Goal: Task Accomplishment & Management: Manage account settings

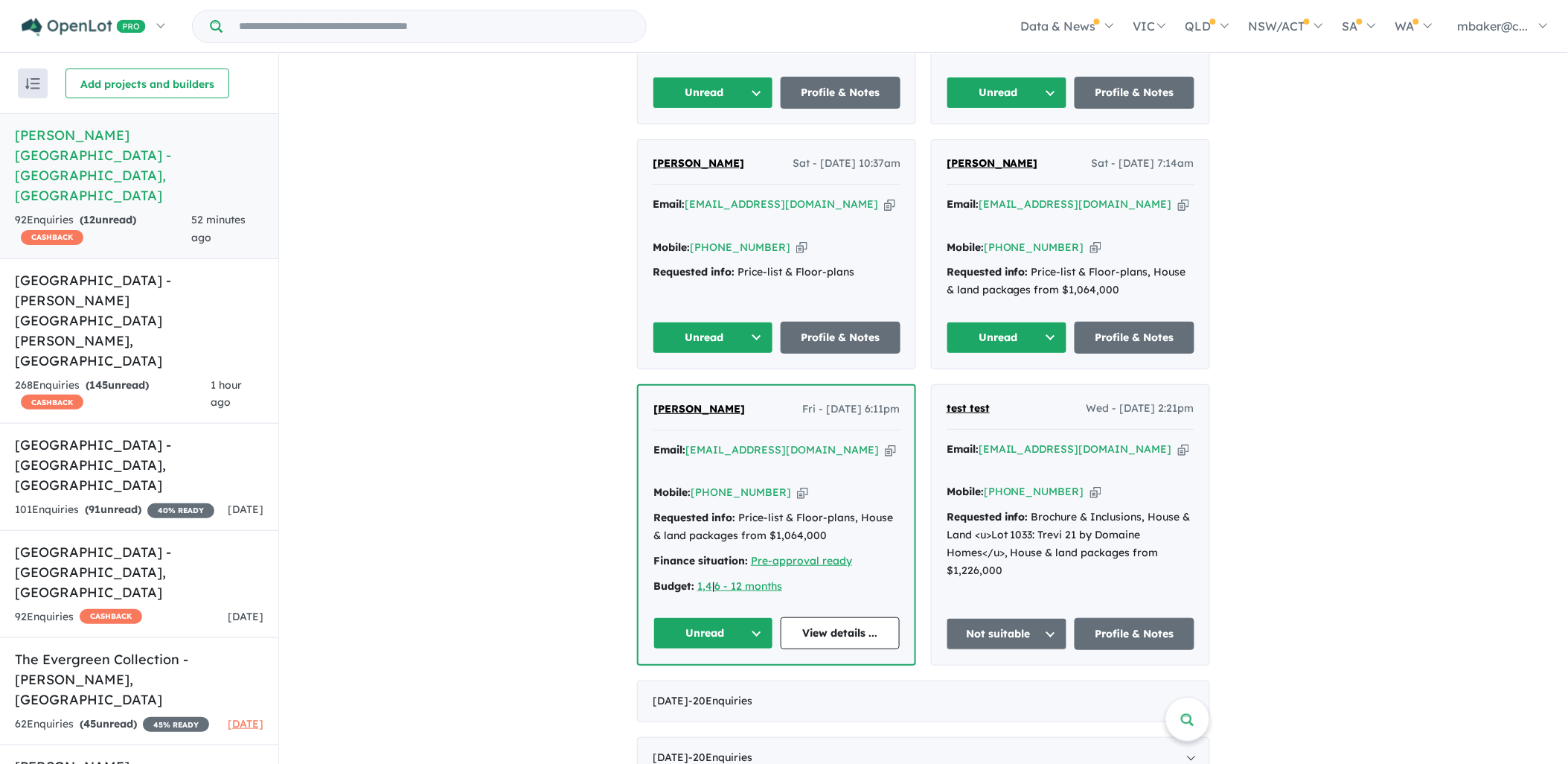
scroll to position [800, 0]
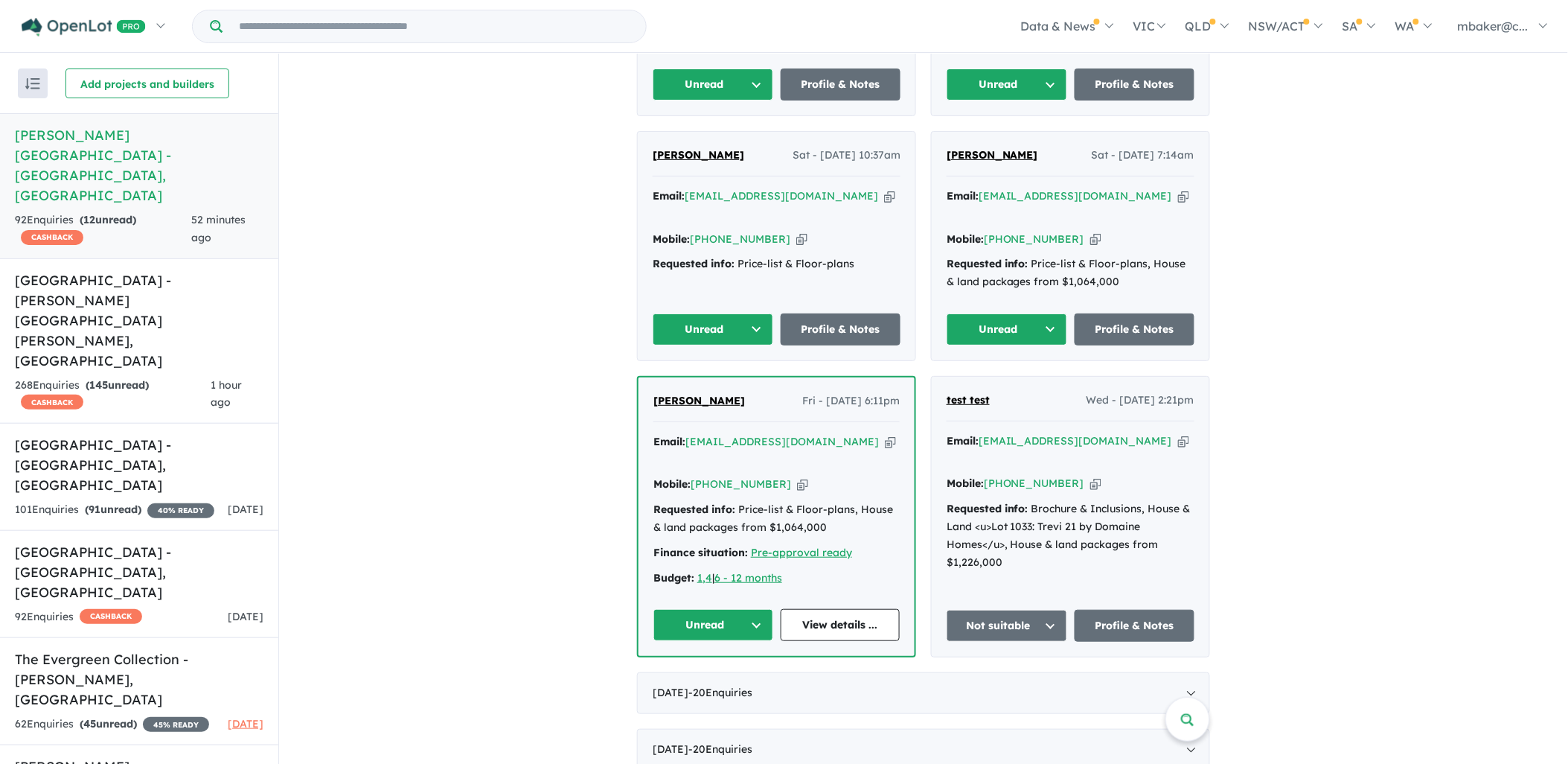
click at [697, 394] on span "[PERSON_NAME]" at bounding box center [699, 400] width 92 height 13
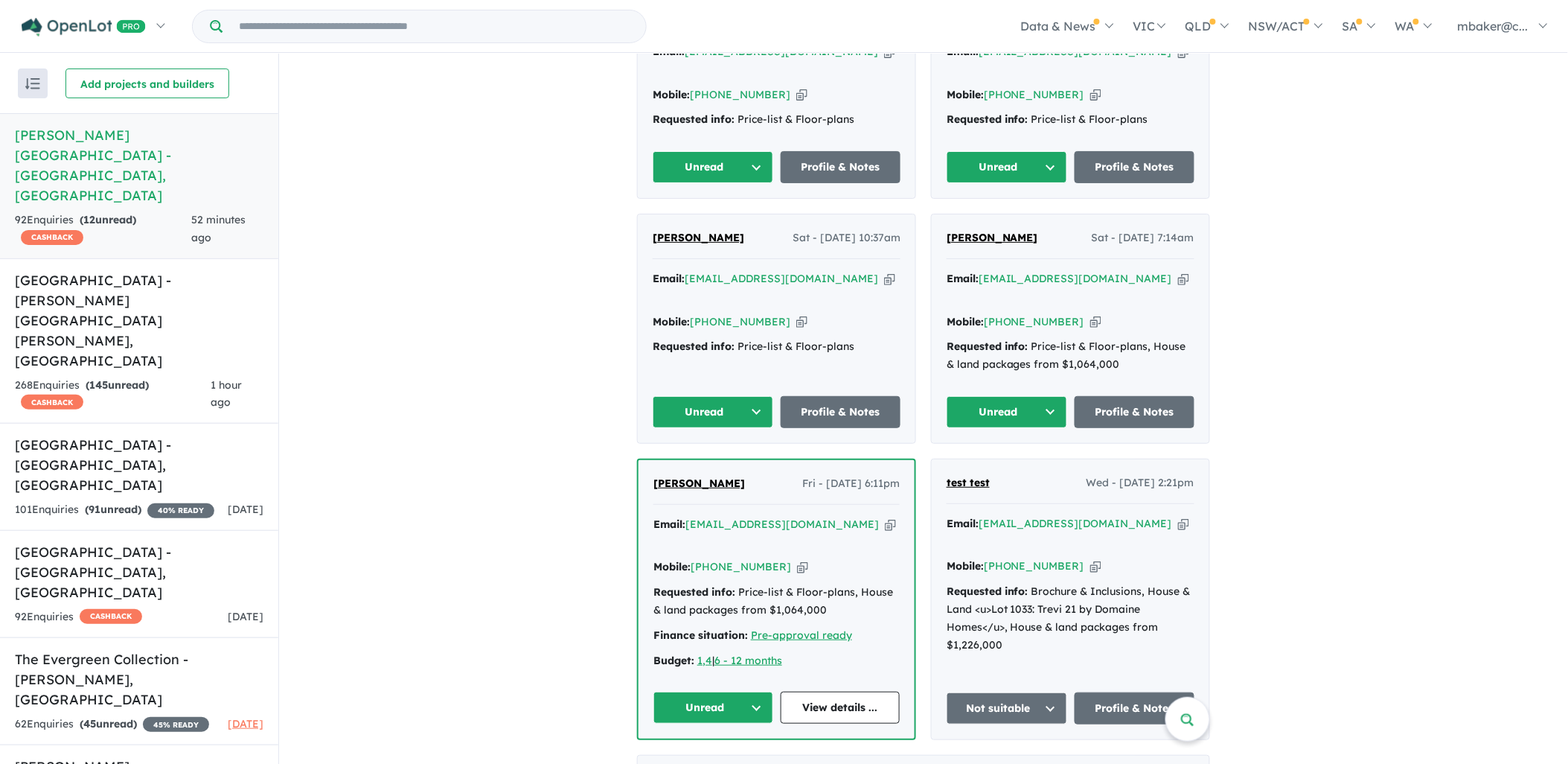
click at [986, 230] on span "Mehta Nishil" at bounding box center [993, 237] width 92 height 13
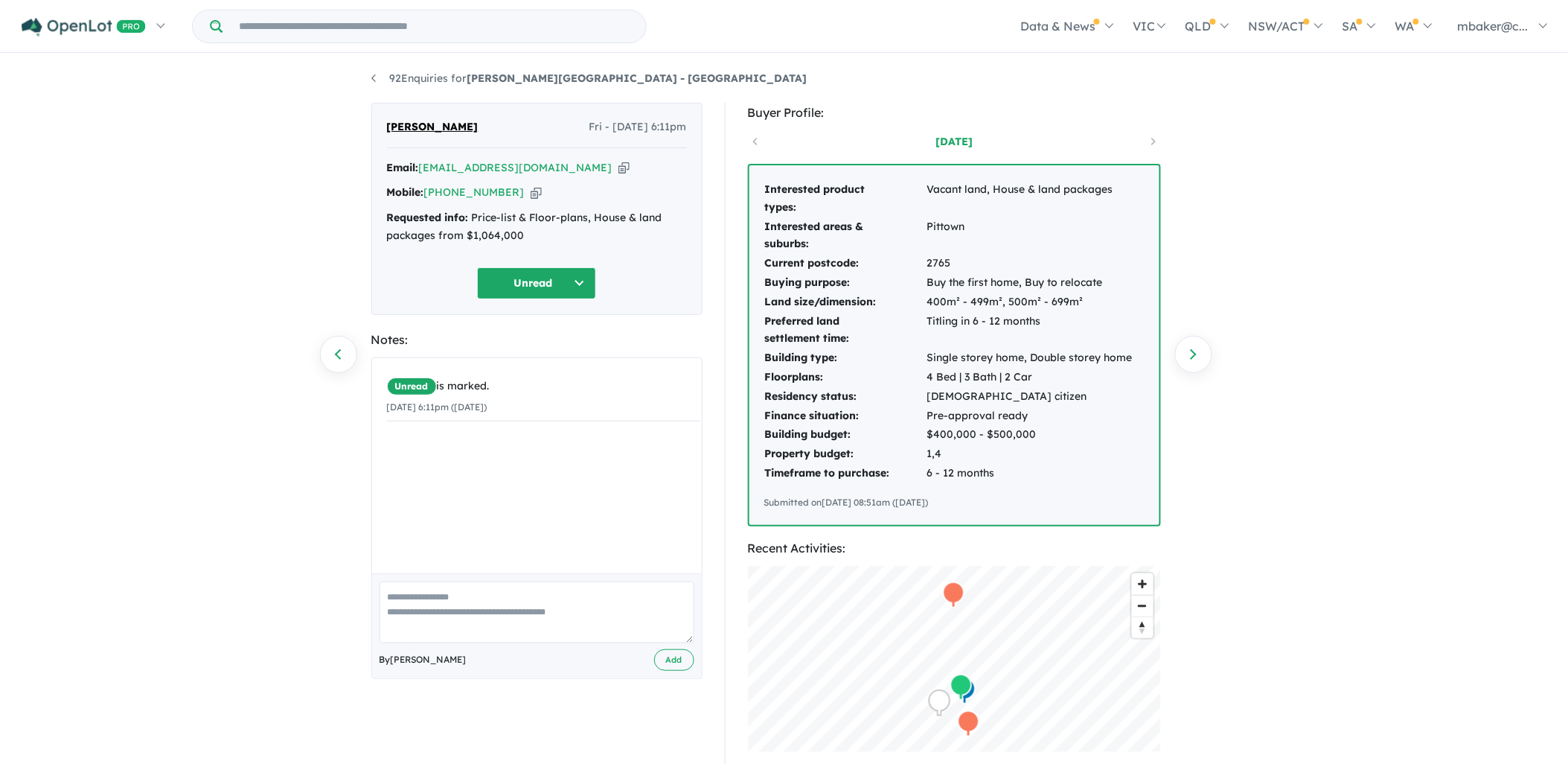
click at [561, 166] on div "Email: [EMAIL_ADDRESS][DOMAIN_NAME] Copied!" at bounding box center [537, 168] width 300 height 18
click at [619, 170] on icon "button" at bounding box center [624, 168] width 11 height 16
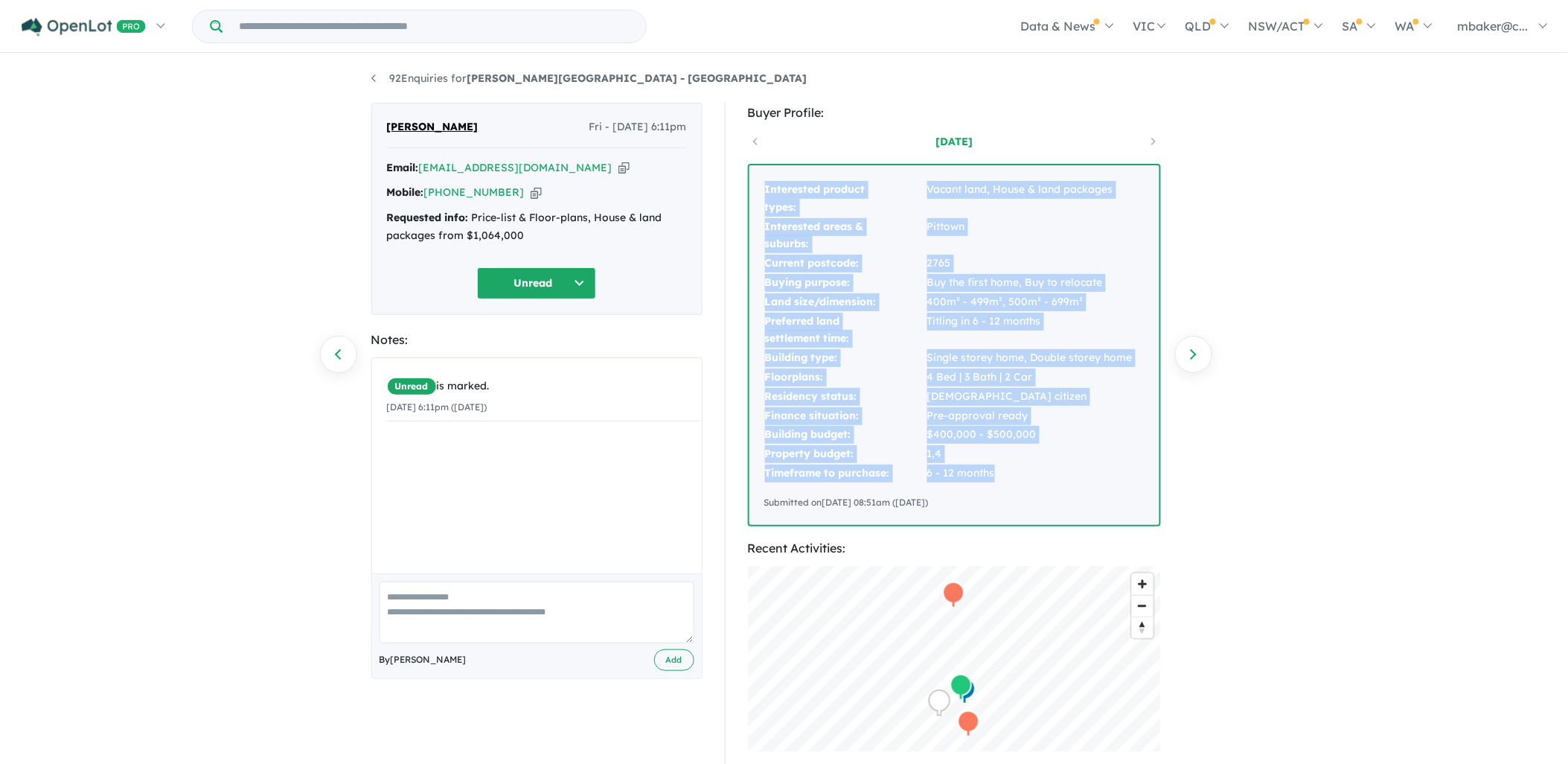
drag, startPoint x: 1010, startPoint y: 478, endPoint x: 765, endPoint y: 197, distance: 372.8
click at [765, 197] on tbody "Interested product types: Vacant land, House & land packages Interested areas &…" at bounding box center [949, 331] width 369 height 303
copy tbody "Interested product types: Vacant land, House & land packages Interested areas &…"
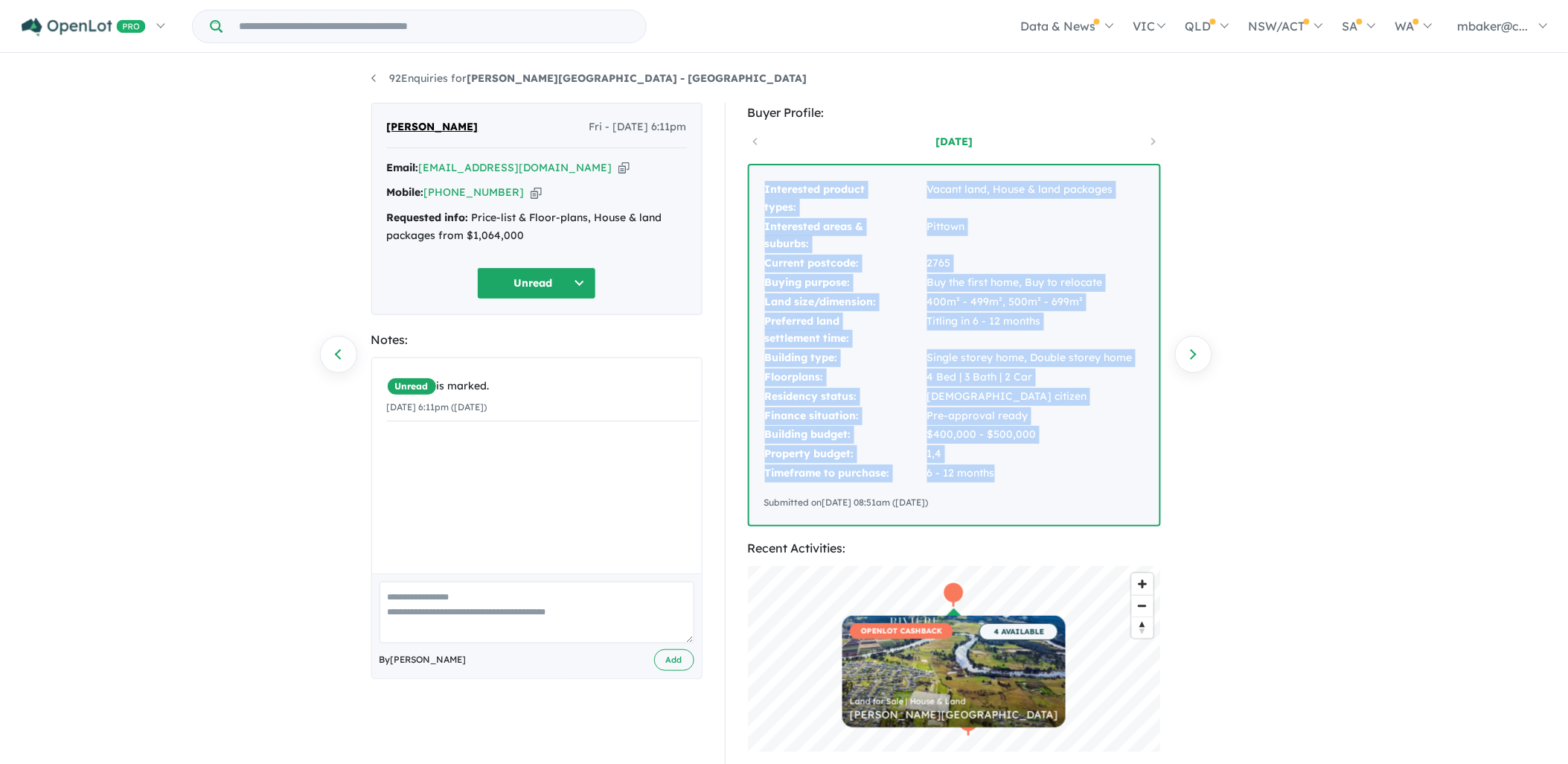
click at [533, 280] on button "Unread" at bounding box center [536, 283] width 119 height 32
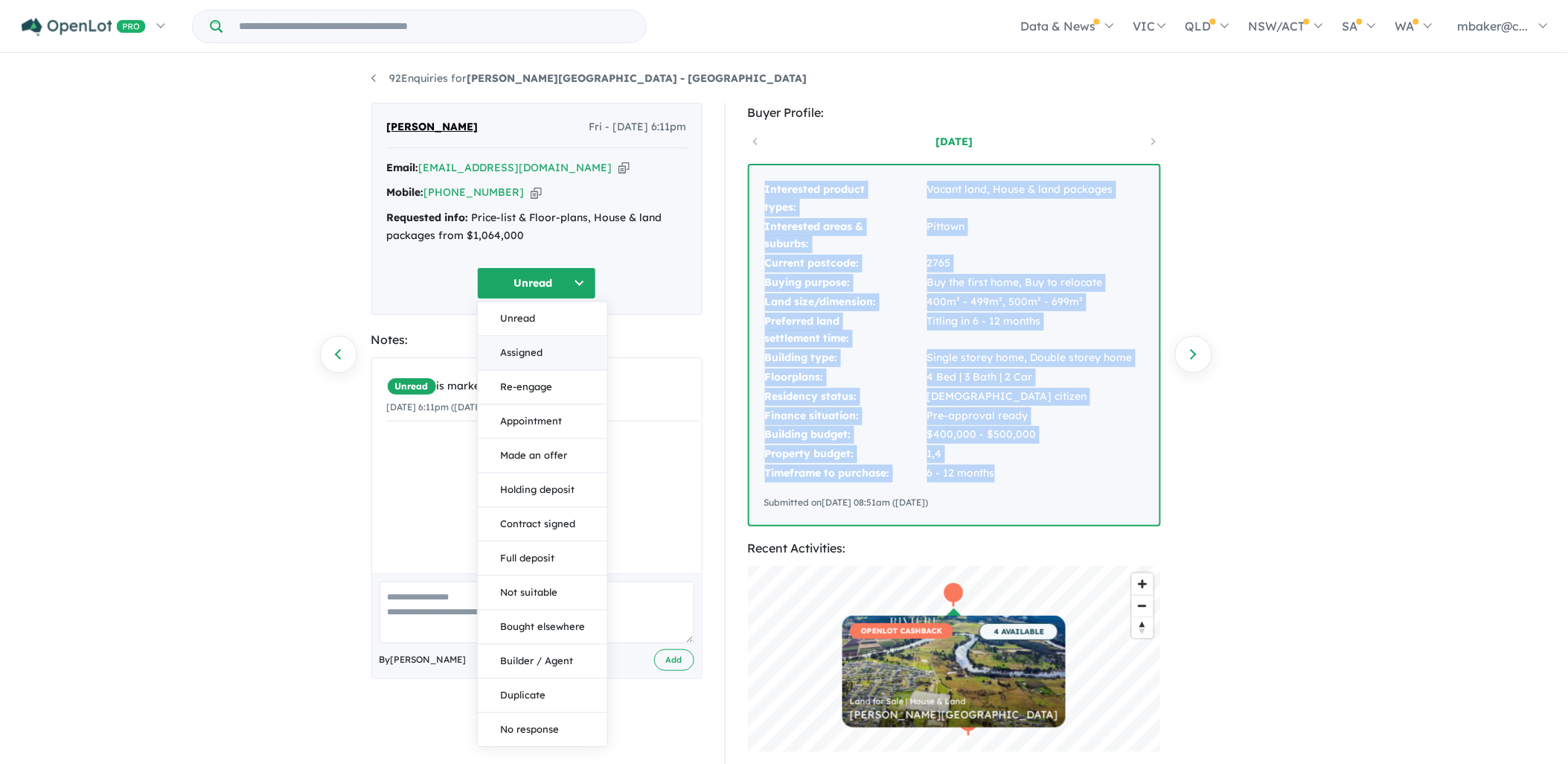
click at [549, 340] on button "Assigned" at bounding box center [542, 352] width 129 height 34
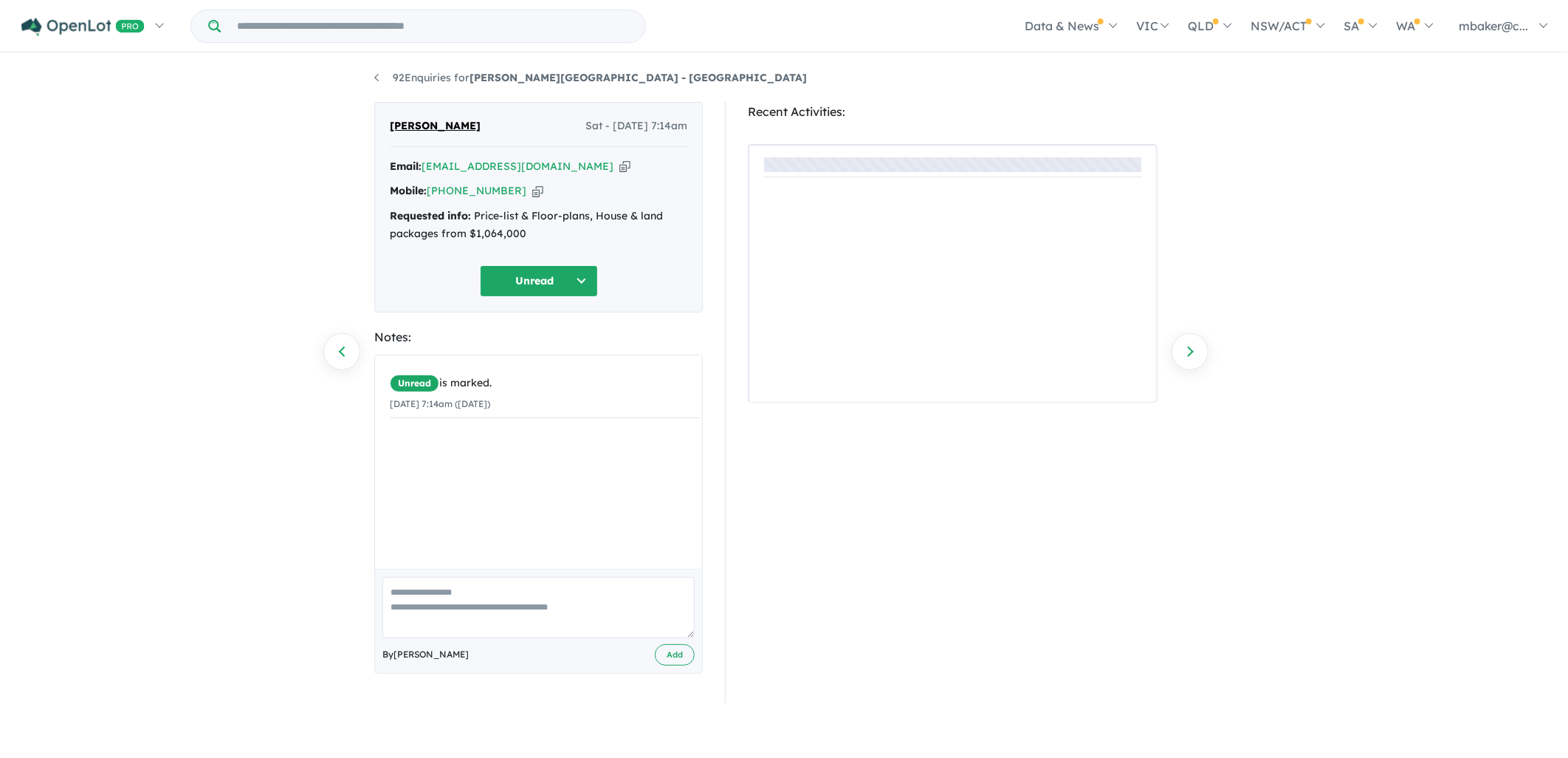
click at [619, 165] on icon "button" at bounding box center [625, 167] width 11 height 16
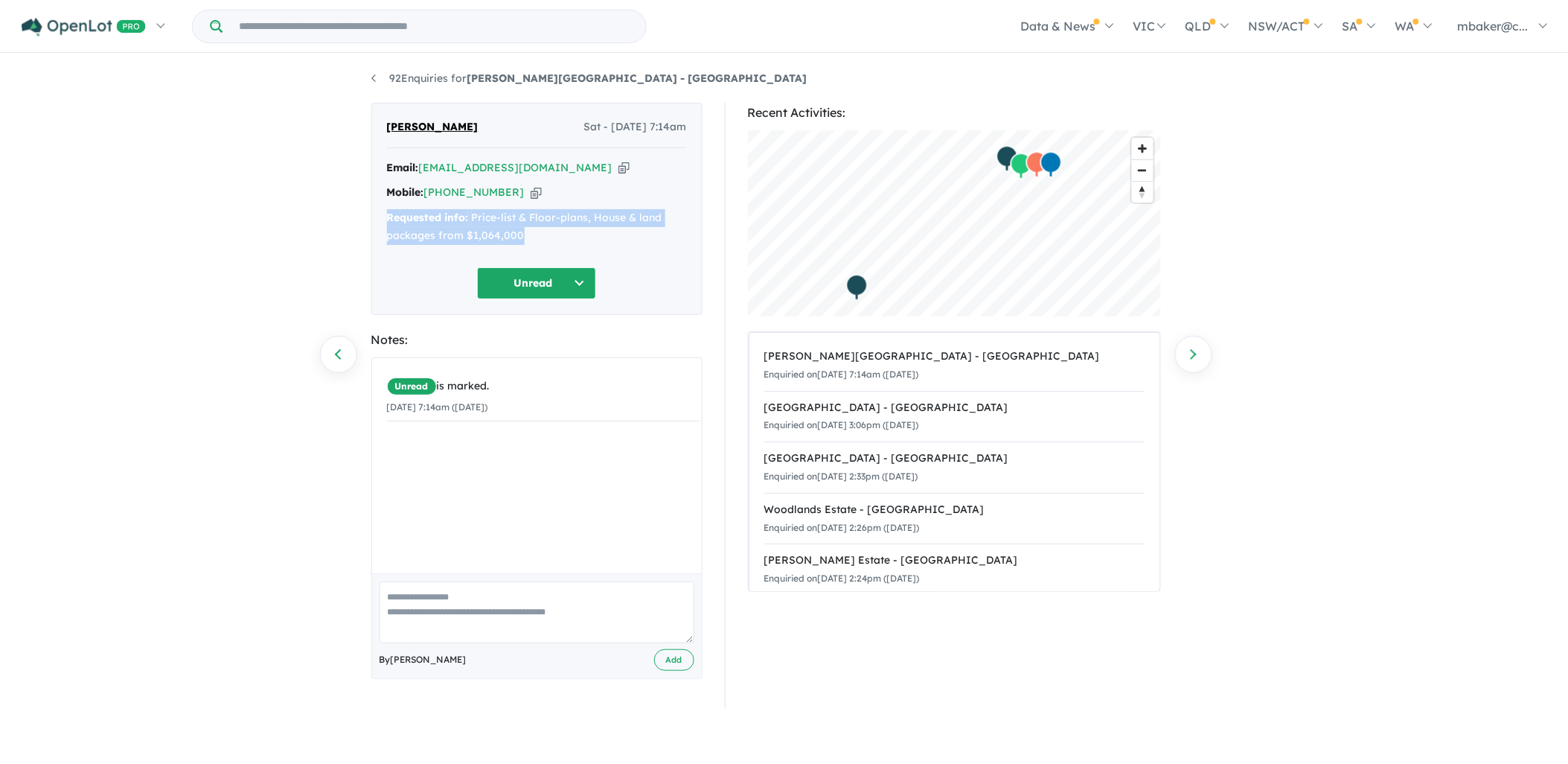
drag, startPoint x: 540, startPoint y: 240, endPoint x: 387, endPoint y: 220, distance: 154.3
click at [387, 220] on div "Requested info: Price-list & Floor-plans, House & land packages from $1,064,000" at bounding box center [537, 227] width 300 height 36
copy div "Requested info: Price-list & Floor-plans, House & land packages from $1,064,000"
click at [526, 283] on button "Unread" at bounding box center [536, 283] width 119 height 32
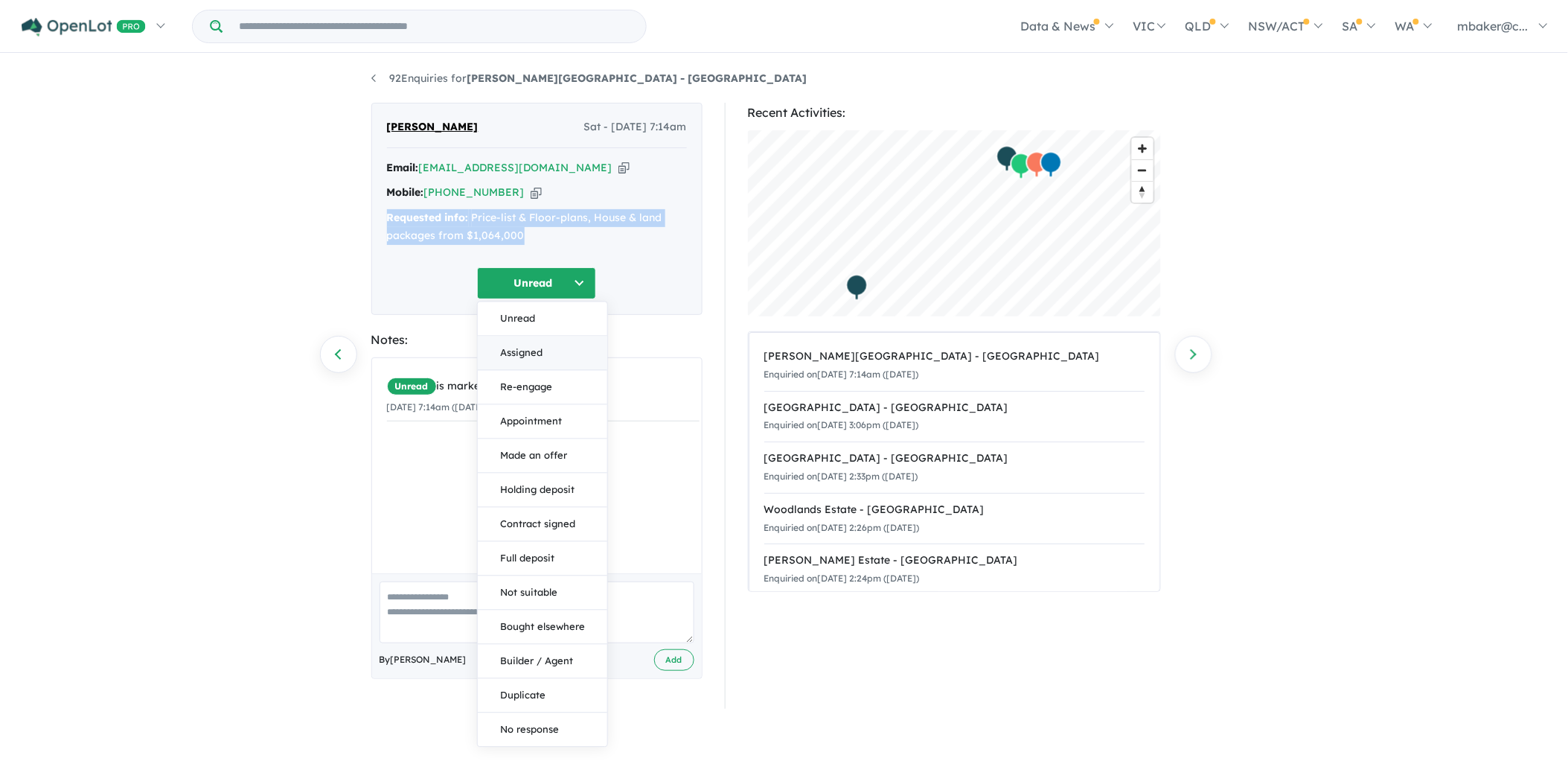
click at [516, 365] on button "Assigned" at bounding box center [542, 352] width 129 height 34
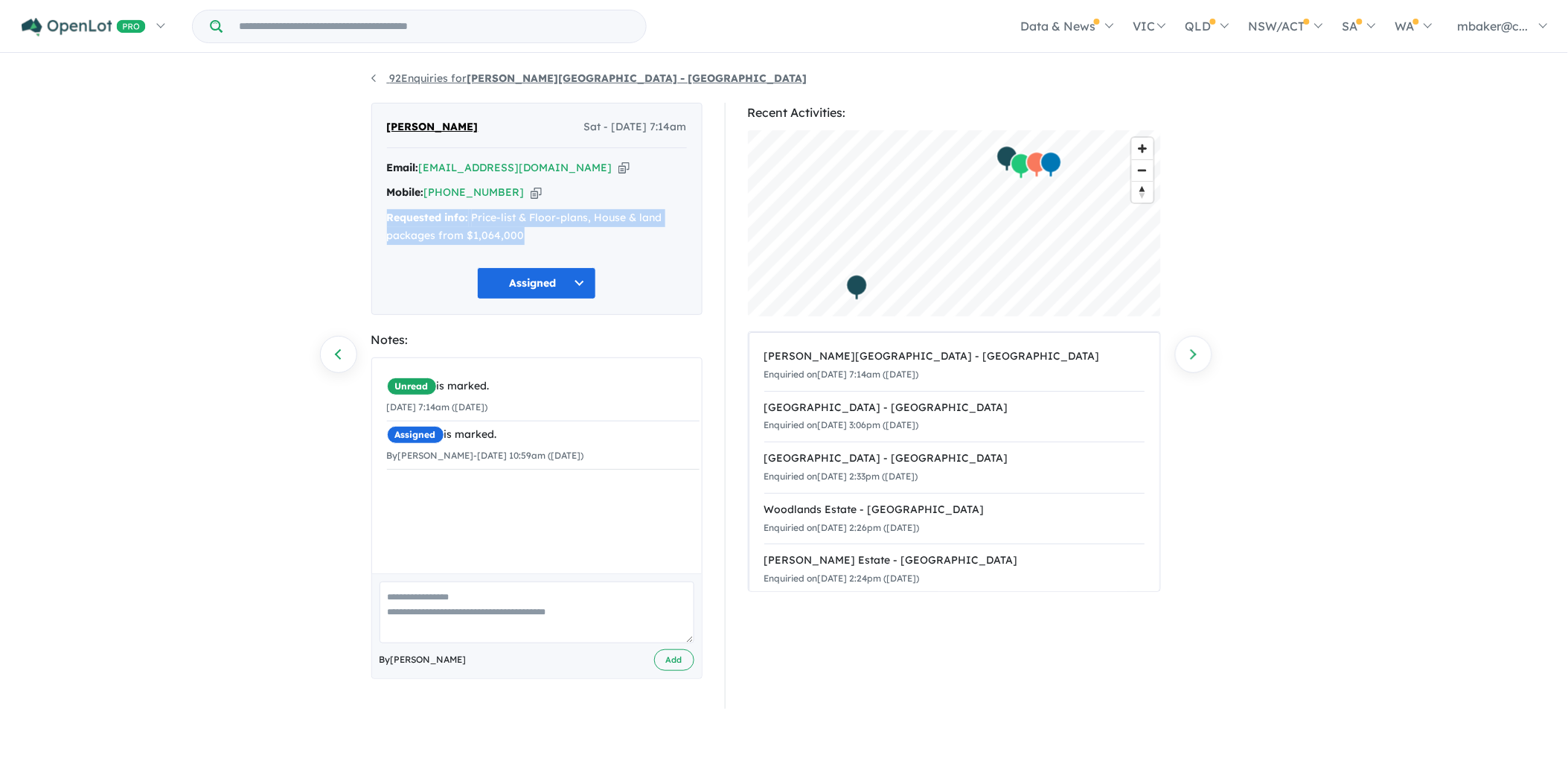
click at [441, 76] on link "92 Enquiries for Alma Place Estate - Oakville" at bounding box center [589, 78] width 436 height 13
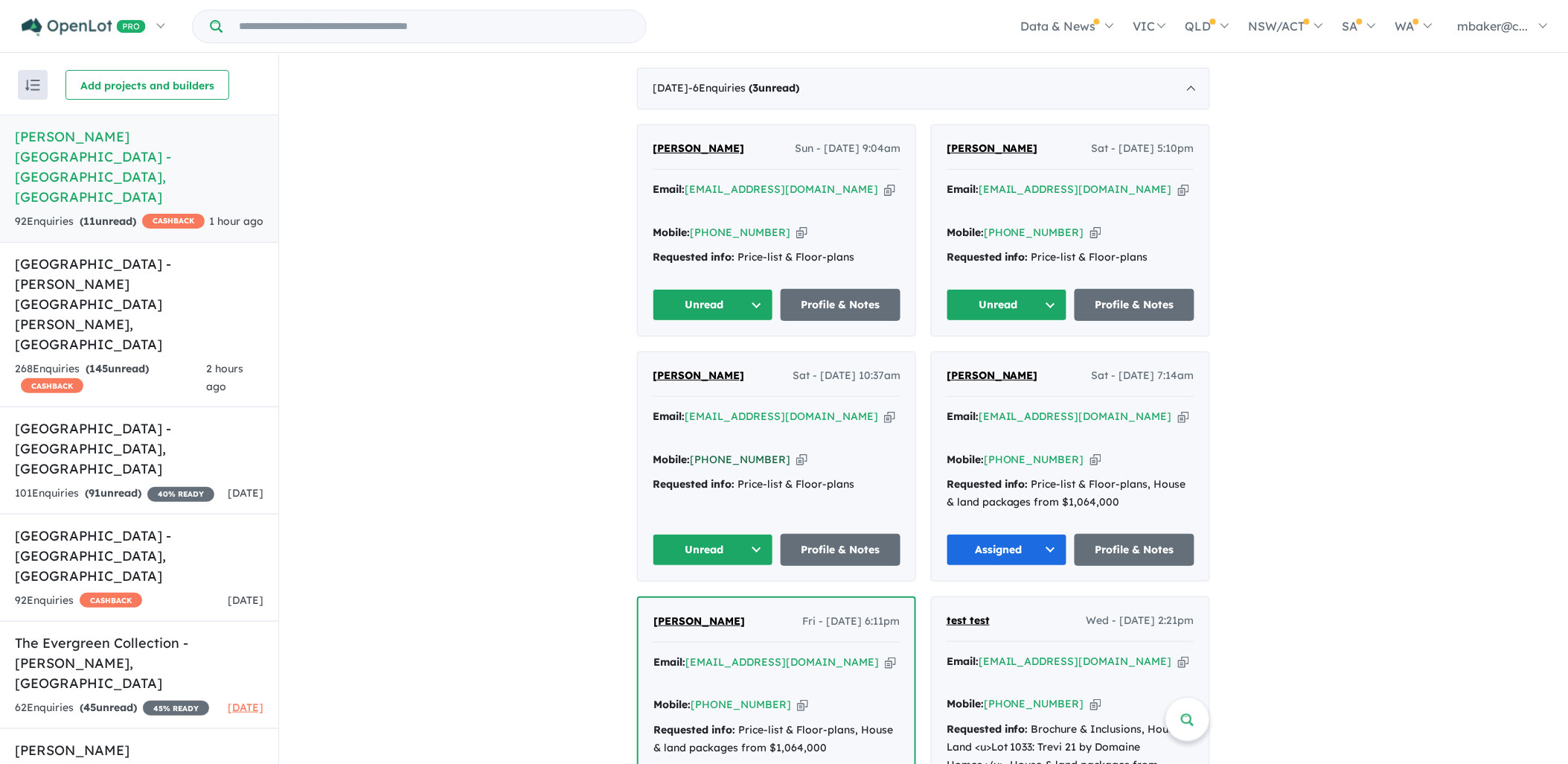
scroll to position [579, 0]
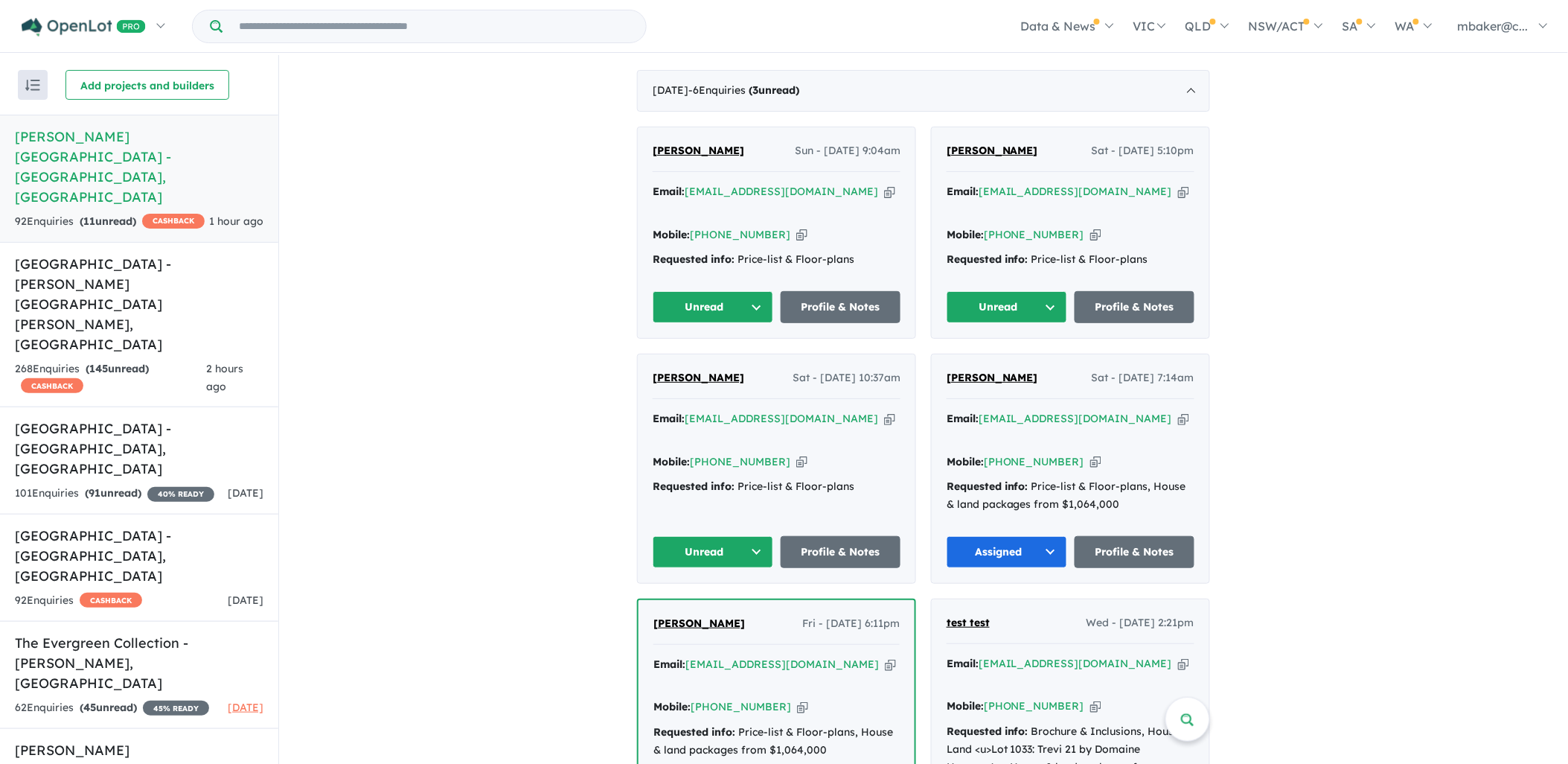
click at [683, 371] on span "[PERSON_NAME]" at bounding box center [698, 377] width 92 height 13
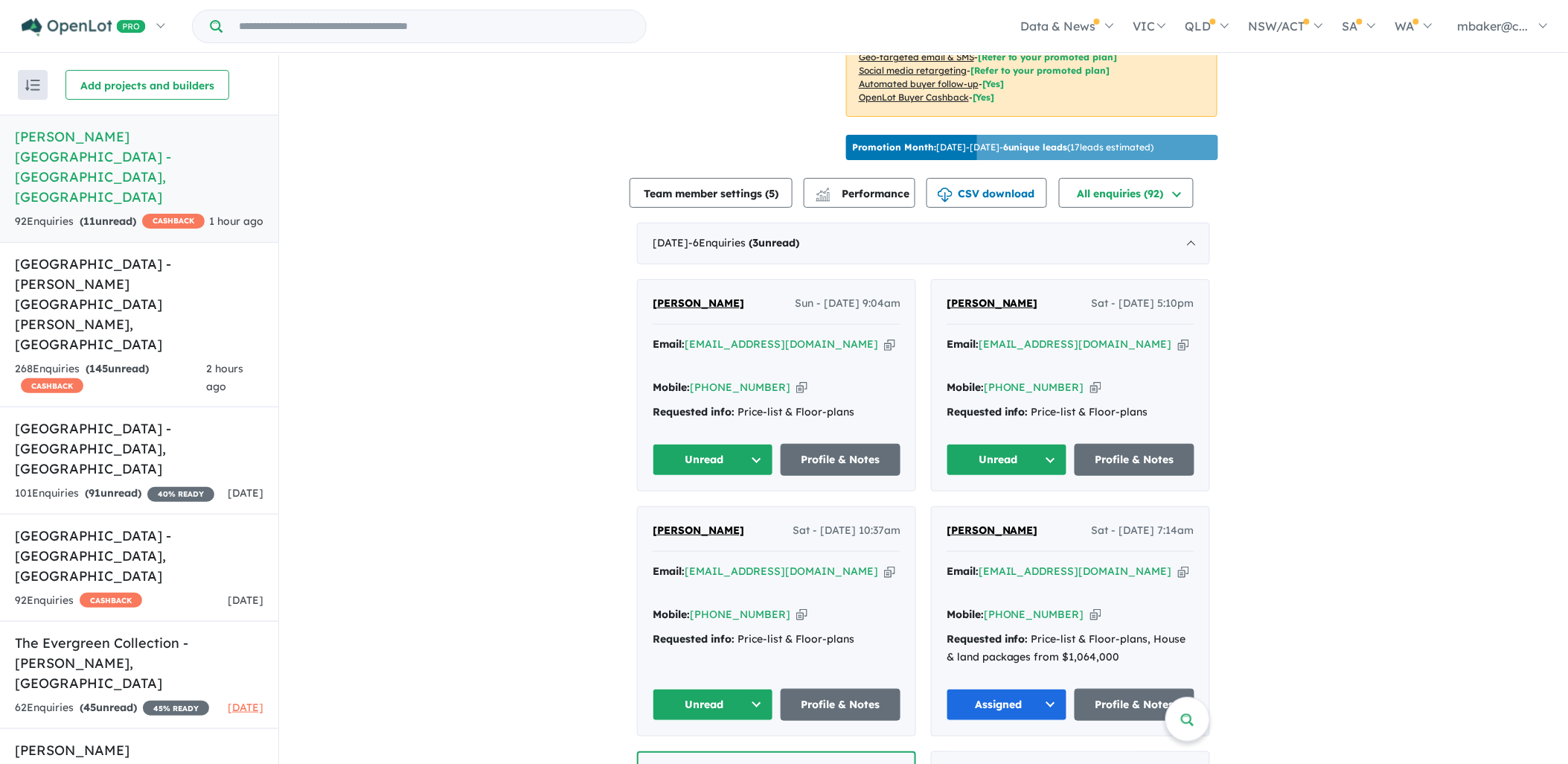
scroll to position [413, 0]
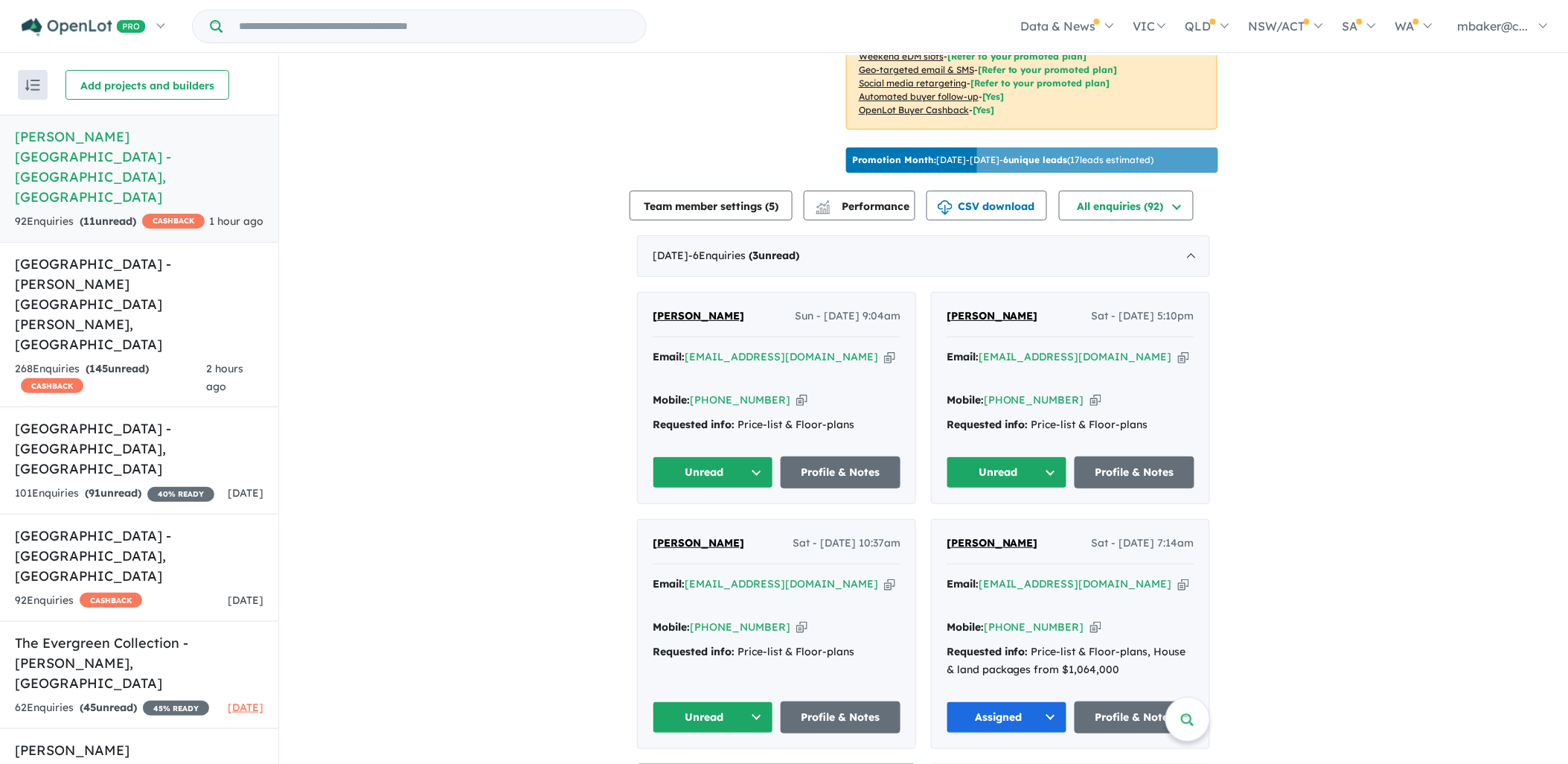
click at [986, 310] on span "[PERSON_NAME]" at bounding box center [993, 315] width 92 height 13
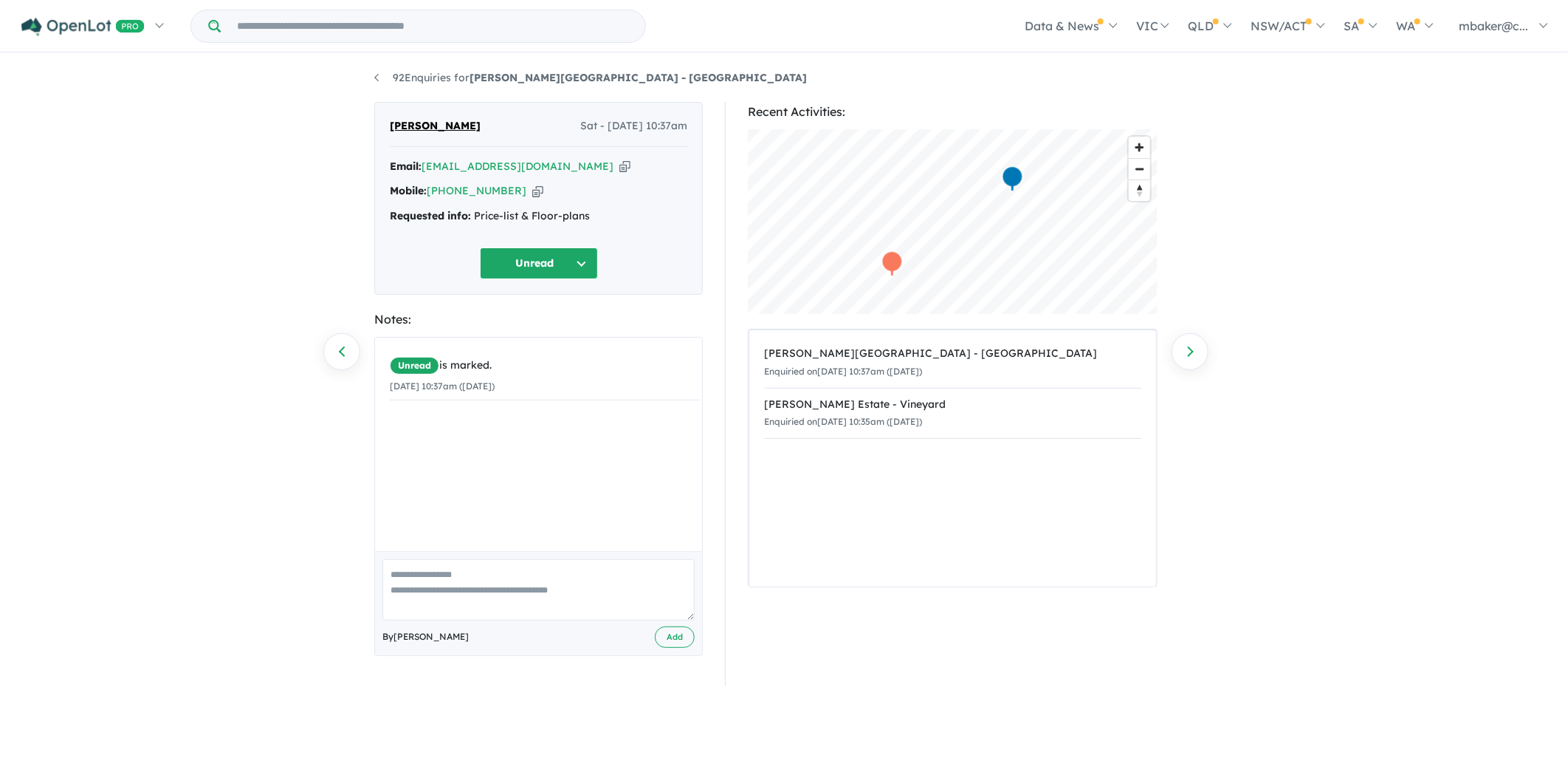
click at [619, 174] on icon "button" at bounding box center [625, 167] width 11 height 16
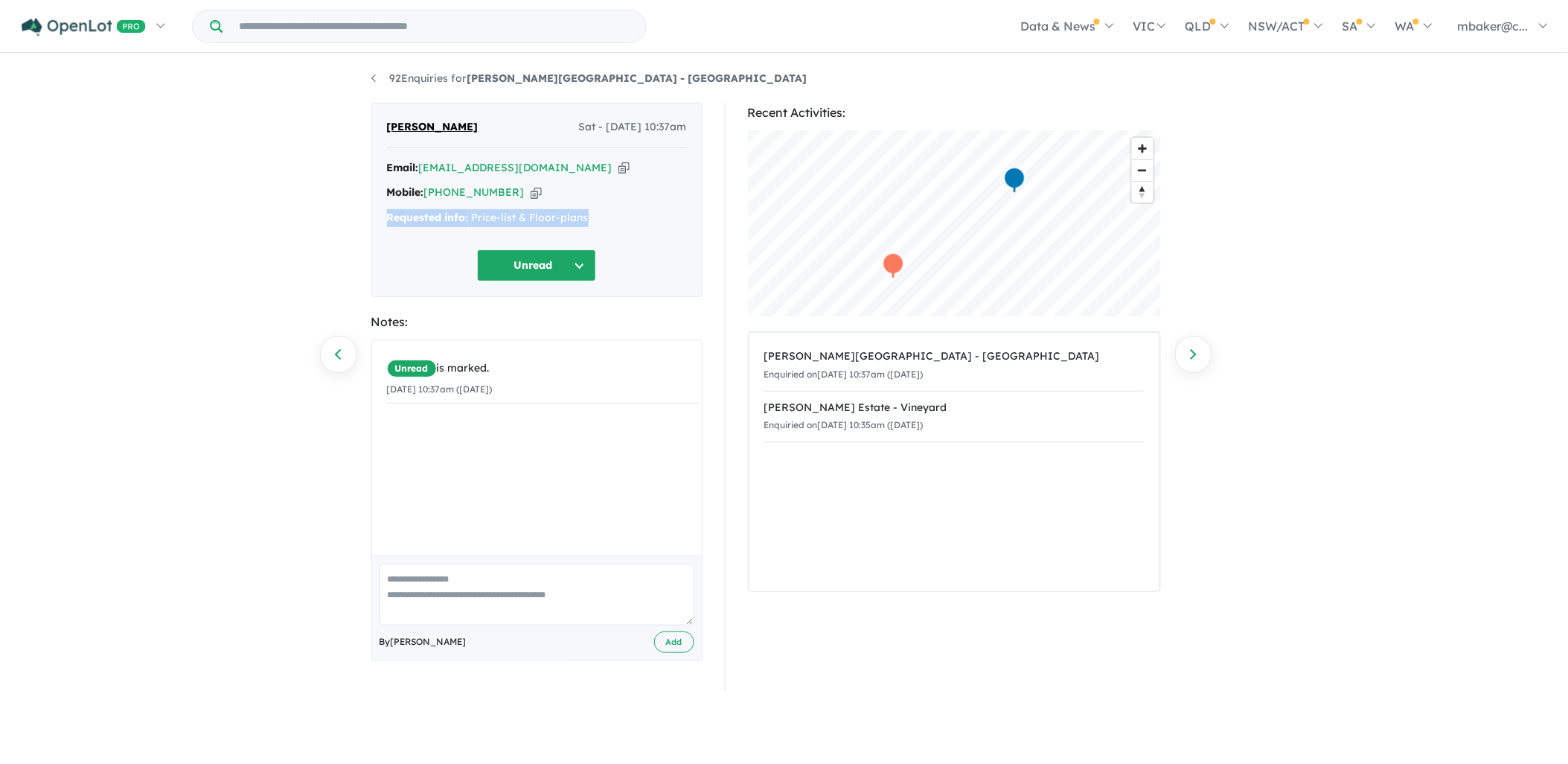
drag, startPoint x: 593, startPoint y: 217, endPoint x: 386, endPoint y: 211, distance: 207.1
click at [386, 211] on div "Ari Moran Sat - 04/10/2025, 10:37am Email: arian.moran04@gmail.com Copied! Mobi…" at bounding box center [537, 200] width 331 height 194
copy div "Requested info: Price-list & Floor-plans"
click at [533, 255] on button "Unread" at bounding box center [536, 265] width 119 height 32
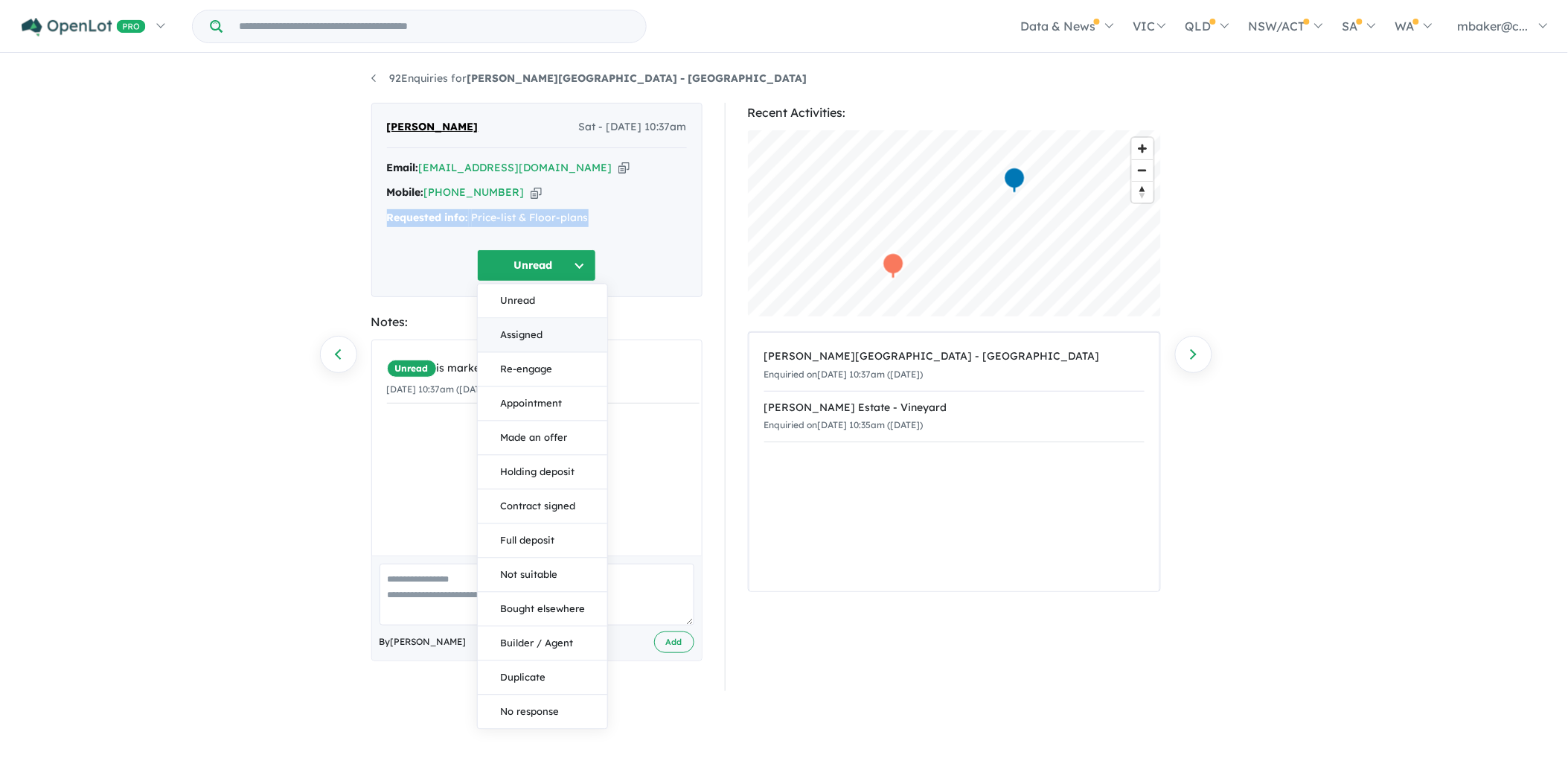
click at [540, 320] on button "Assigned" at bounding box center [542, 335] width 129 height 34
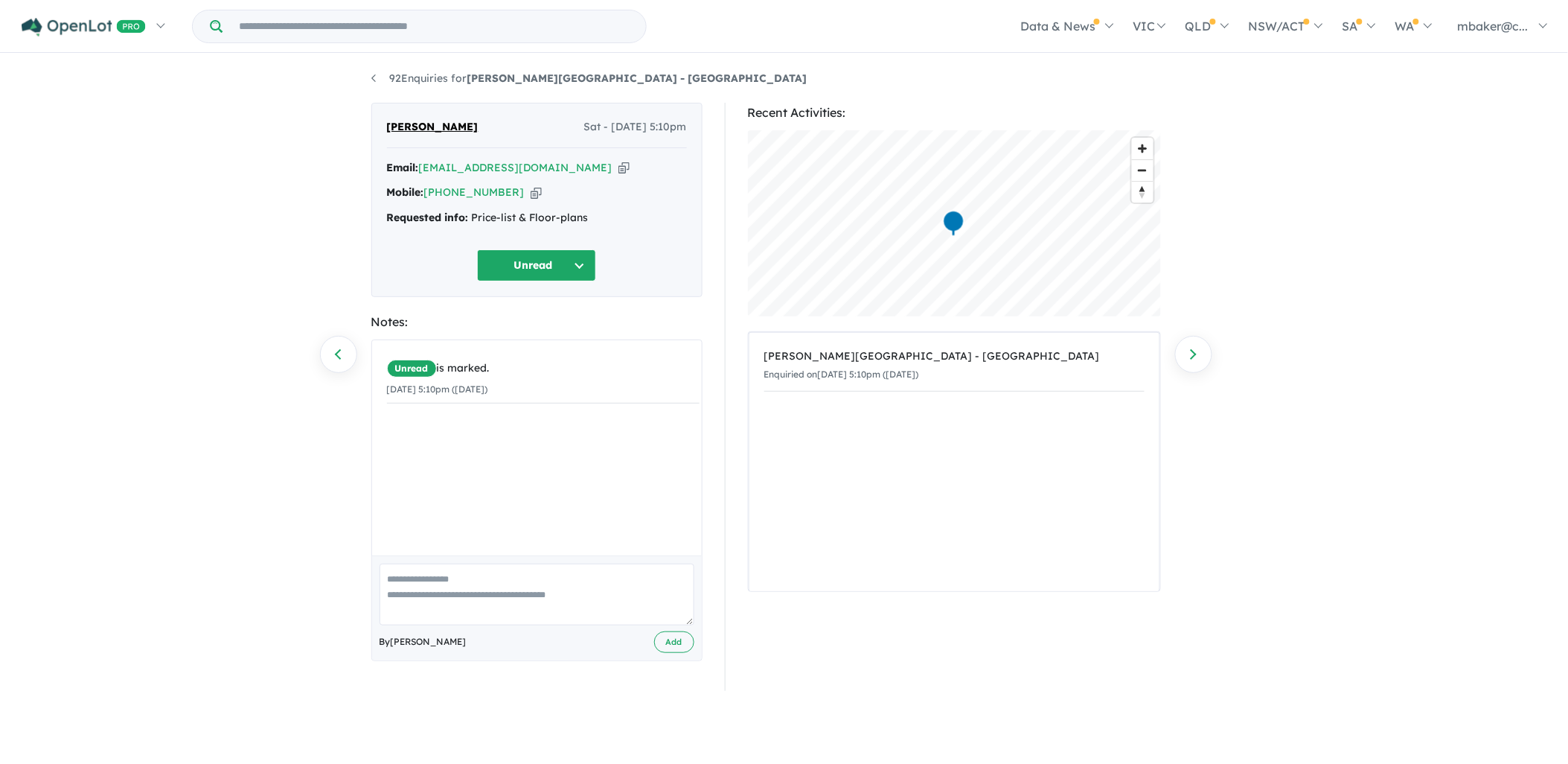
click at [619, 163] on icon "button" at bounding box center [624, 168] width 11 height 16
drag, startPoint x: 589, startPoint y: 217, endPoint x: 387, endPoint y: 208, distance: 202.2
click at [387, 208] on div "Email: 23tishan@gmail.com Copied! Mobile: +61 434 061 025 Copied! Requested inf…" at bounding box center [537, 197] width 300 height 75
copy div "Requested info: Price-list & Floor-plans"
click at [541, 255] on button "Unread" at bounding box center [536, 265] width 119 height 32
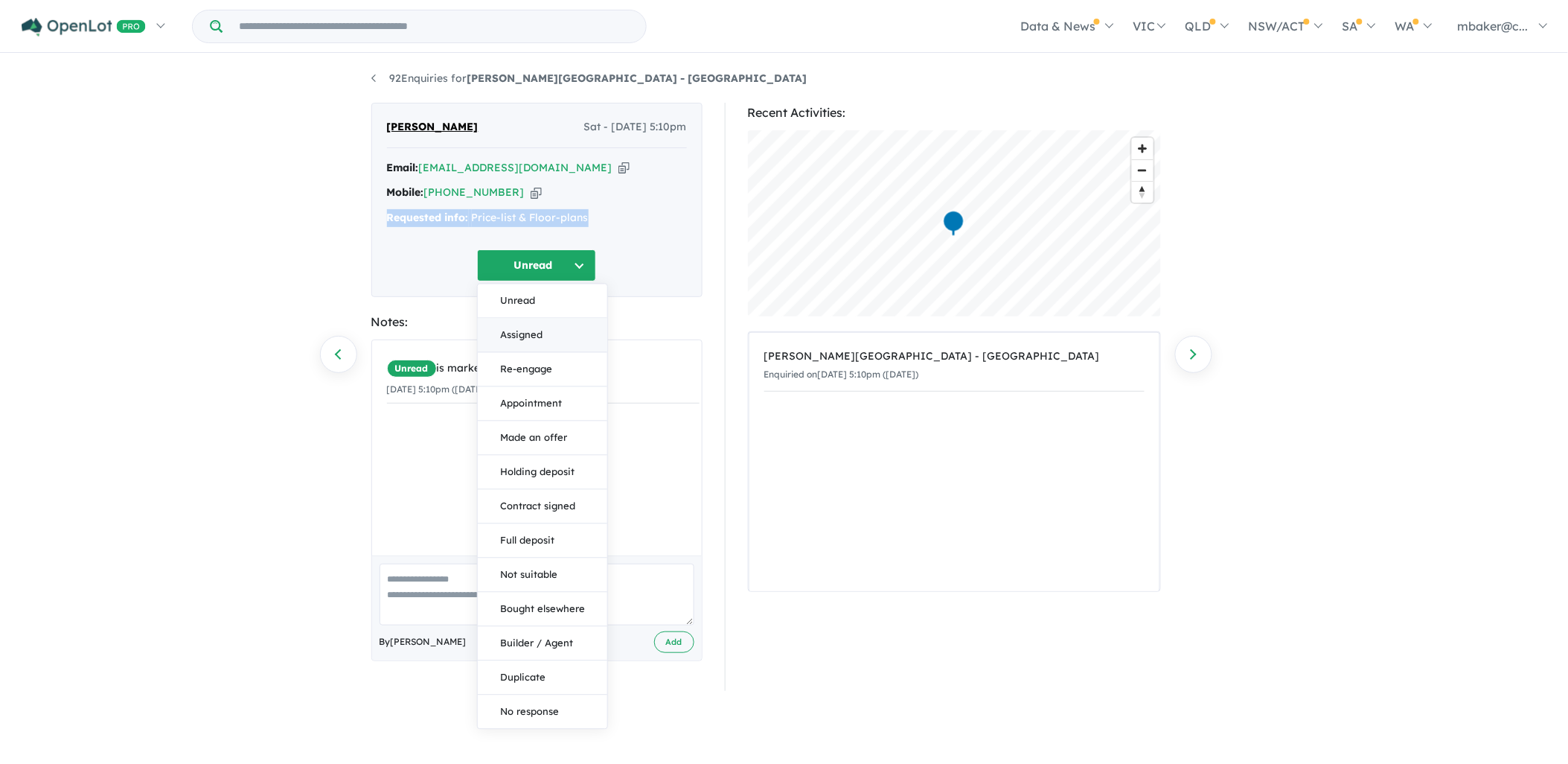
click at [529, 331] on button "Assigned" at bounding box center [542, 335] width 129 height 34
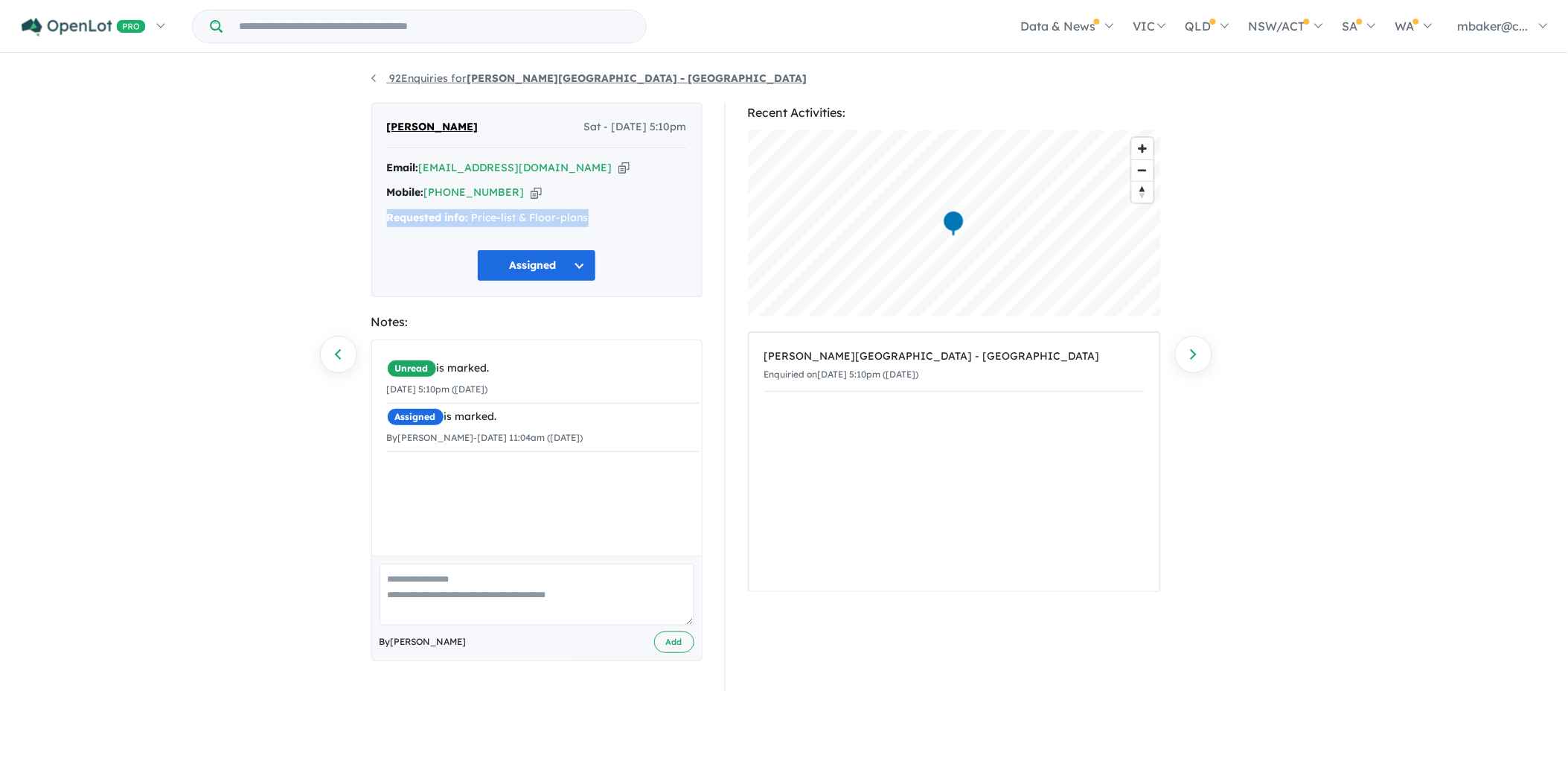
click at [429, 80] on link "92 Enquiries for Alma Place Estate - Oakville" at bounding box center [589, 78] width 436 height 13
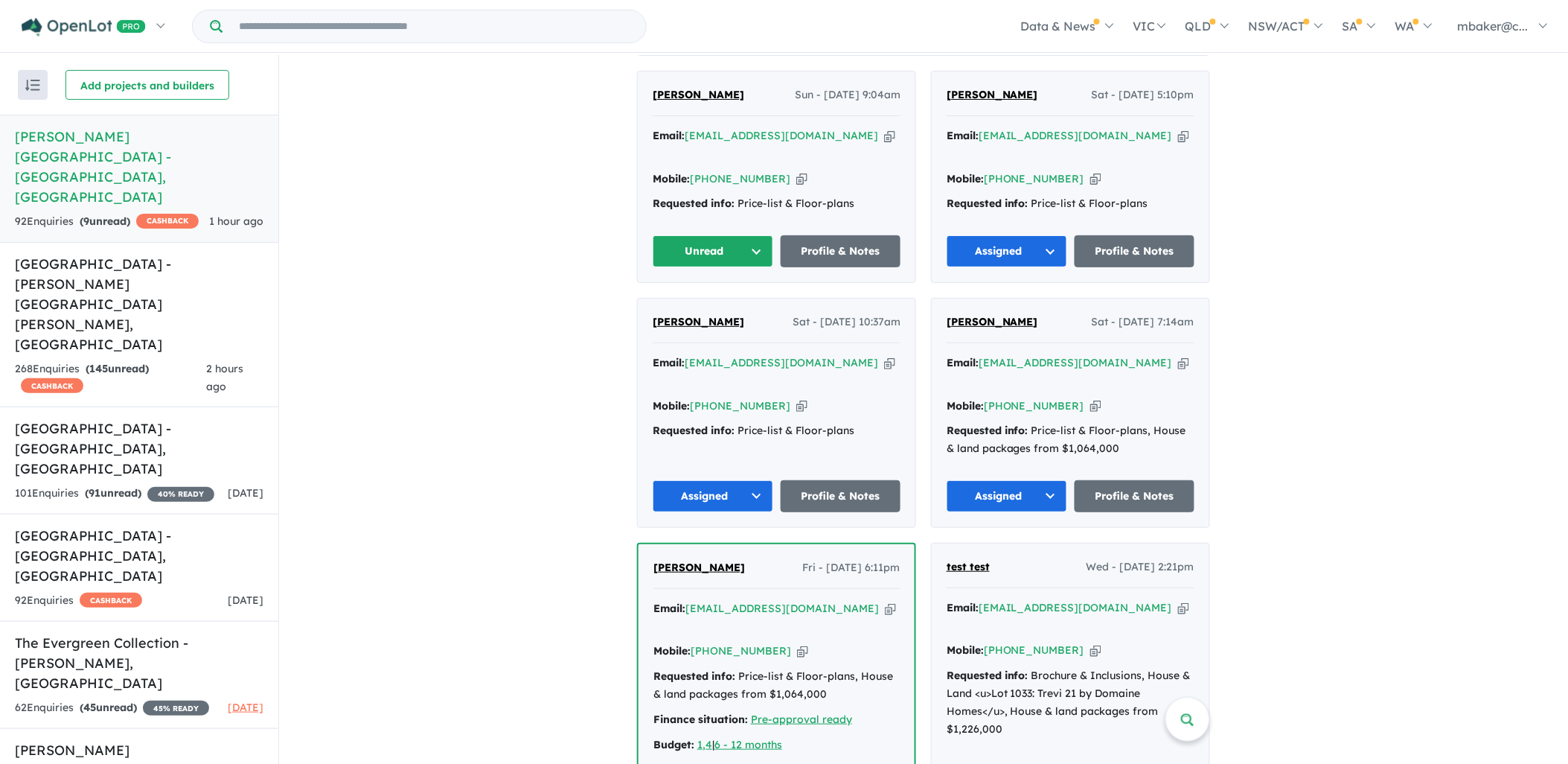
scroll to position [386, 0]
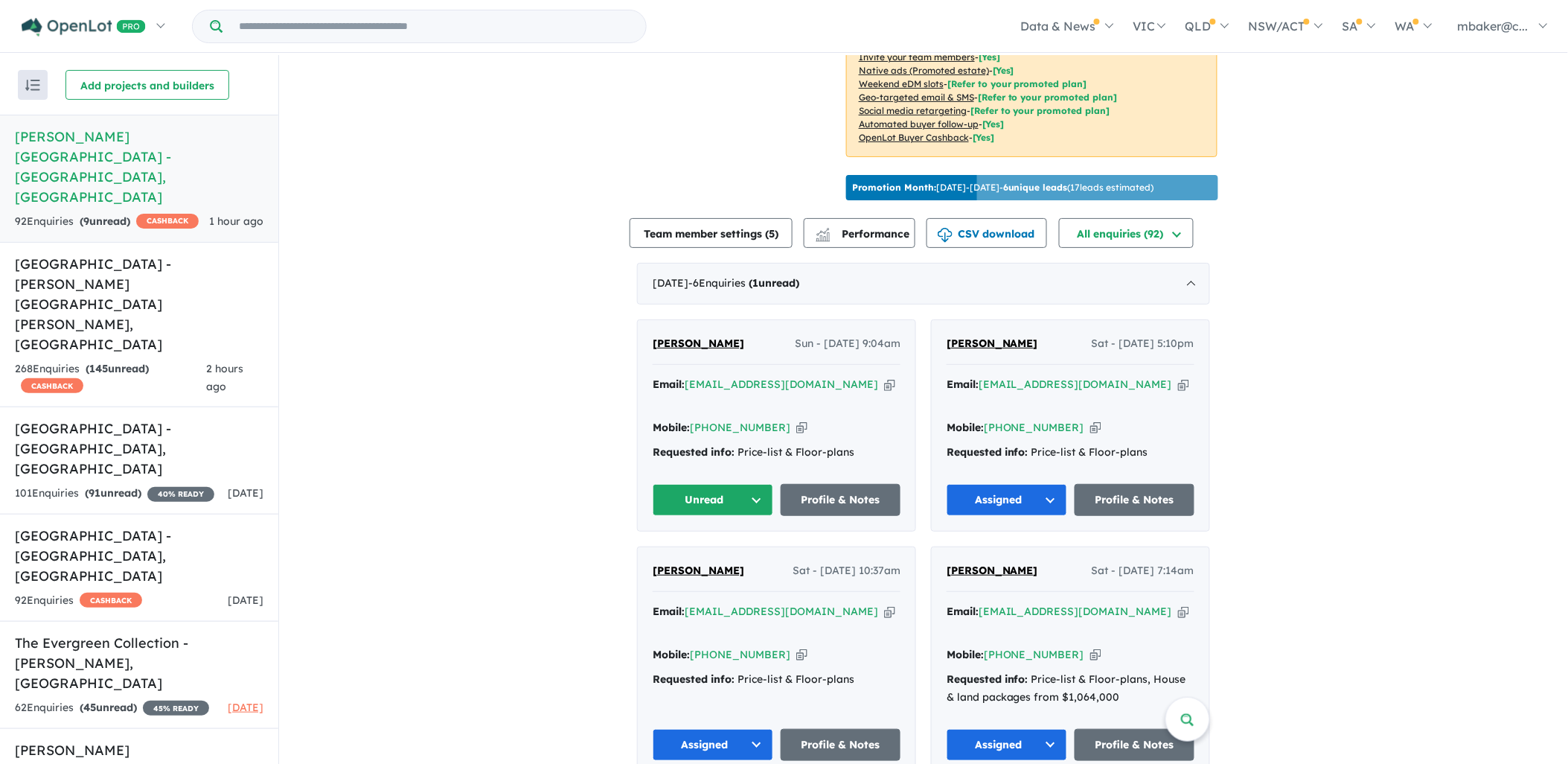
click at [682, 339] on span "Shailesh Kudav" at bounding box center [698, 343] width 92 height 13
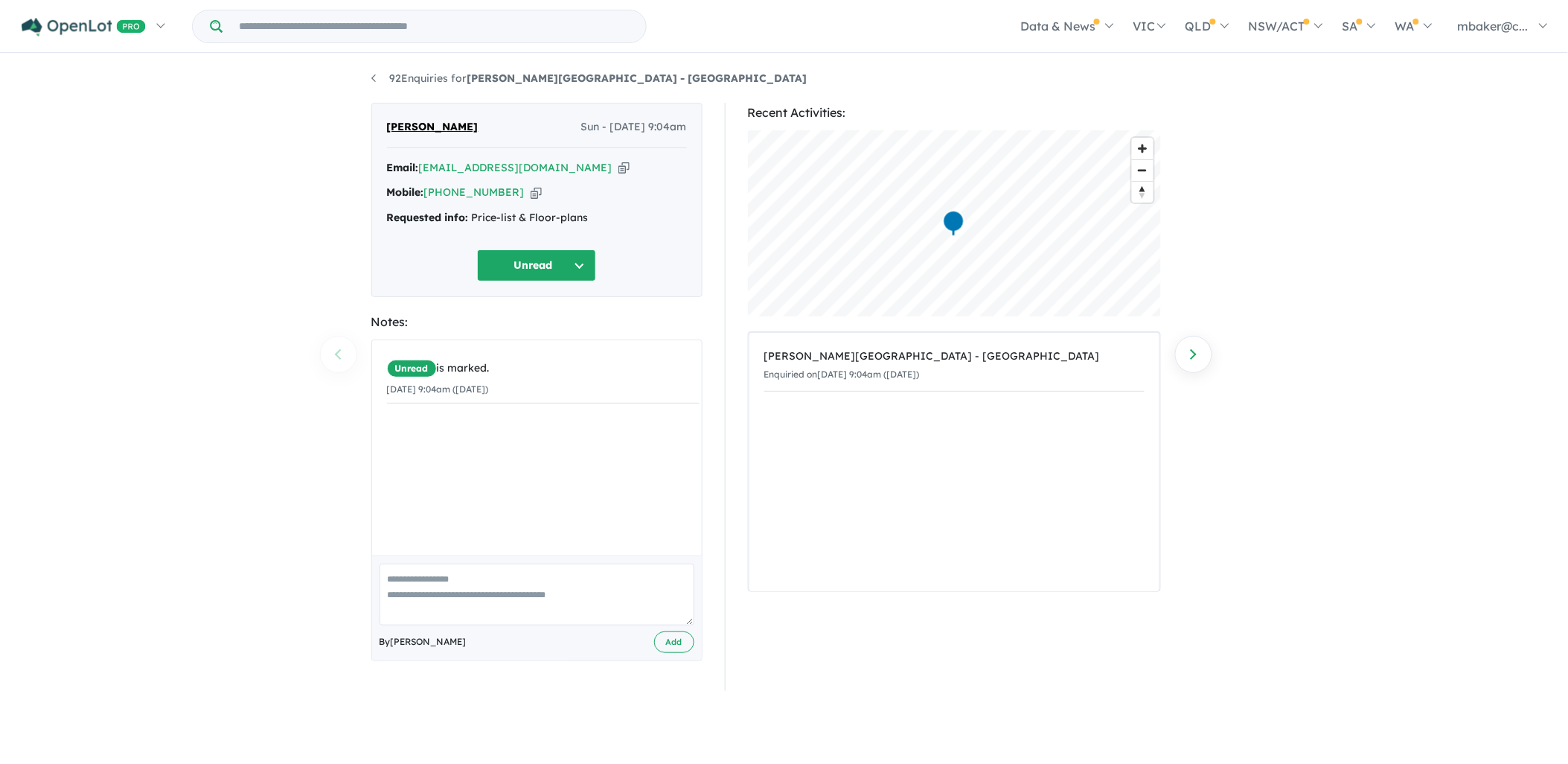
click at [564, 166] on div "Email: shaileshkudav5@gmail.com Copied!" at bounding box center [537, 168] width 300 height 18
click at [568, 169] on div "Email: shaileshkudav5@gmail.com Copied!" at bounding box center [537, 168] width 300 height 18
click at [619, 171] on icon "button" at bounding box center [624, 168] width 11 height 16
drag, startPoint x: 595, startPoint y: 224, endPoint x: 381, endPoint y: 219, distance: 214.1
click at [381, 219] on div "Shailesh Kudav Sun - 05/10/2025, 9:04am Email: shaileshkudav5@gmail.com Copied!…" at bounding box center [537, 200] width 331 height 194
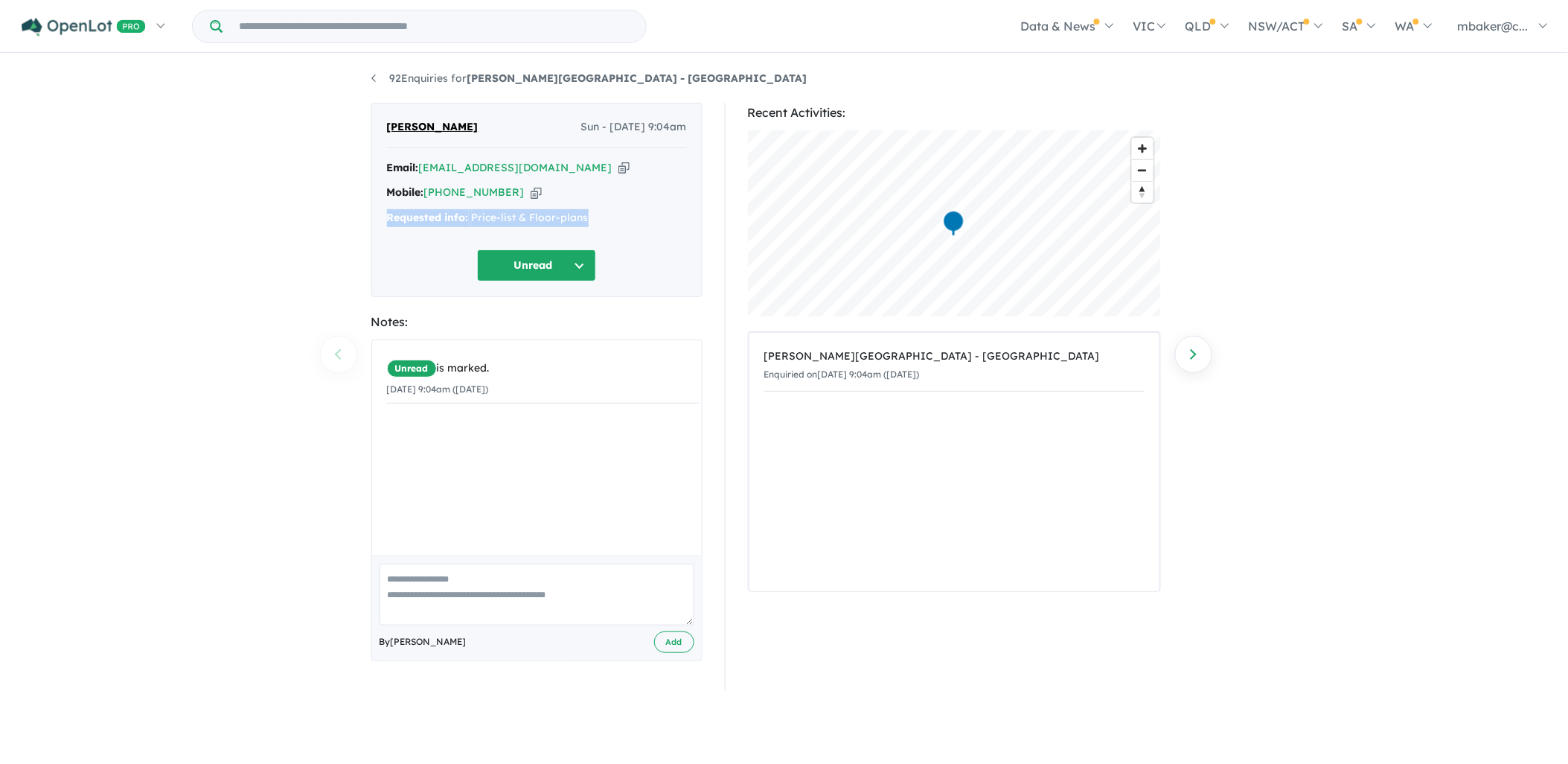
copy div "Requested info: Price-list & Floor-plans"
click at [516, 257] on button "Unread" at bounding box center [536, 265] width 119 height 32
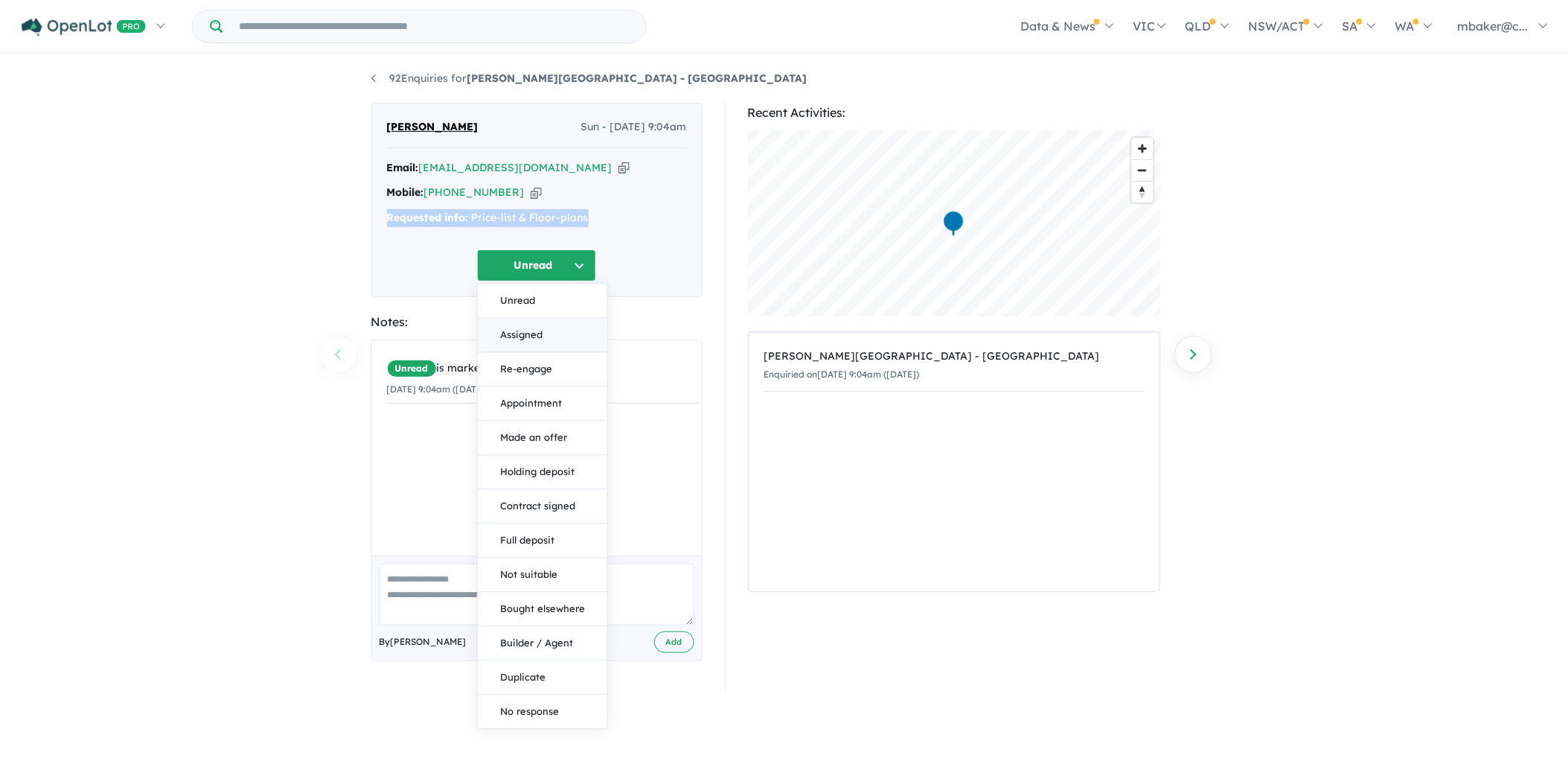
click at [518, 337] on button "Assigned" at bounding box center [542, 335] width 129 height 34
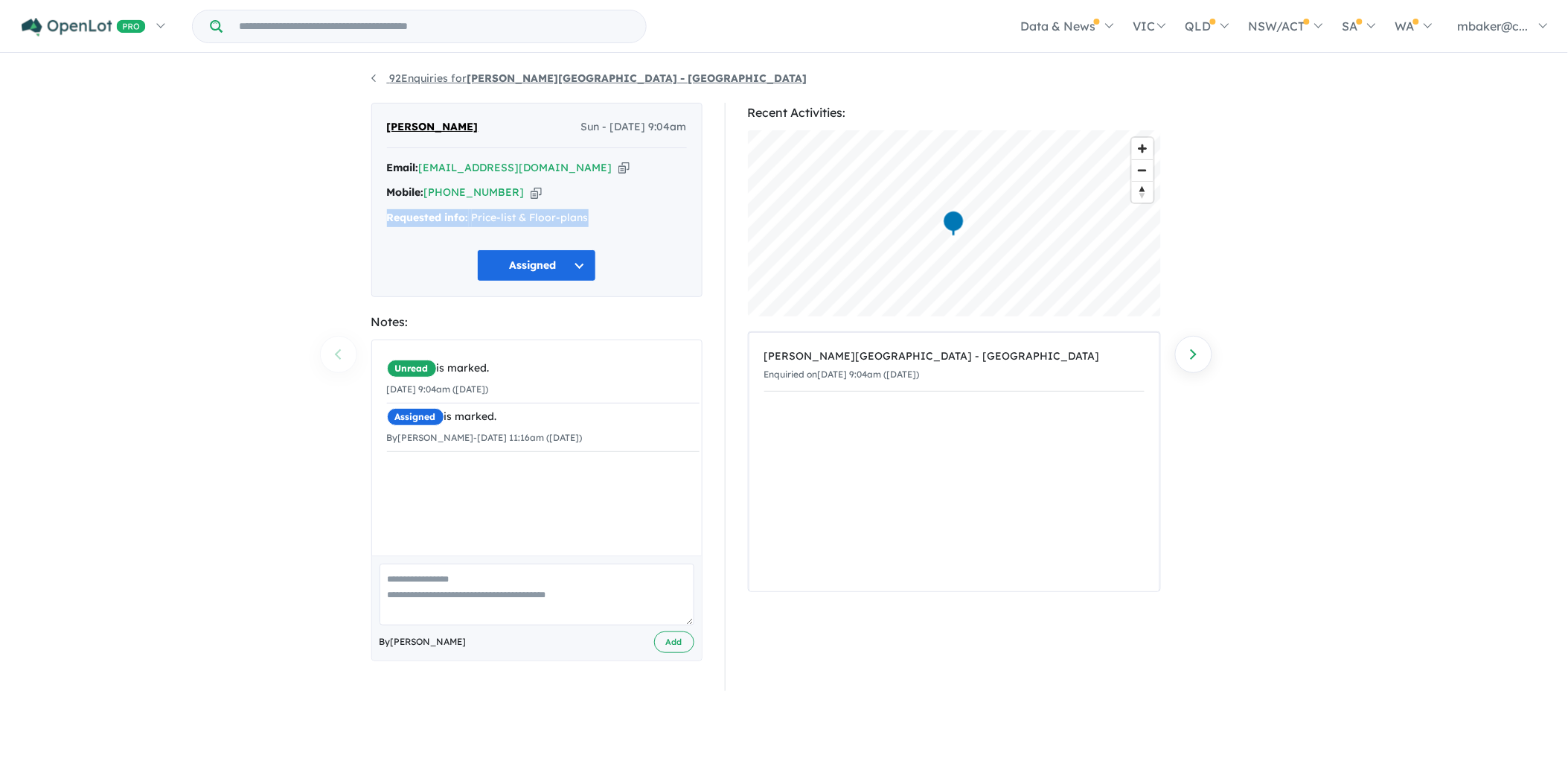
click at [427, 77] on link "92 Enquiries for Alma Place Estate - Oakville" at bounding box center [589, 78] width 436 height 13
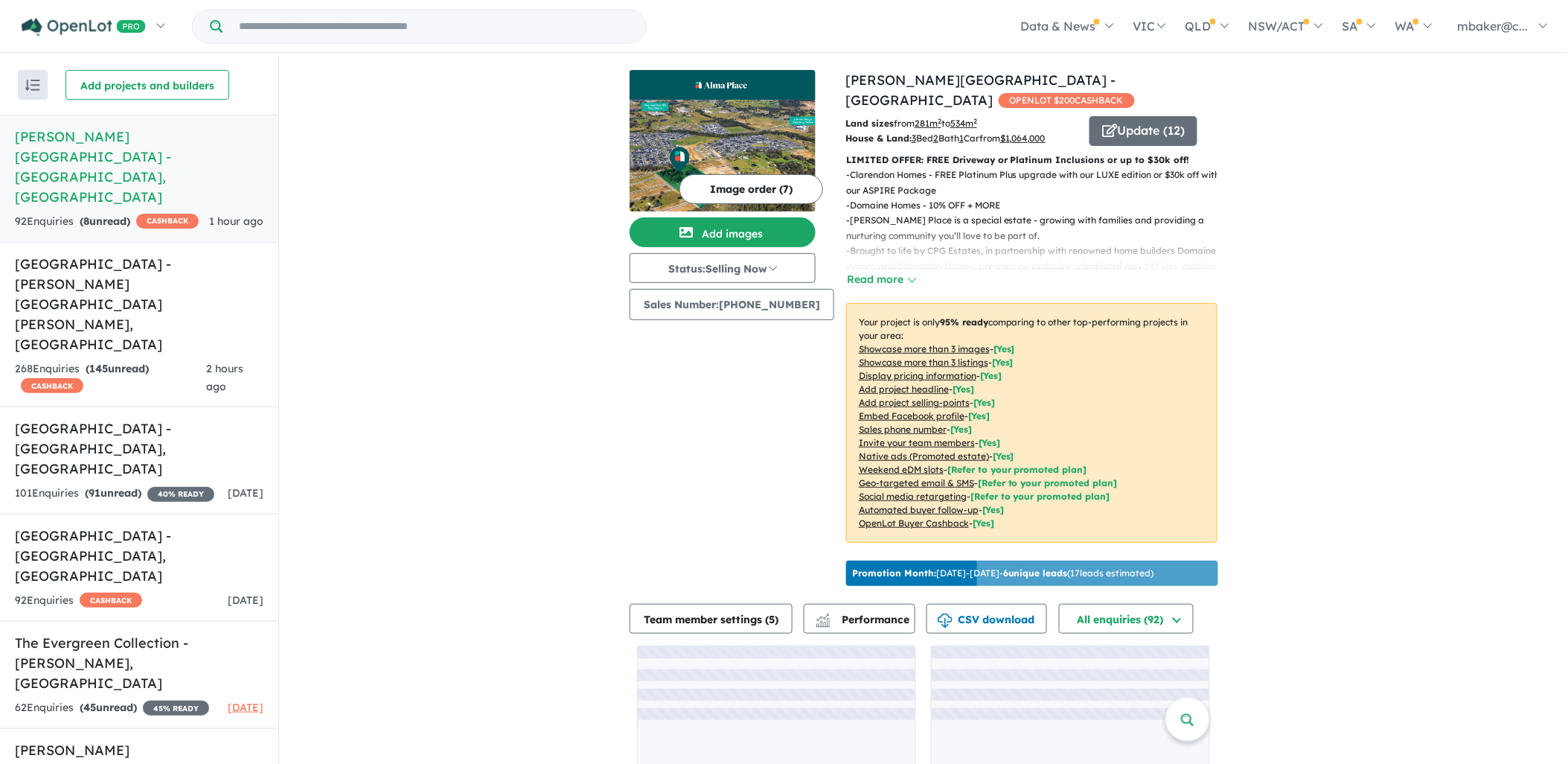
scroll to position [2, 0]
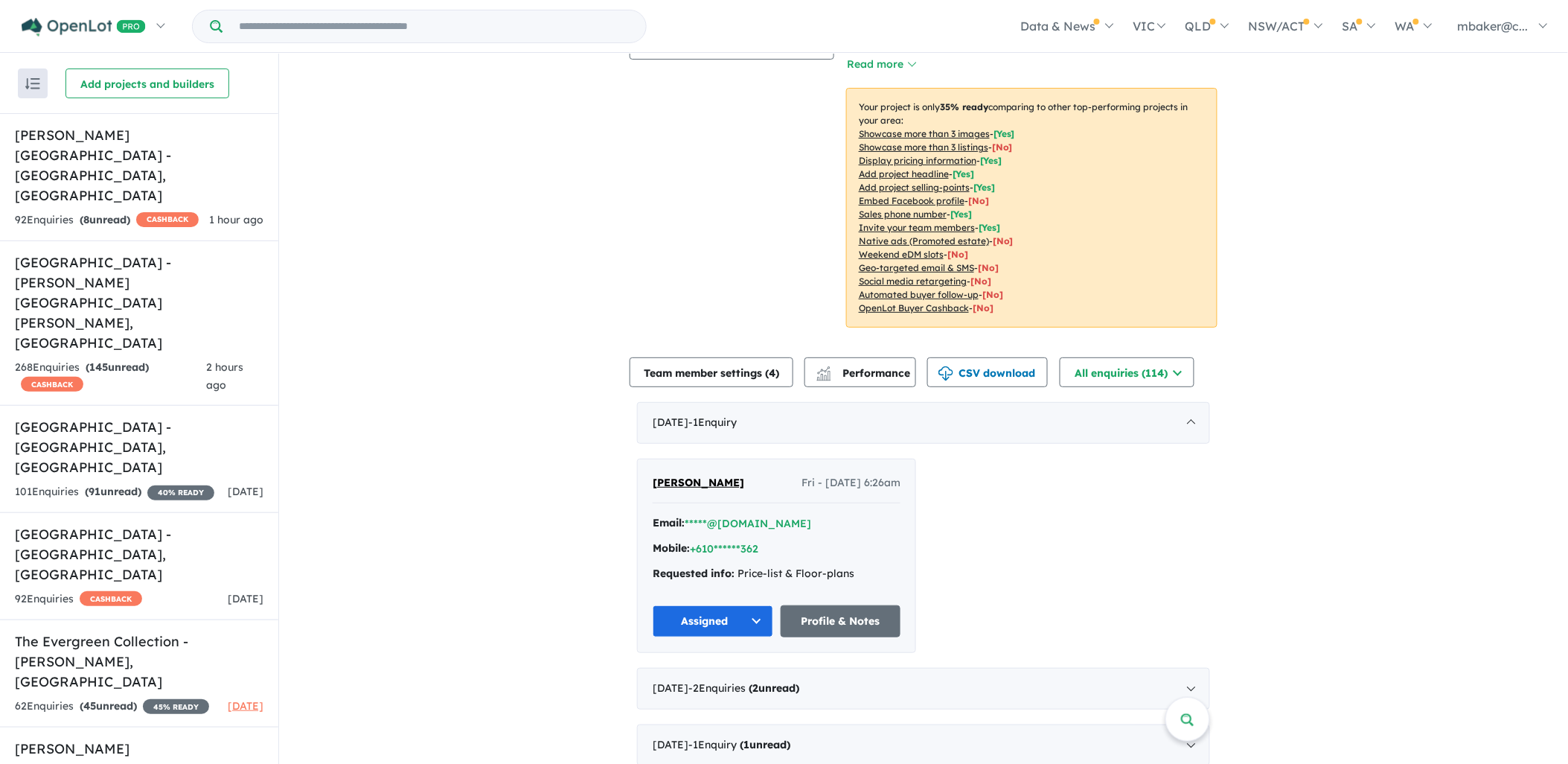
scroll to position [248, 0]
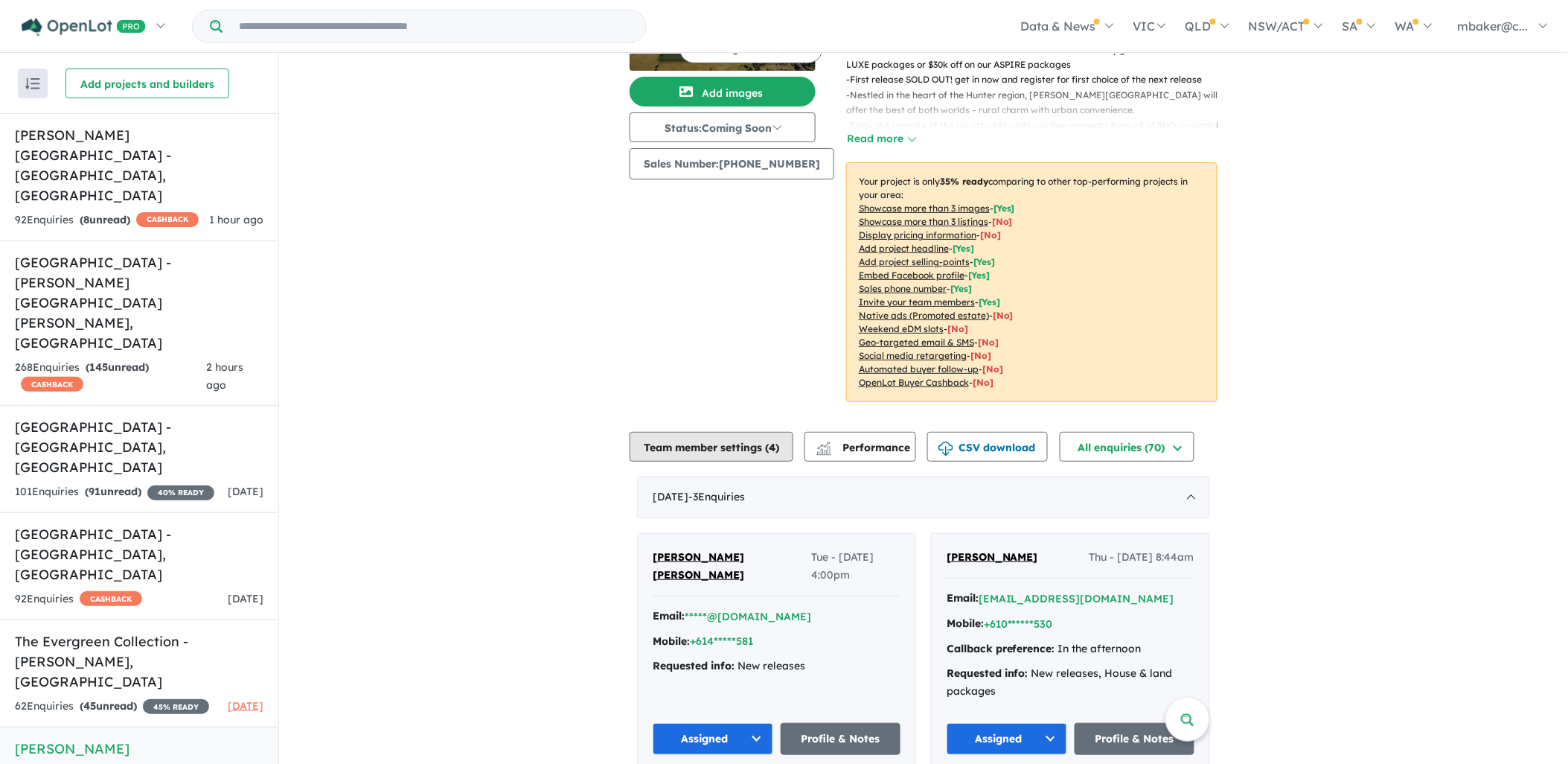
scroll to position [165, 0]
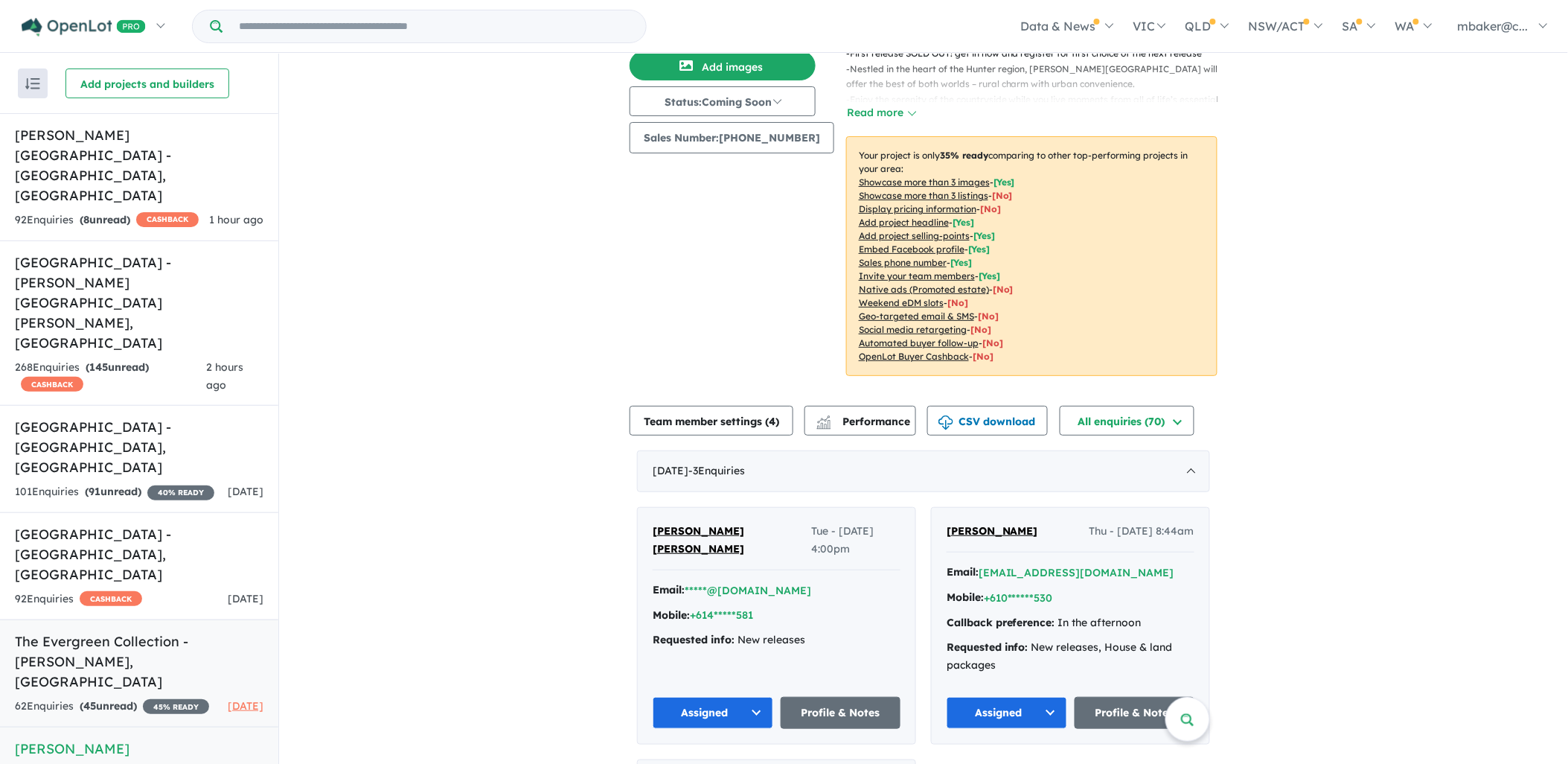
click at [64, 631] on h5 "The Evergreen Collection - Calderwood , NSW" at bounding box center [139, 661] width 249 height 60
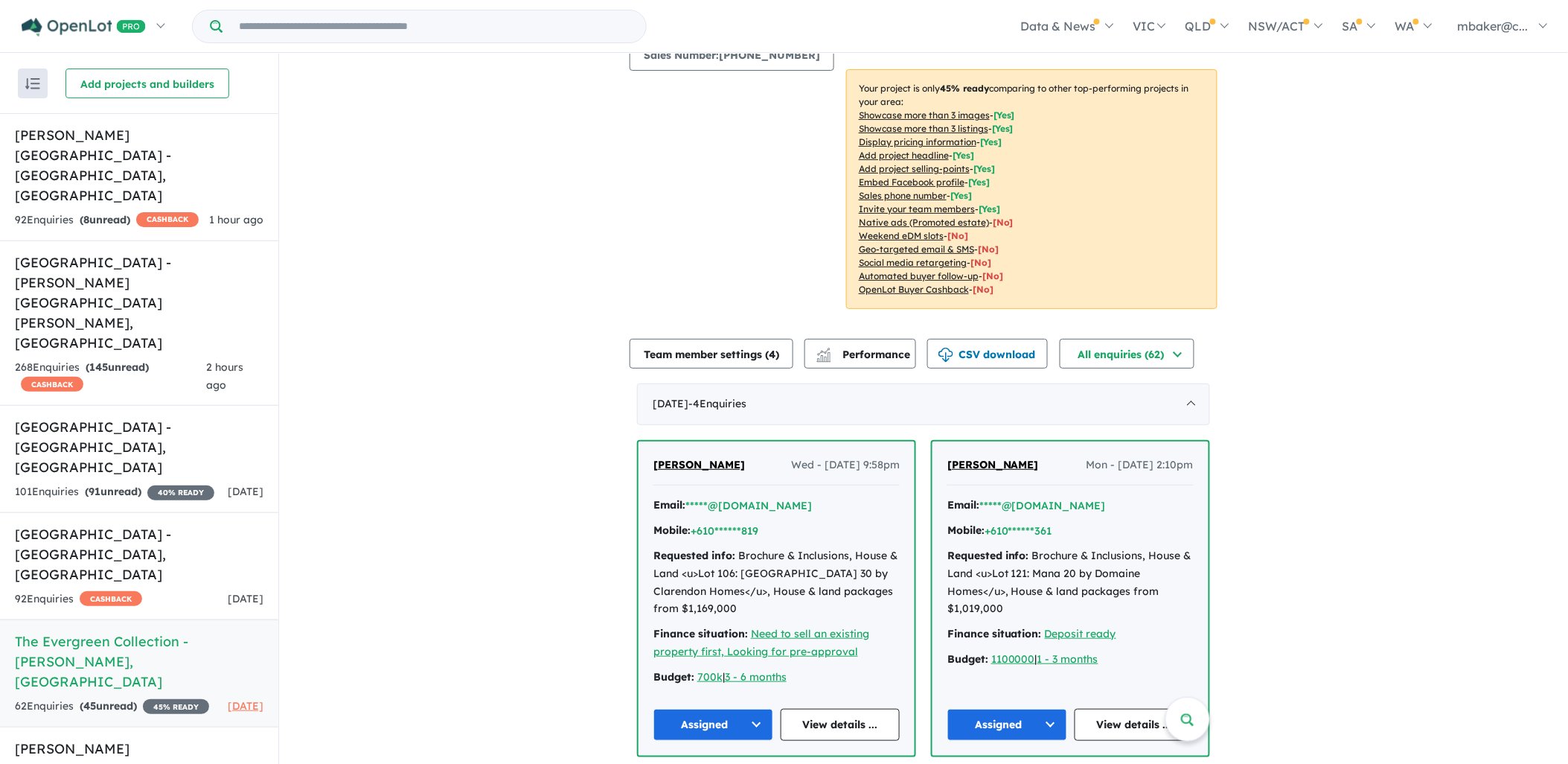
scroll to position [413, 0]
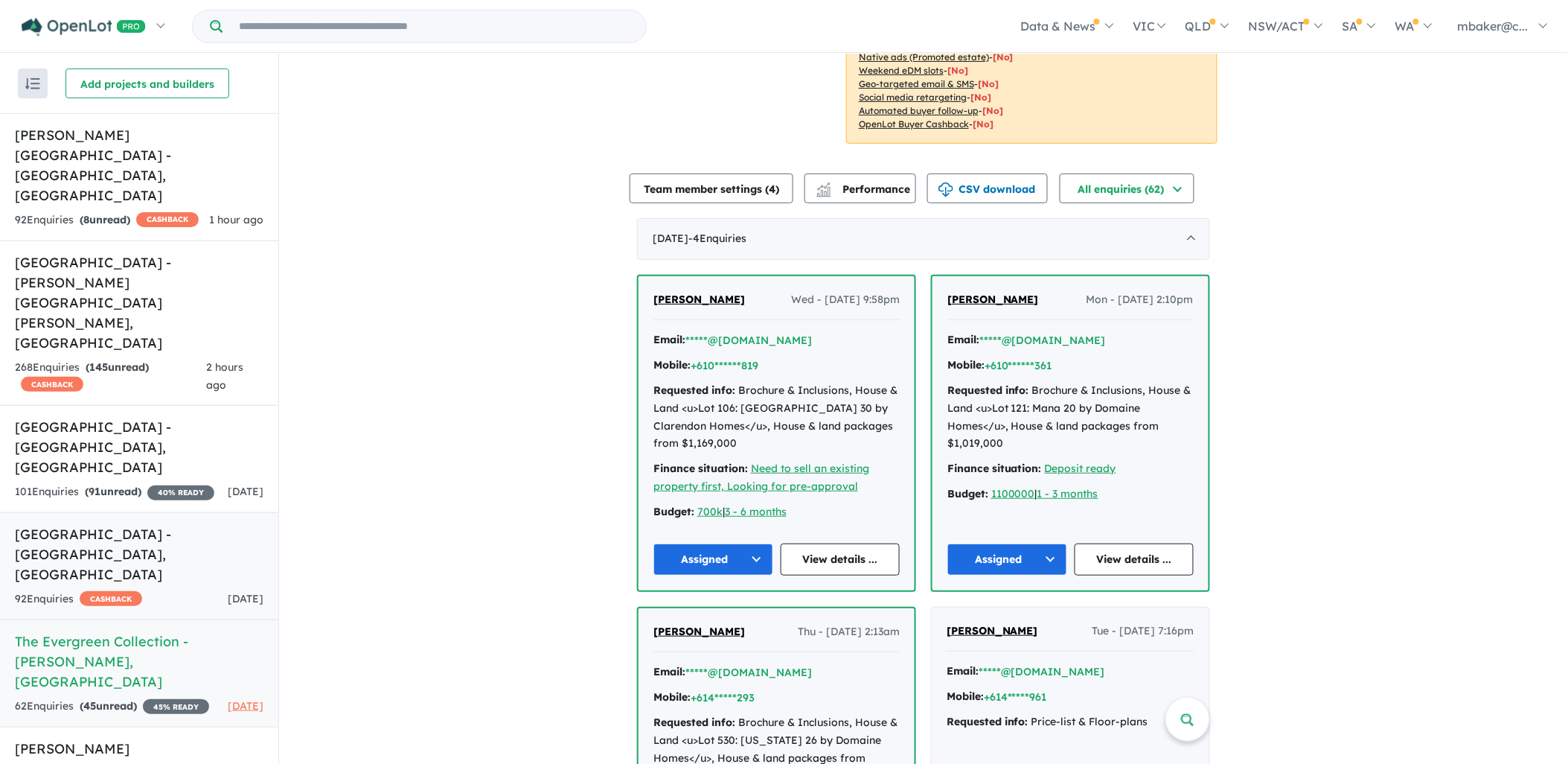
click at [106, 524] on h5 "Ridgehaven Estate - Elderslie , NSW" at bounding box center [139, 554] width 249 height 60
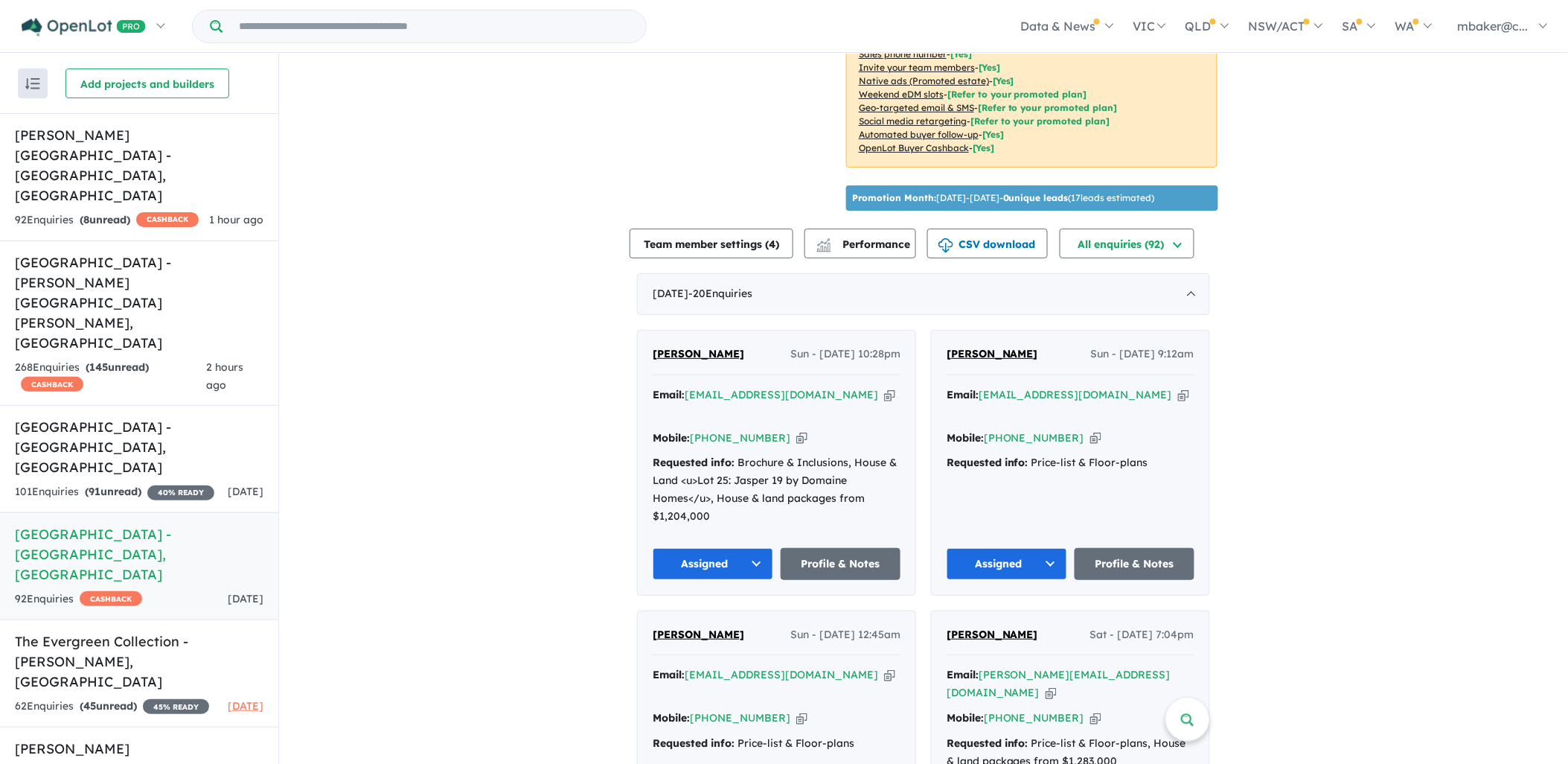
scroll to position [386, 0]
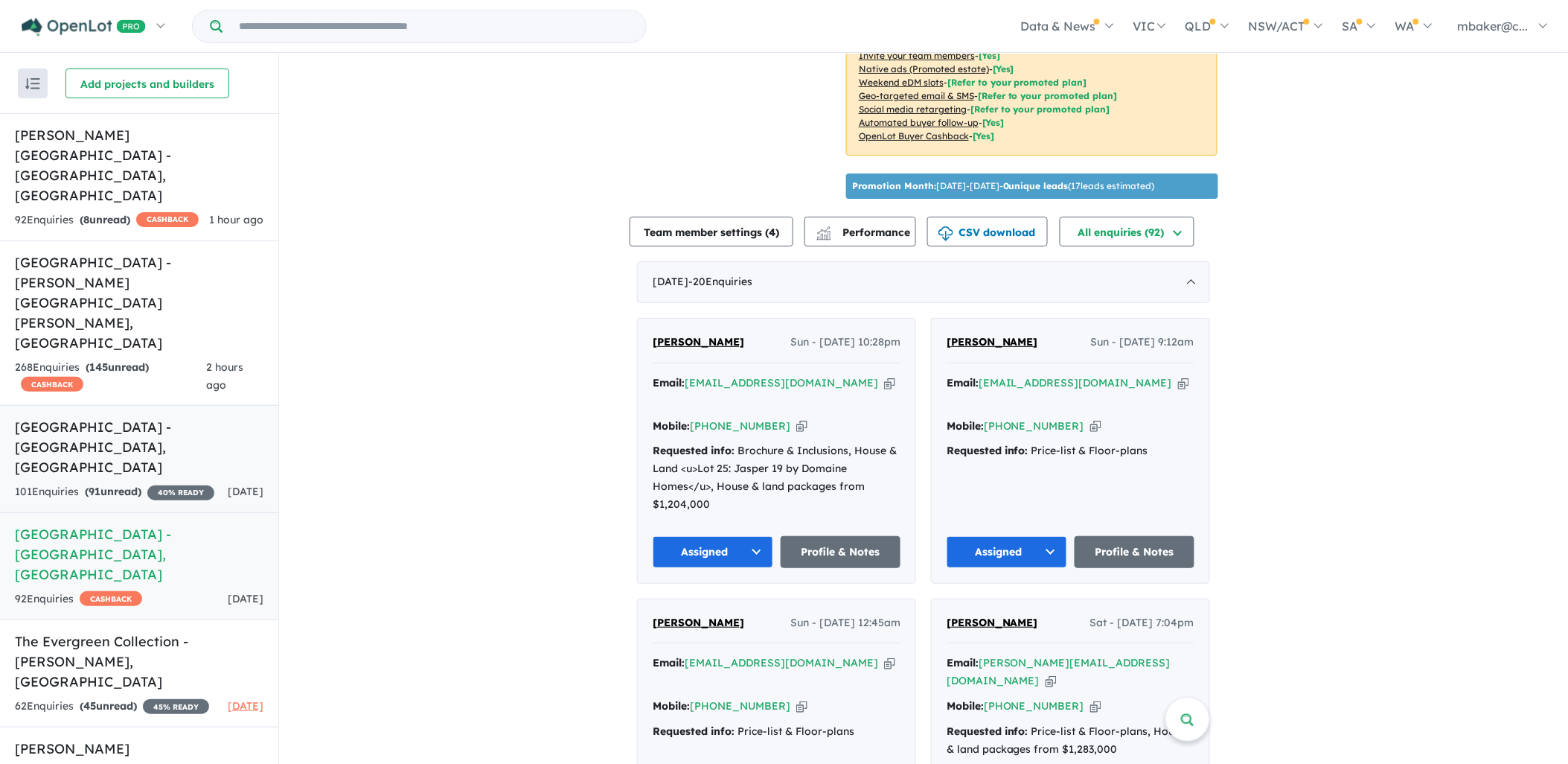
click at [116, 483] on div "101 Enquir ies ( 91 unread) 40 % READY" at bounding box center [114, 492] width 200 height 18
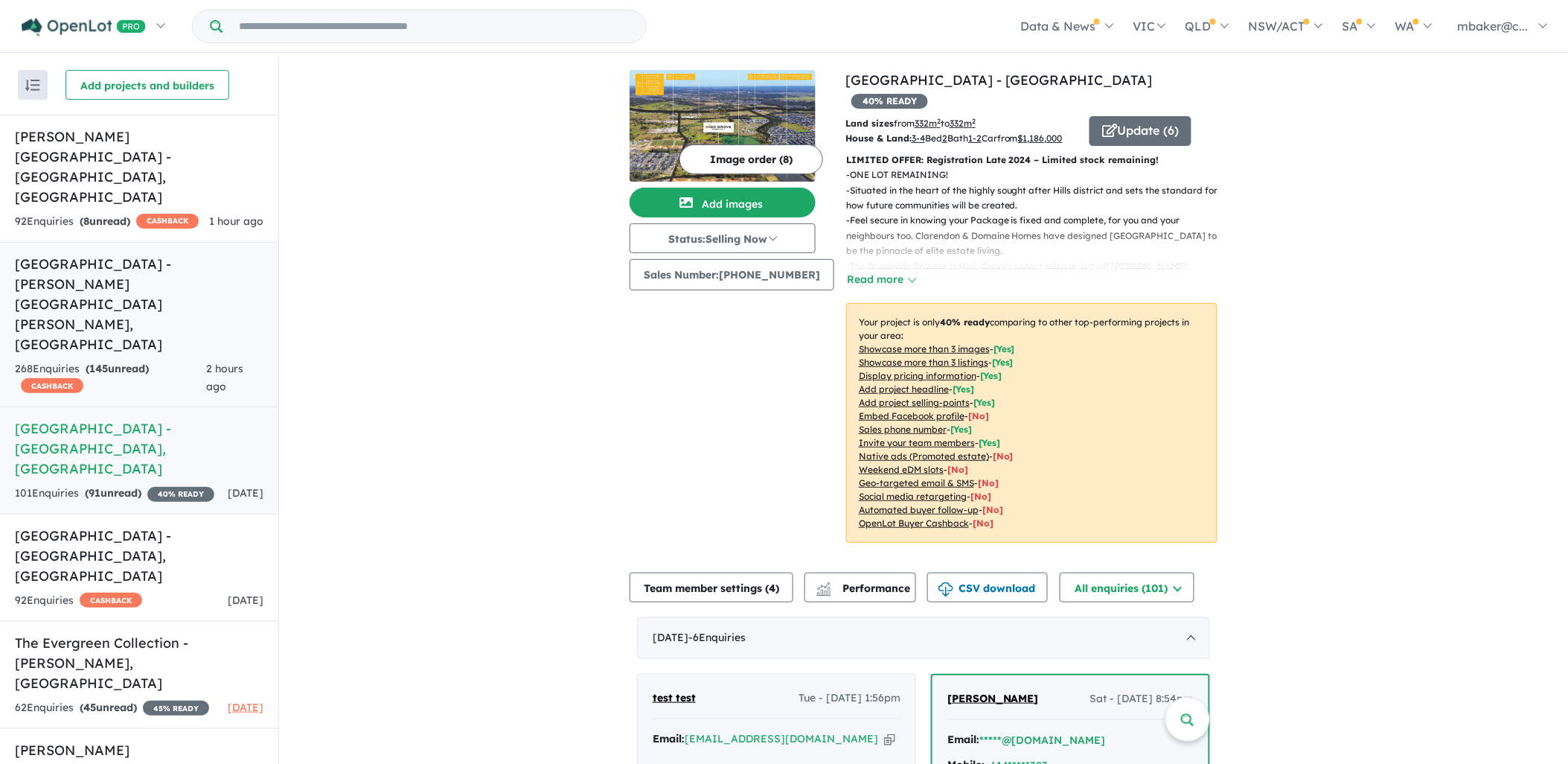
click at [90, 361] on strong "( 145 unread)" at bounding box center [117, 368] width 63 height 13
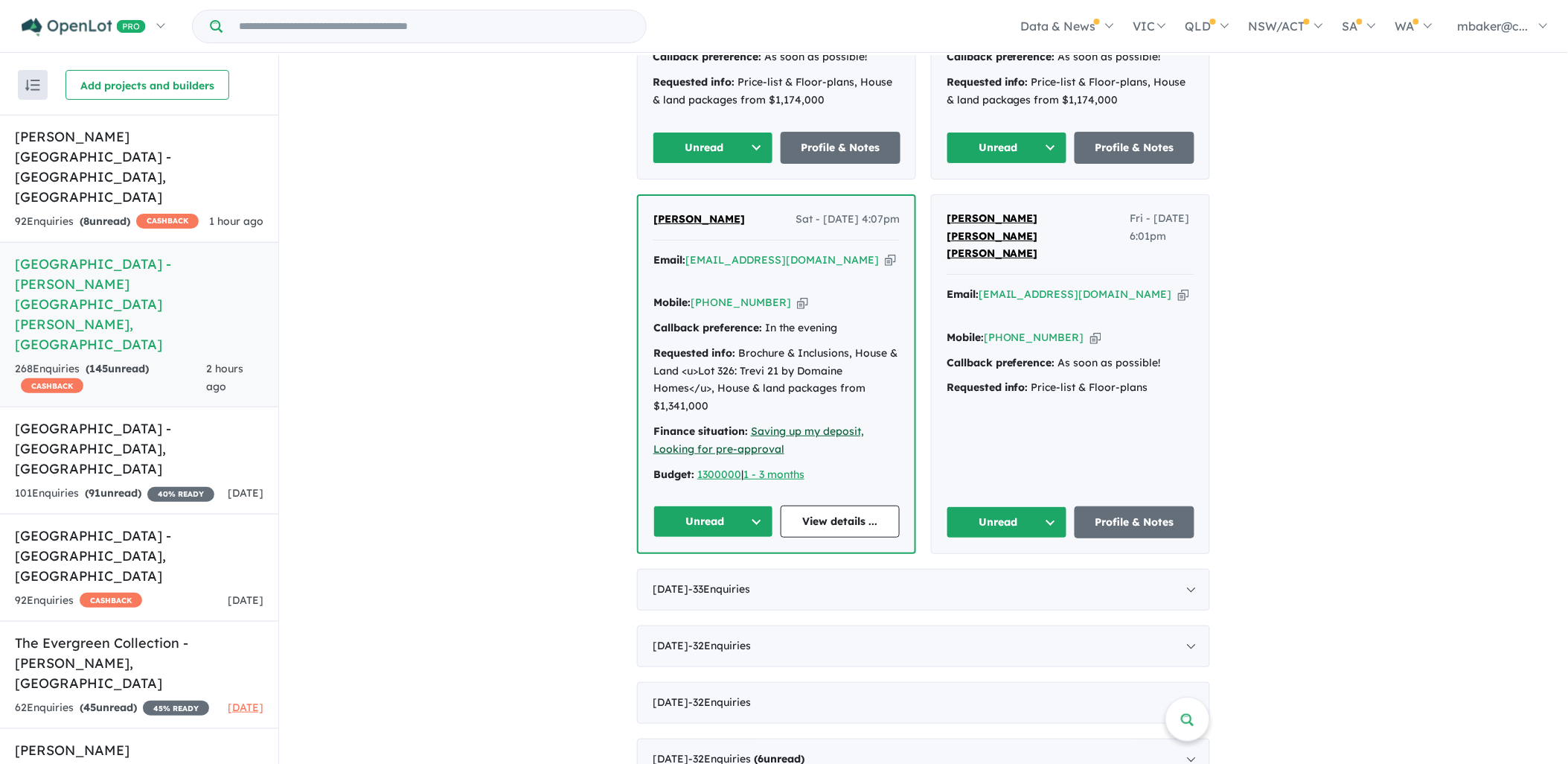
scroll to position [964, 0]
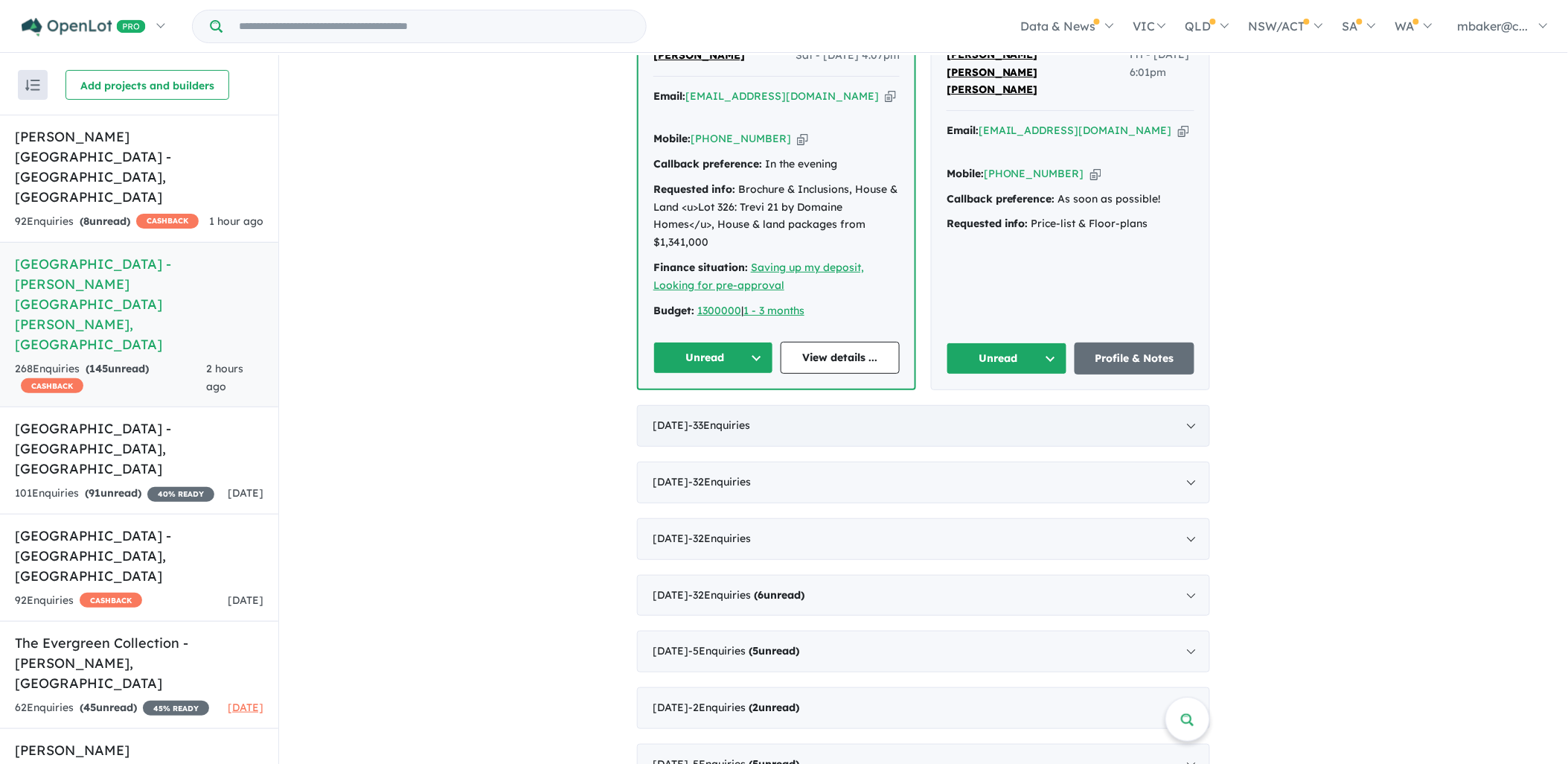
click at [750, 418] on span "- 33 Enquir ies ( 0 unread)" at bounding box center [719, 425] width 62 height 13
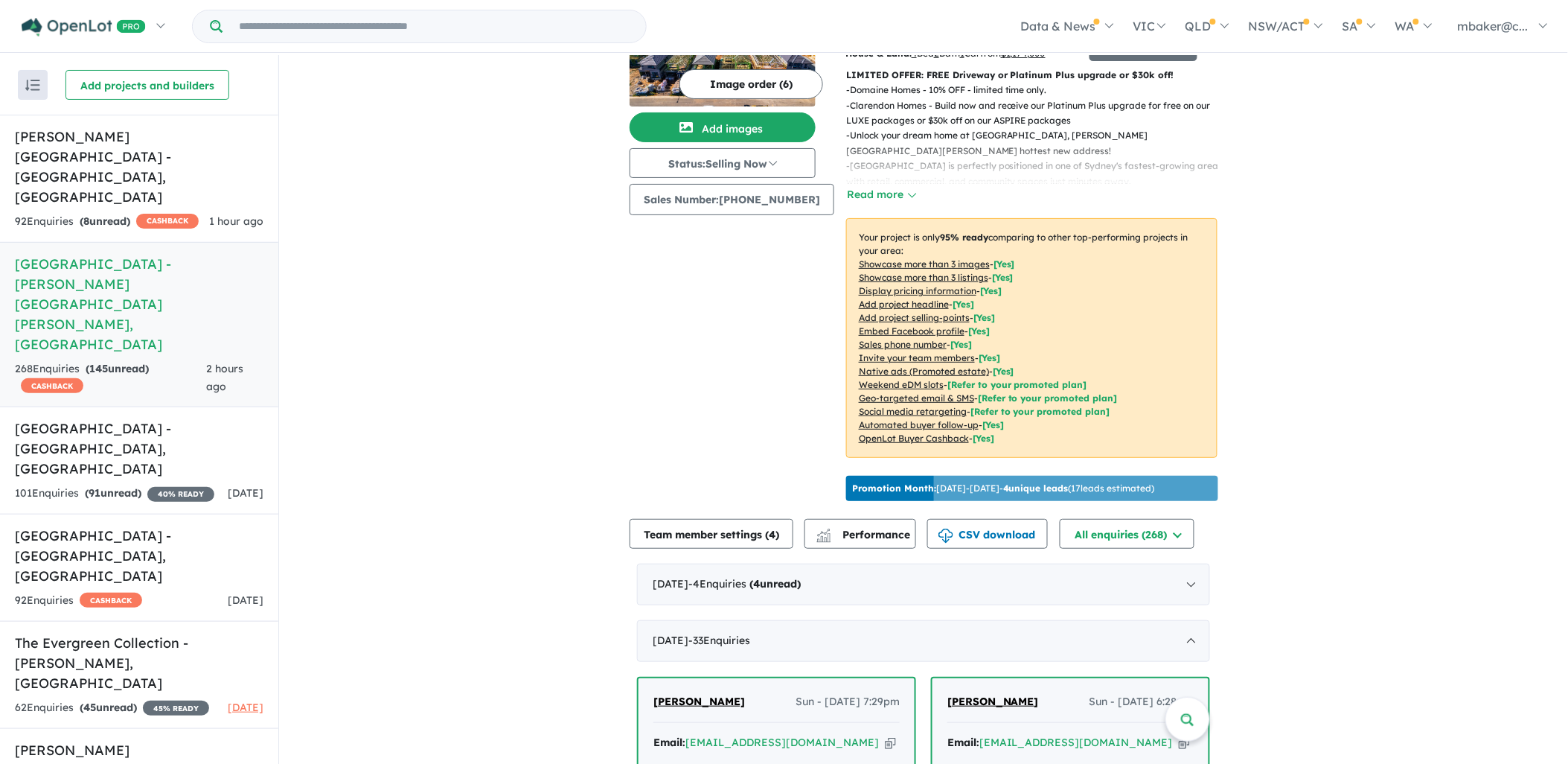
scroll to position [0, 0]
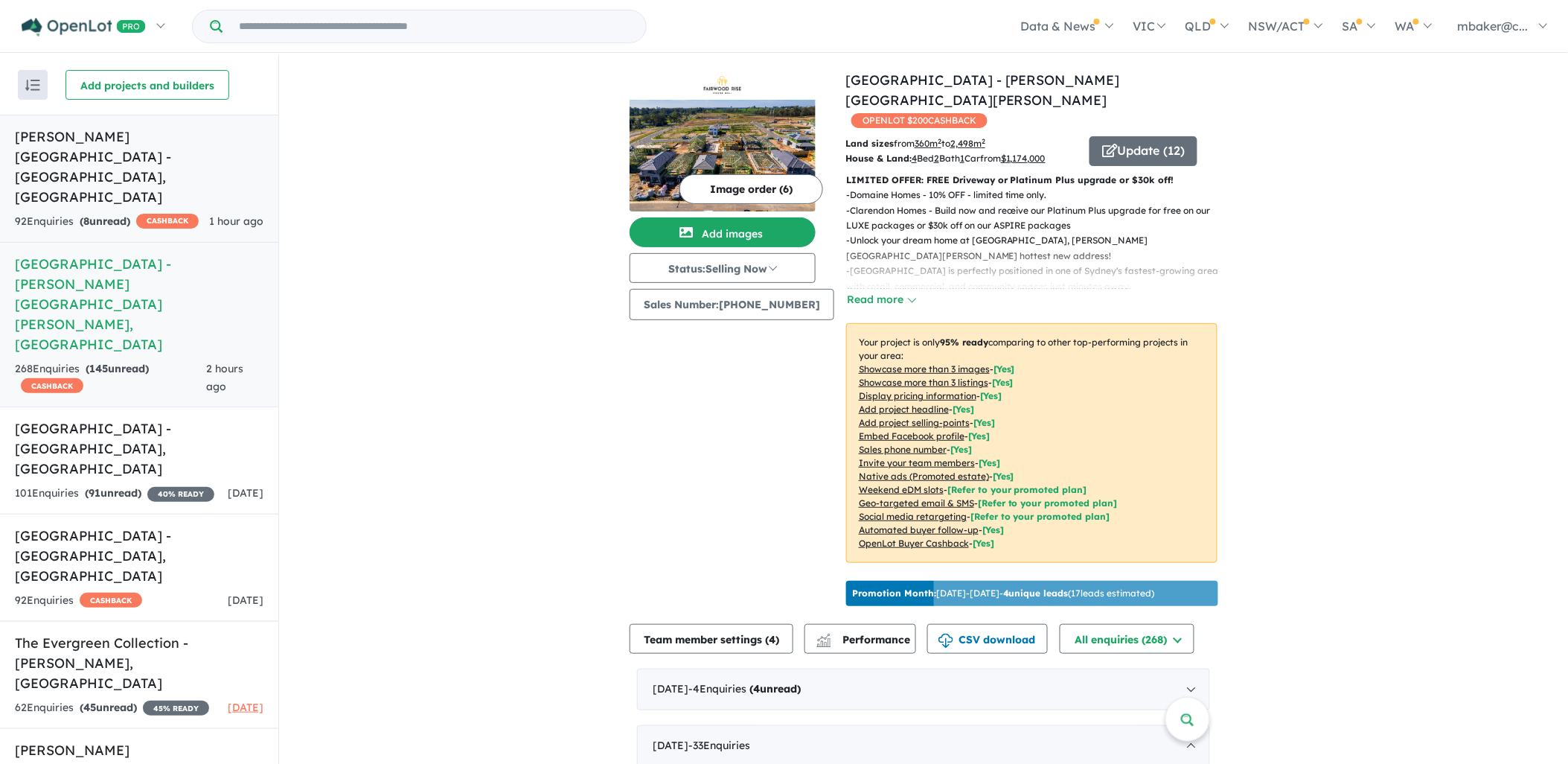
click at [127, 137] on h5 "Alma Place Estate - Oakville , NSW" at bounding box center [139, 167] width 249 height 81
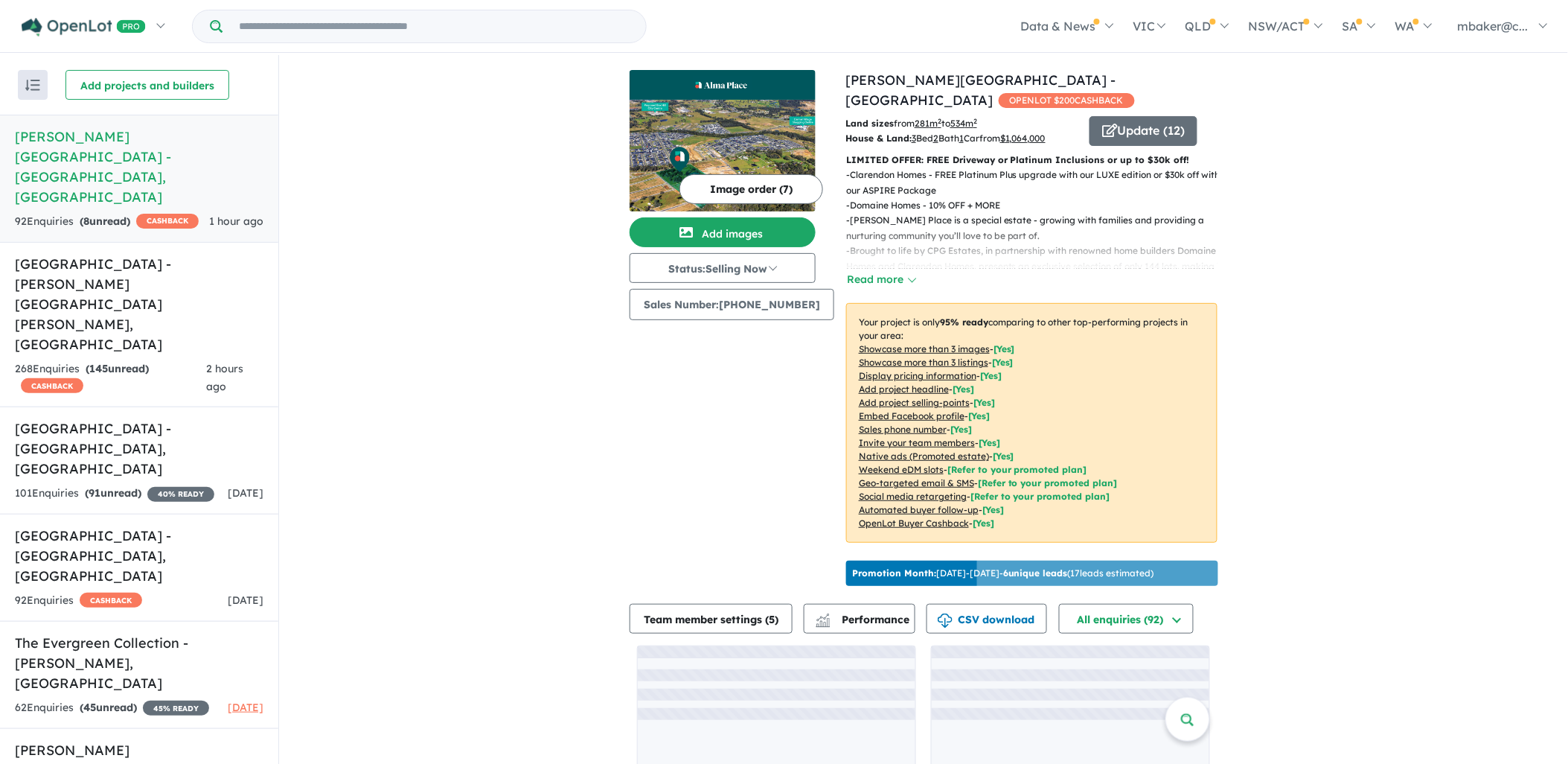
scroll to position [55, 0]
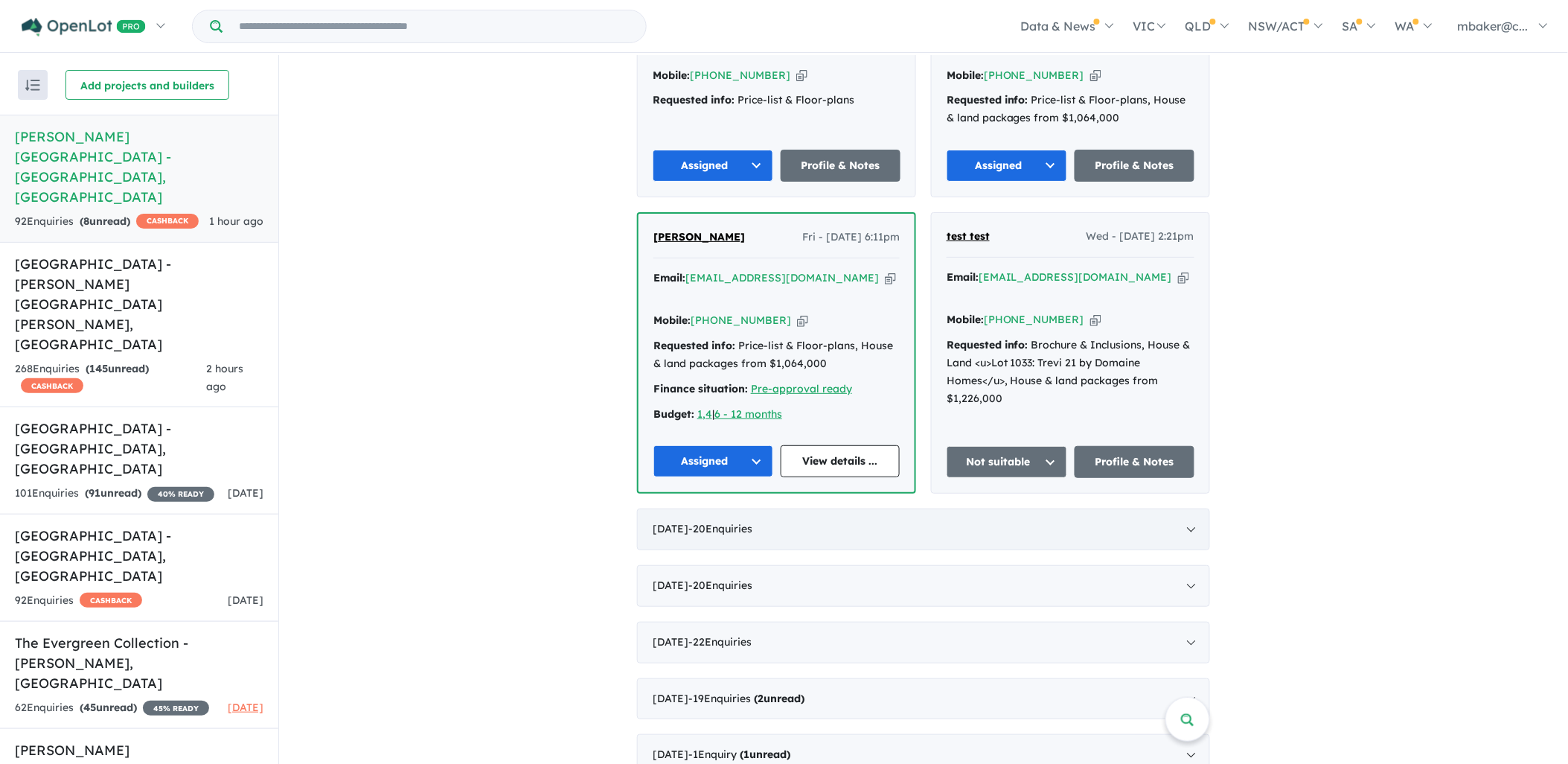
click at [752, 522] on span "- 20 Enquir ies ( 0 unread)" at bounding box center [720, 528] width 64 height 13
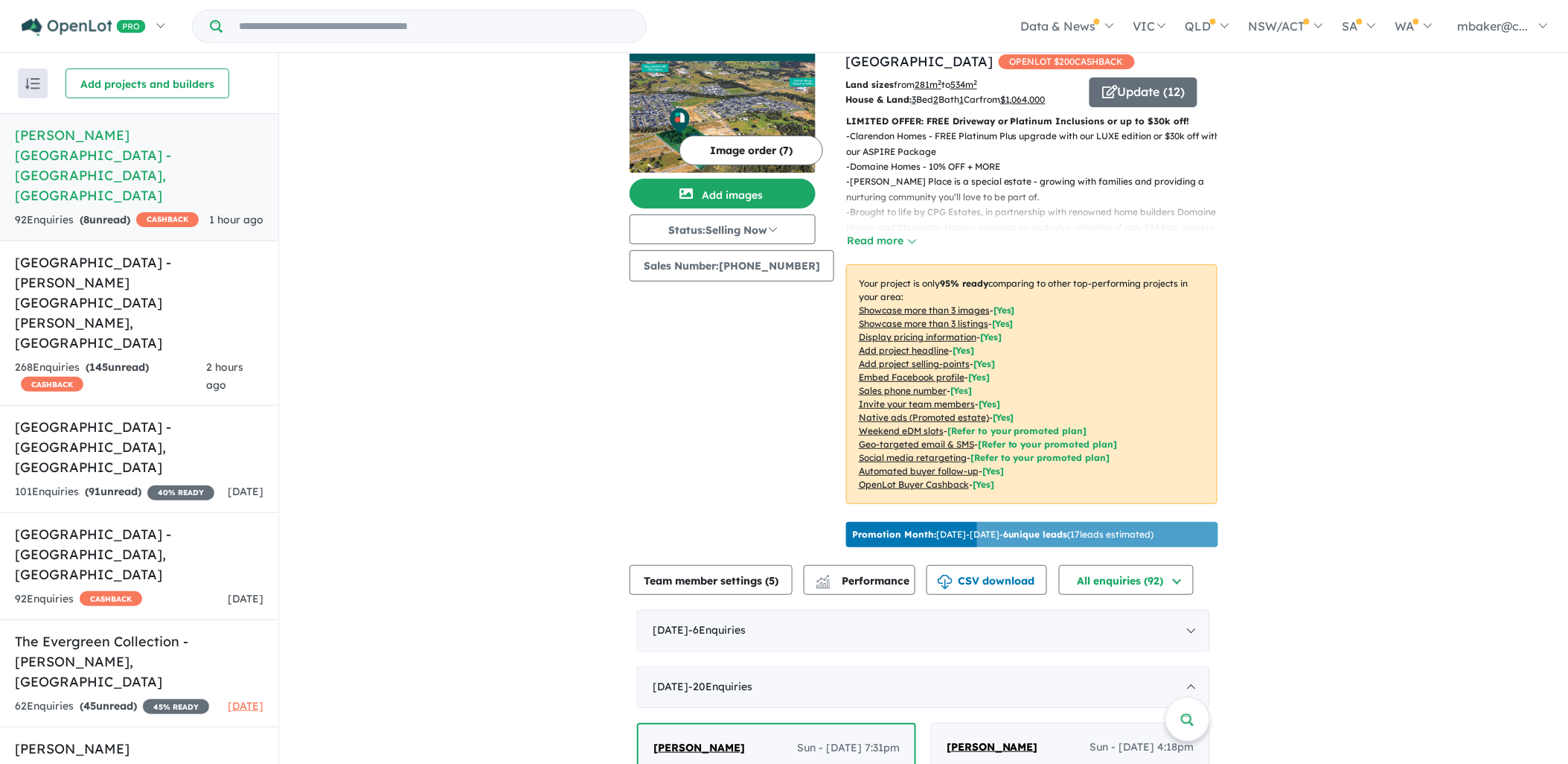
scroll to position [0, 0]
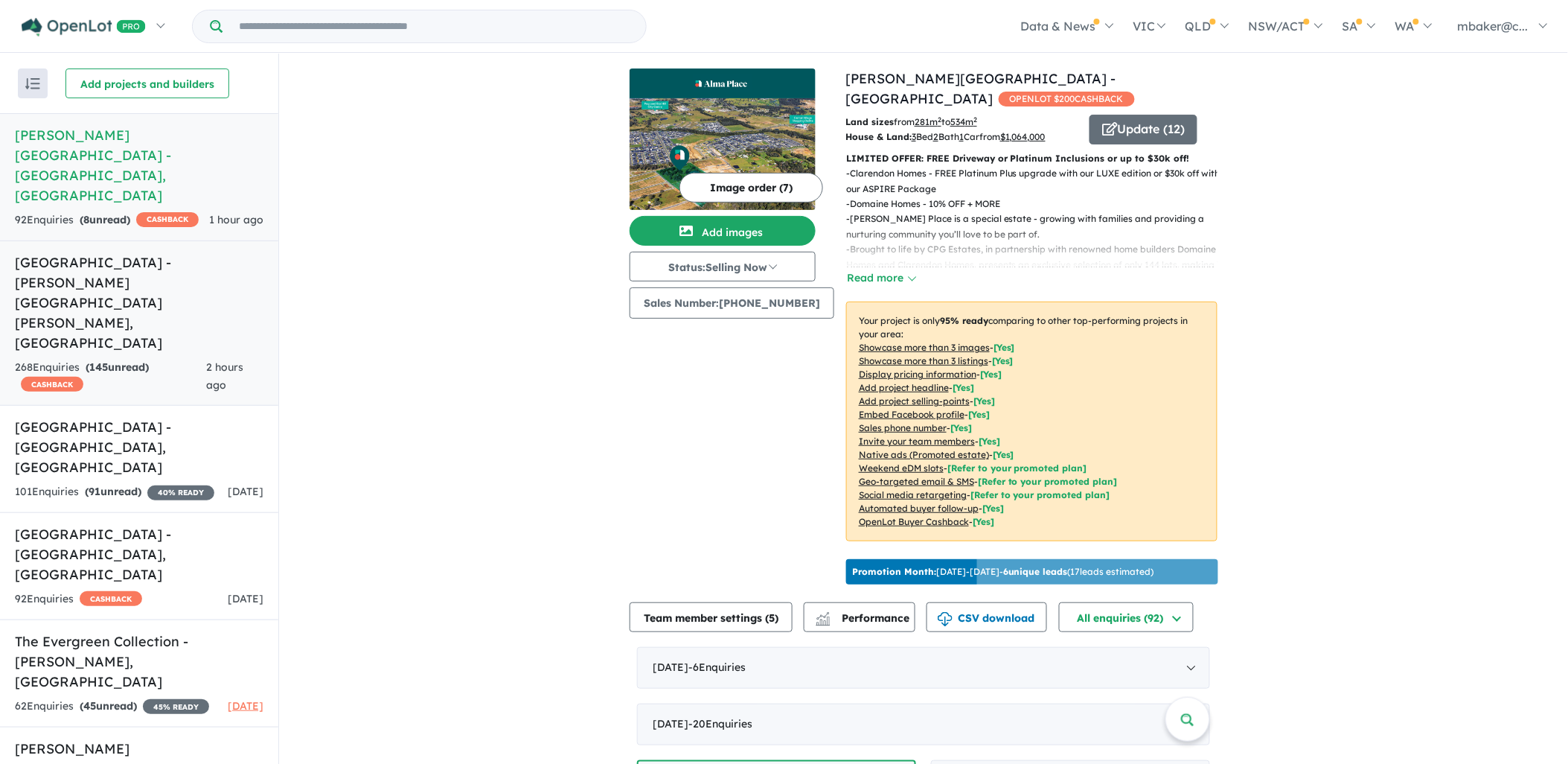
click at [129, 360] on strong "( 145 unread)" at bounding box center [117, 366] width 63 height 13
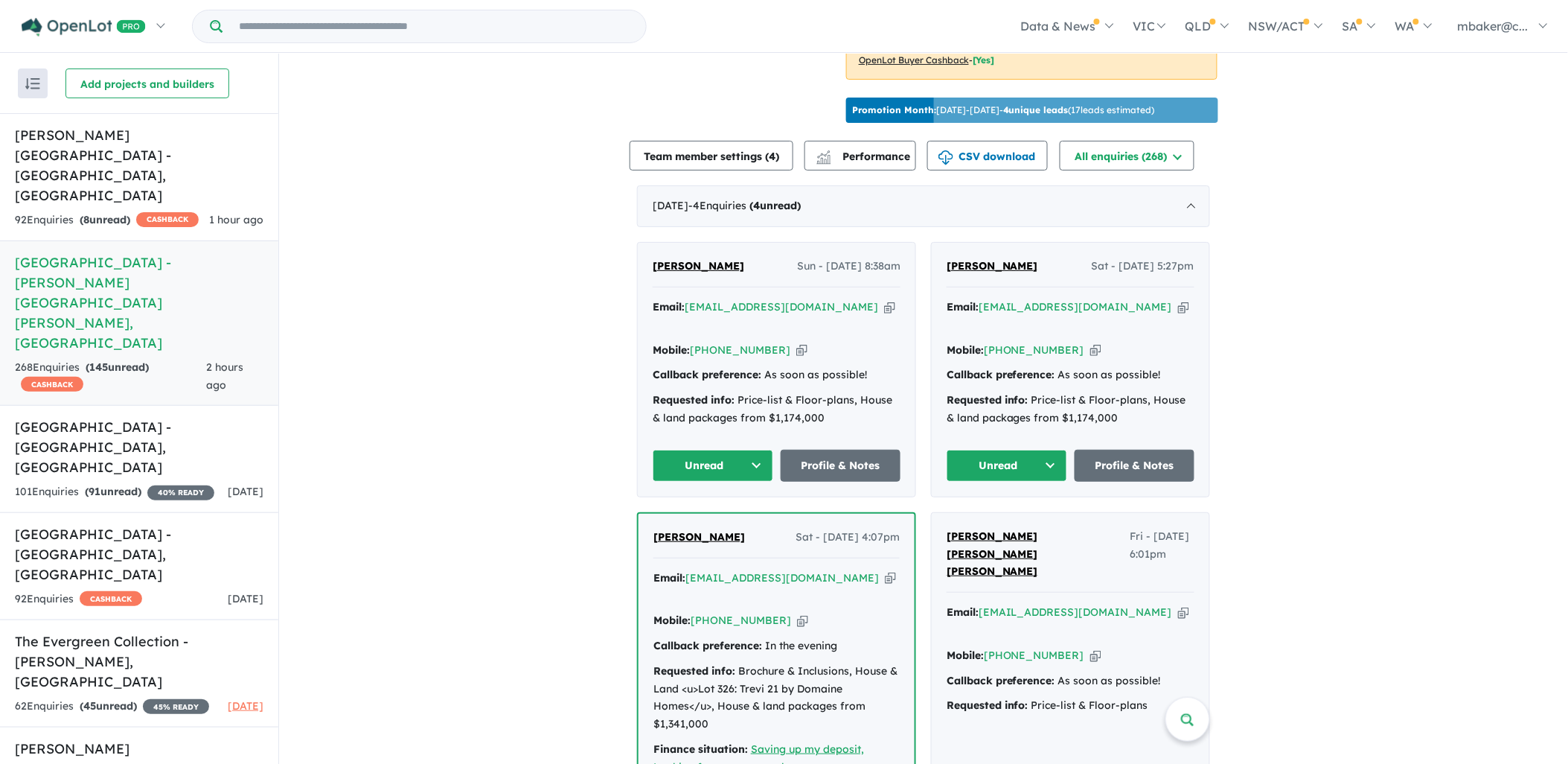
scroll to position [634, 0]
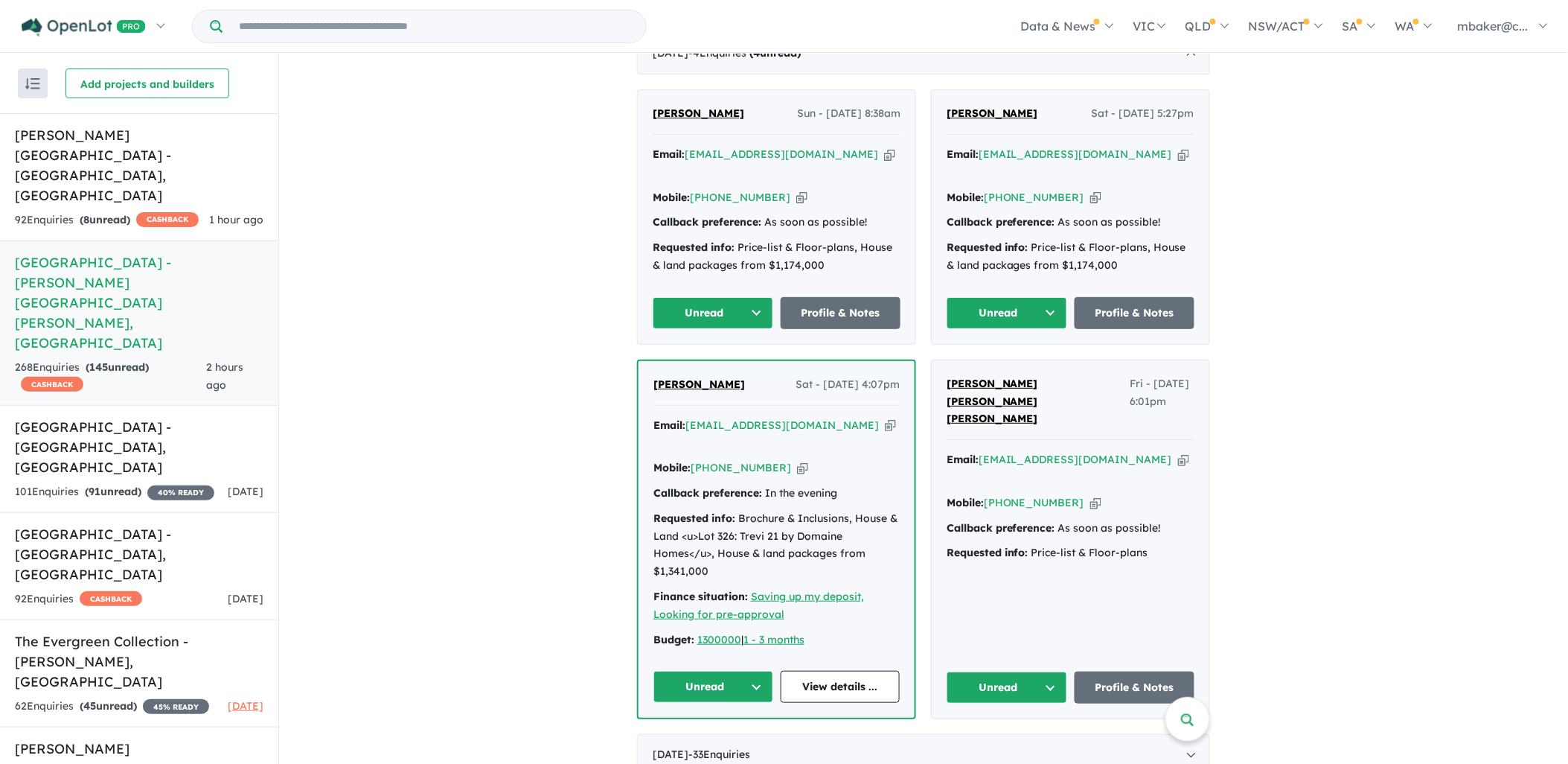
click at [1178, 451] on icon "button" at bounding box center [1184, 459] width 11 height 16
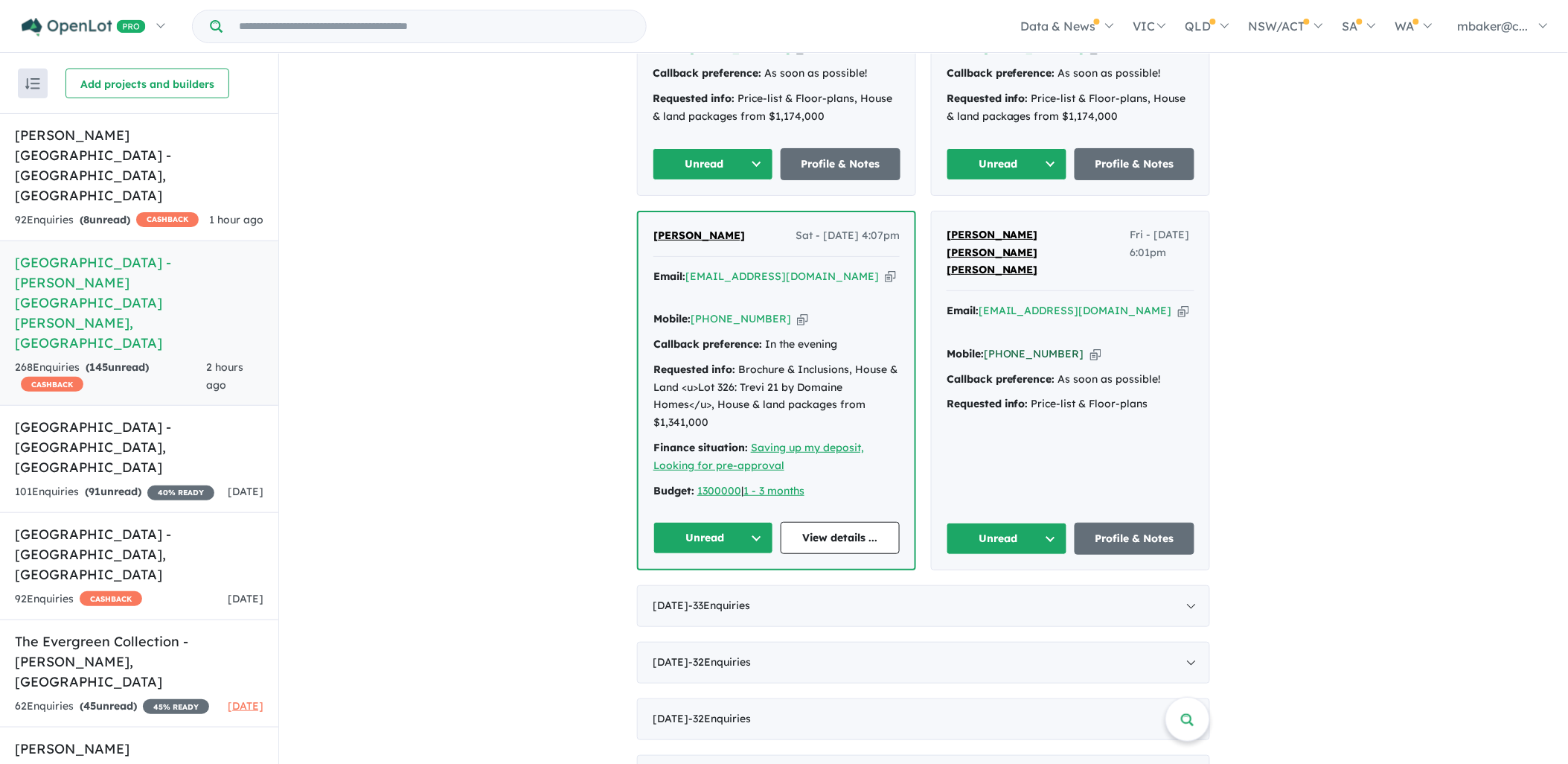
scroll to position [800, 0]
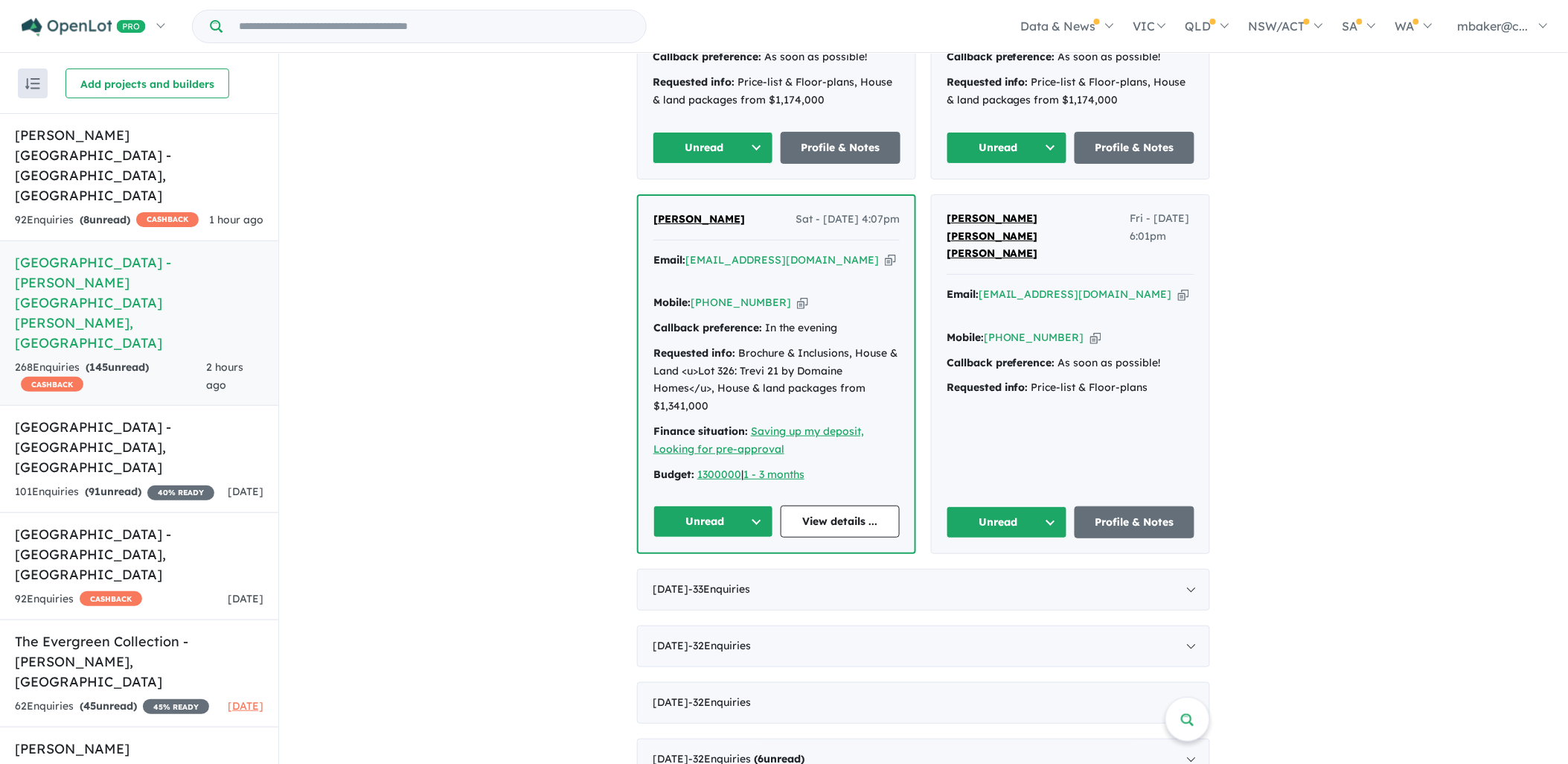
click at [986, 212] on span "[PERSON_NAME] [PERSON_NAME] [PERSON_NAME]" at bounding box center [993, 236] width 92 height 49
click at [1178, 286] on icon "button" at bounding box center [1184, 294] width 11 height 16
drag, startPoint x: 1110, startPoint y: 249, endPoint x: 1070, endPoint y: 197, distance: 65.6
click at [1178, 286] on icon "button" at bounding box center [1184, 294] width 11 height 16
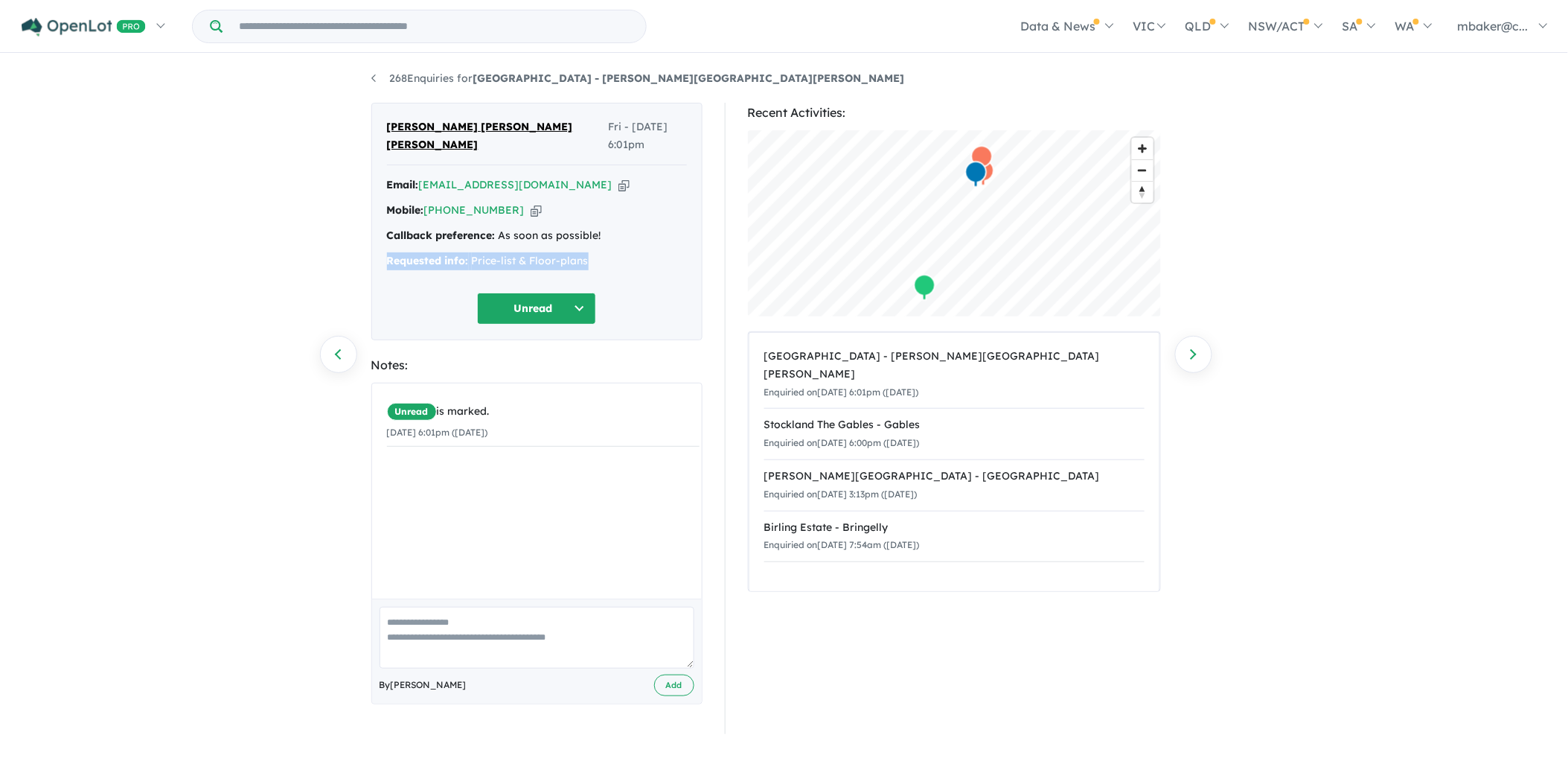
drag, startPoint x: 591, startPoint y: 245, endPoint x: 384, endPoint y: 240, distance: 207.1
click at [384, 240] on div "[PERSON_NAME] [PERSON_NAME] [PERSON_NAME] Fri - [DATE] 6:01pm Email: [EMAIL_ADD…" at bounding box center [537, 221] width 331 height 238
copy div "Requested info: Price-list & Floor-plans"
click at [530, 203] on icon "button" at bounding box center [536, 211] width 11 height 16
copy div "Requested info: Price-list & Floor-plans"
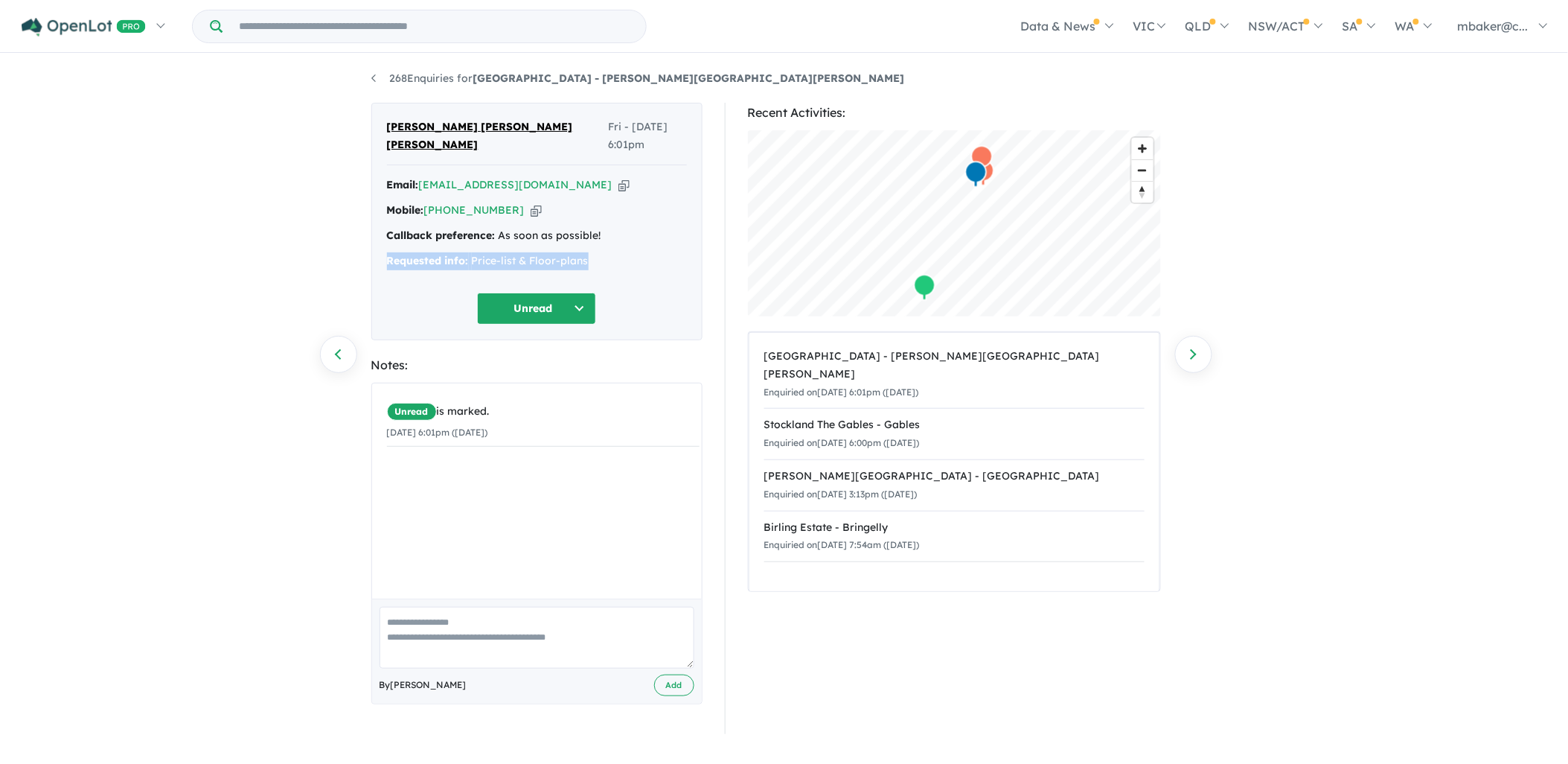
click at [540, 293] on button "Unread" at bounding box center [536, 309] width 119 height 32
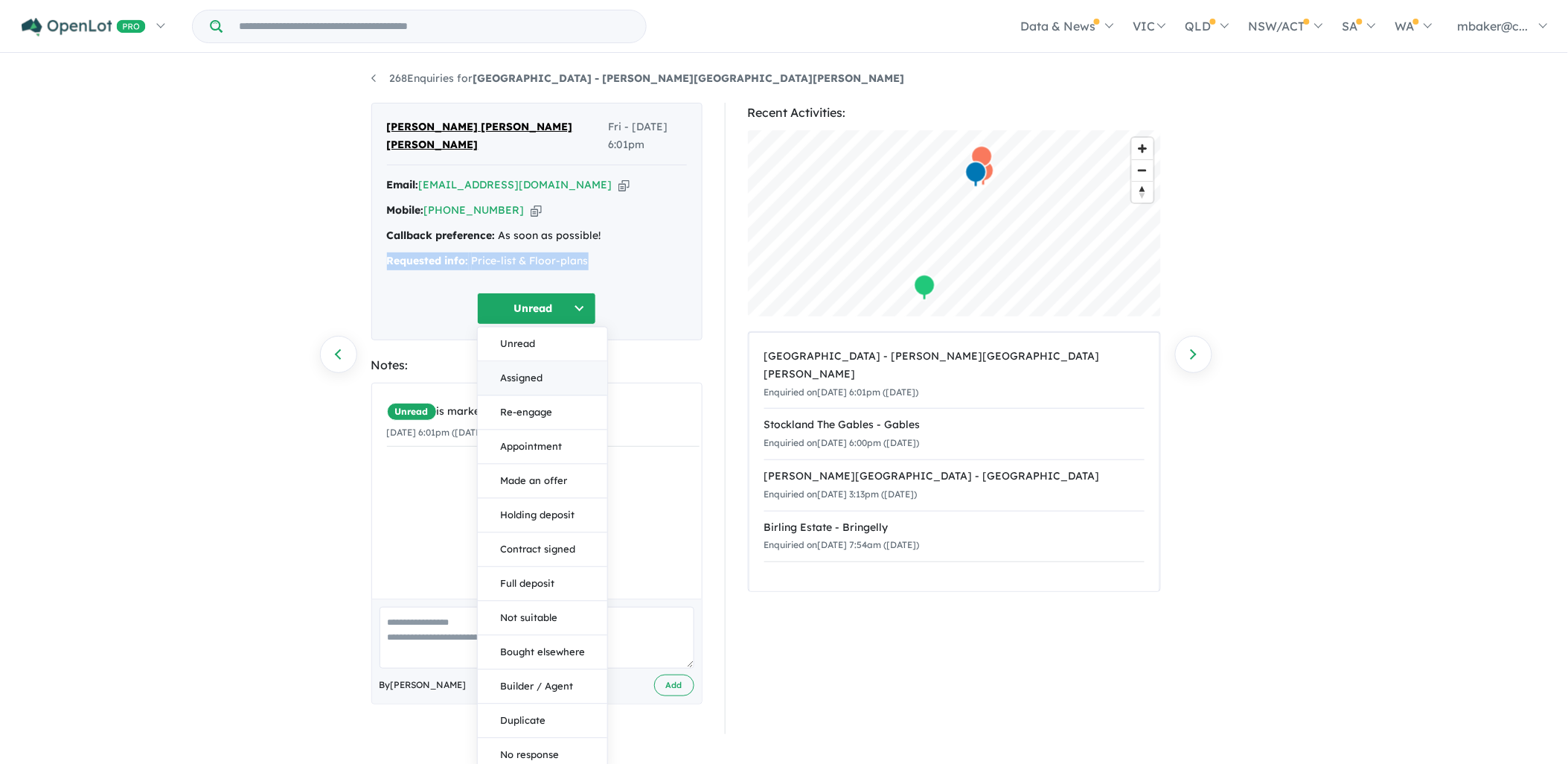
click at [541, 362] on button "Assigned" at bounding box center [542, 377] width 129 height 34
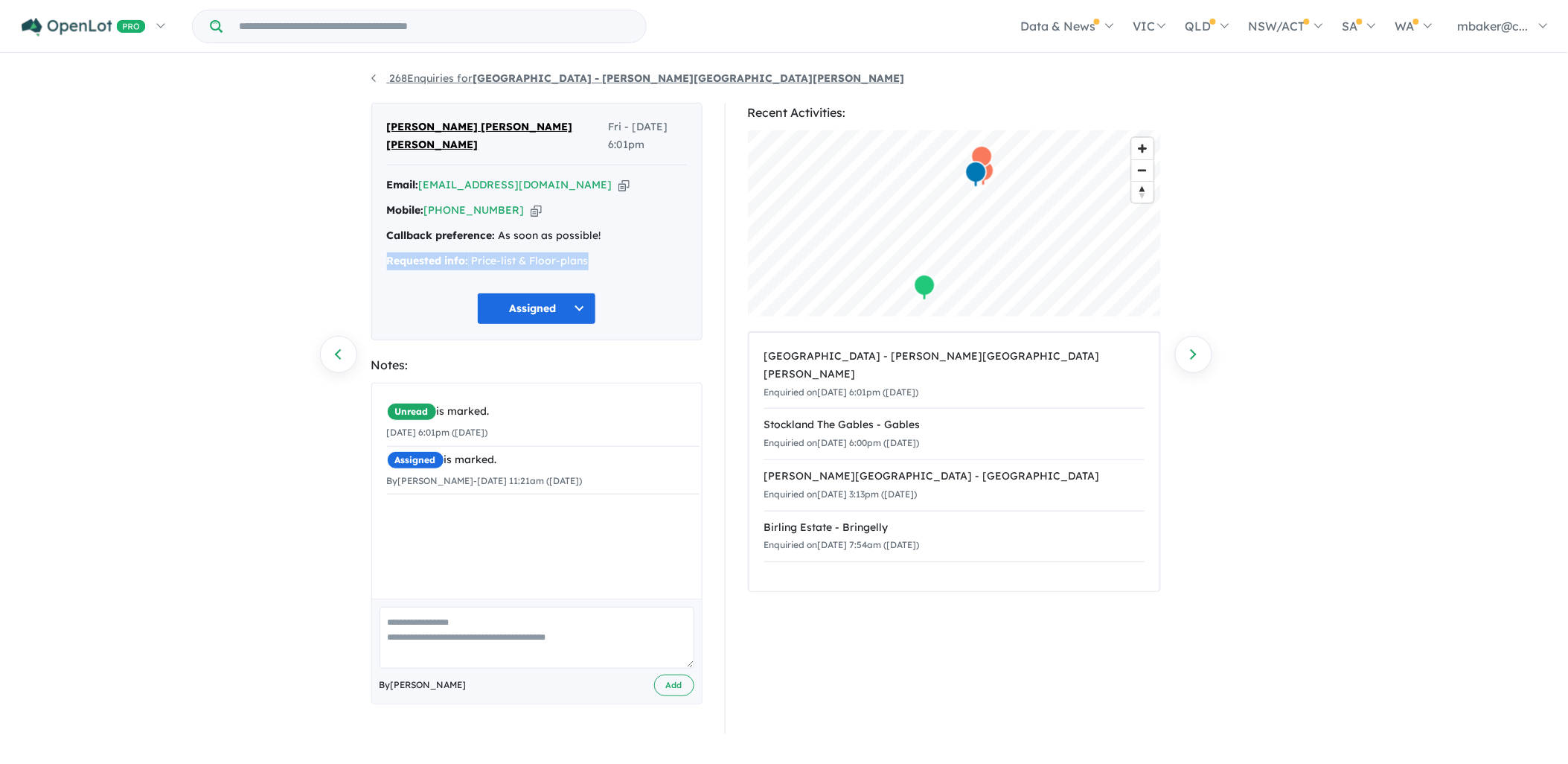
click at [463, 77] on link "268 Enquiries for [GEOGRAPHIC_DATA] - [PERSON_NAME][GEOGRAPHIC_DATA][PERSON_NAM…" at bounding box center [638, 78] width 533 height 13
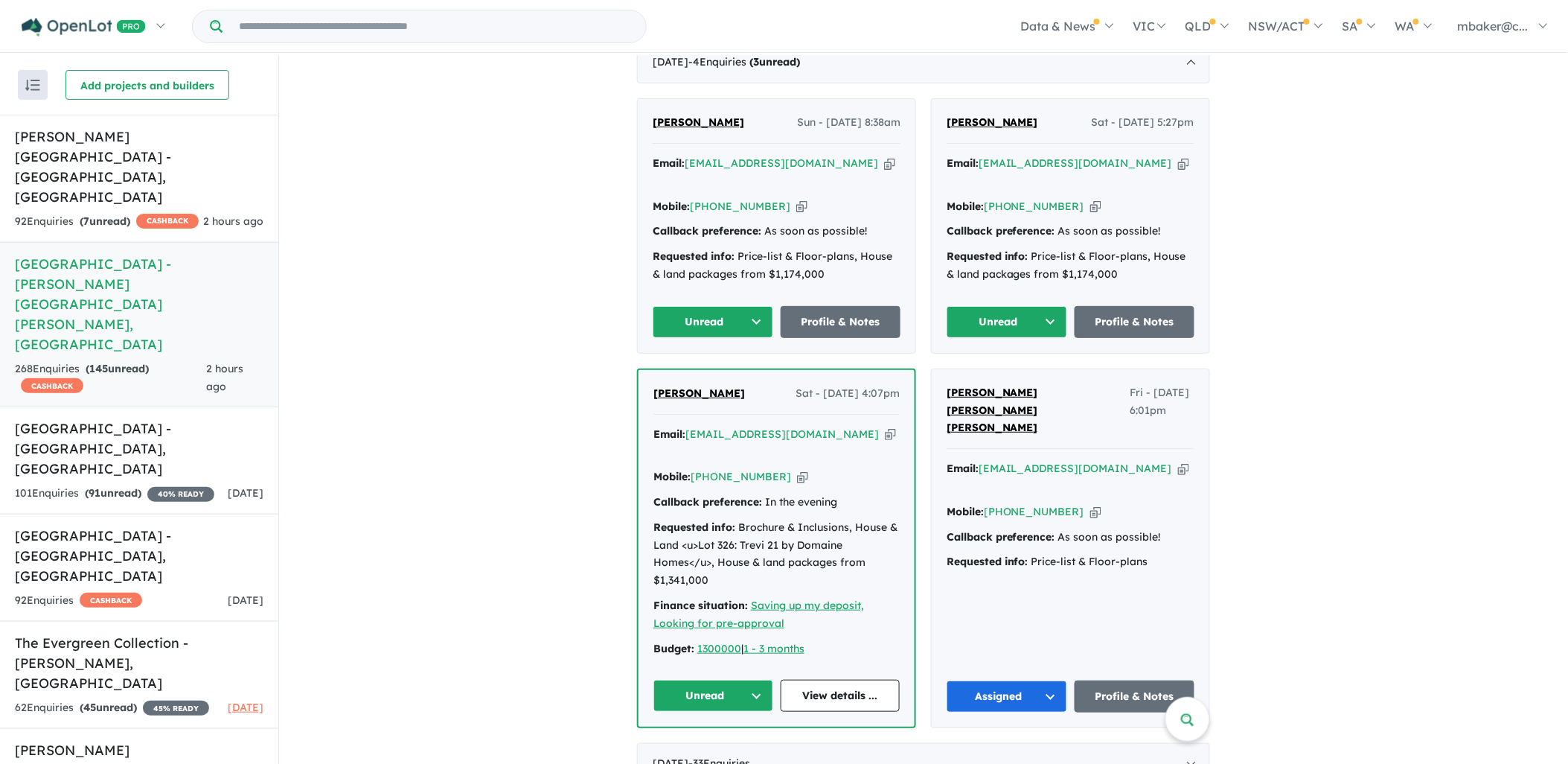
scroll to position [635, 0]
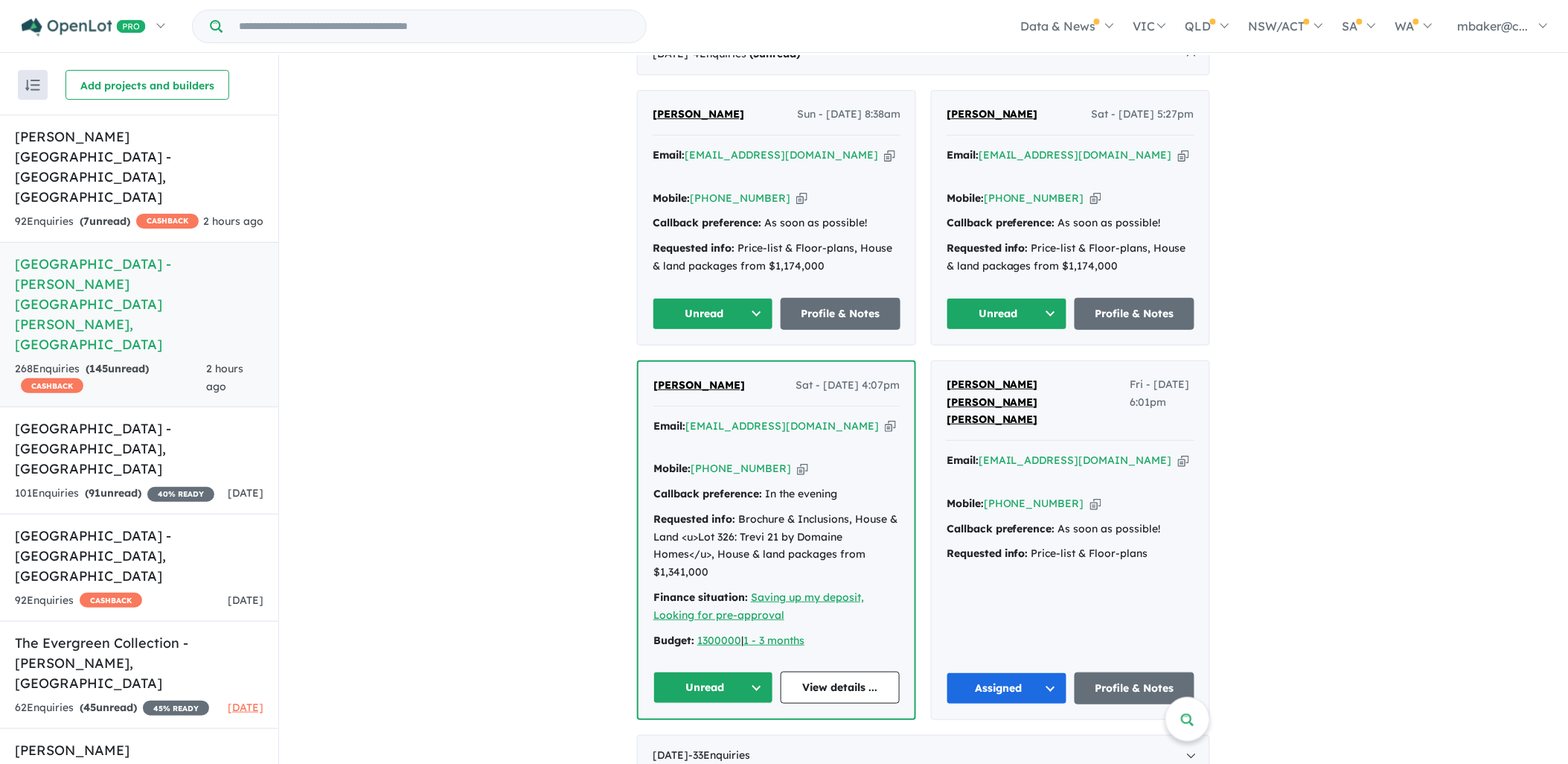
click at [885, 418] on icon "button" at bounding box center [890, 426] width 11 height 16
click at [694, 378] on span "[PERSON_NAME]" at bounding box center [699, 384] width 92 height 13
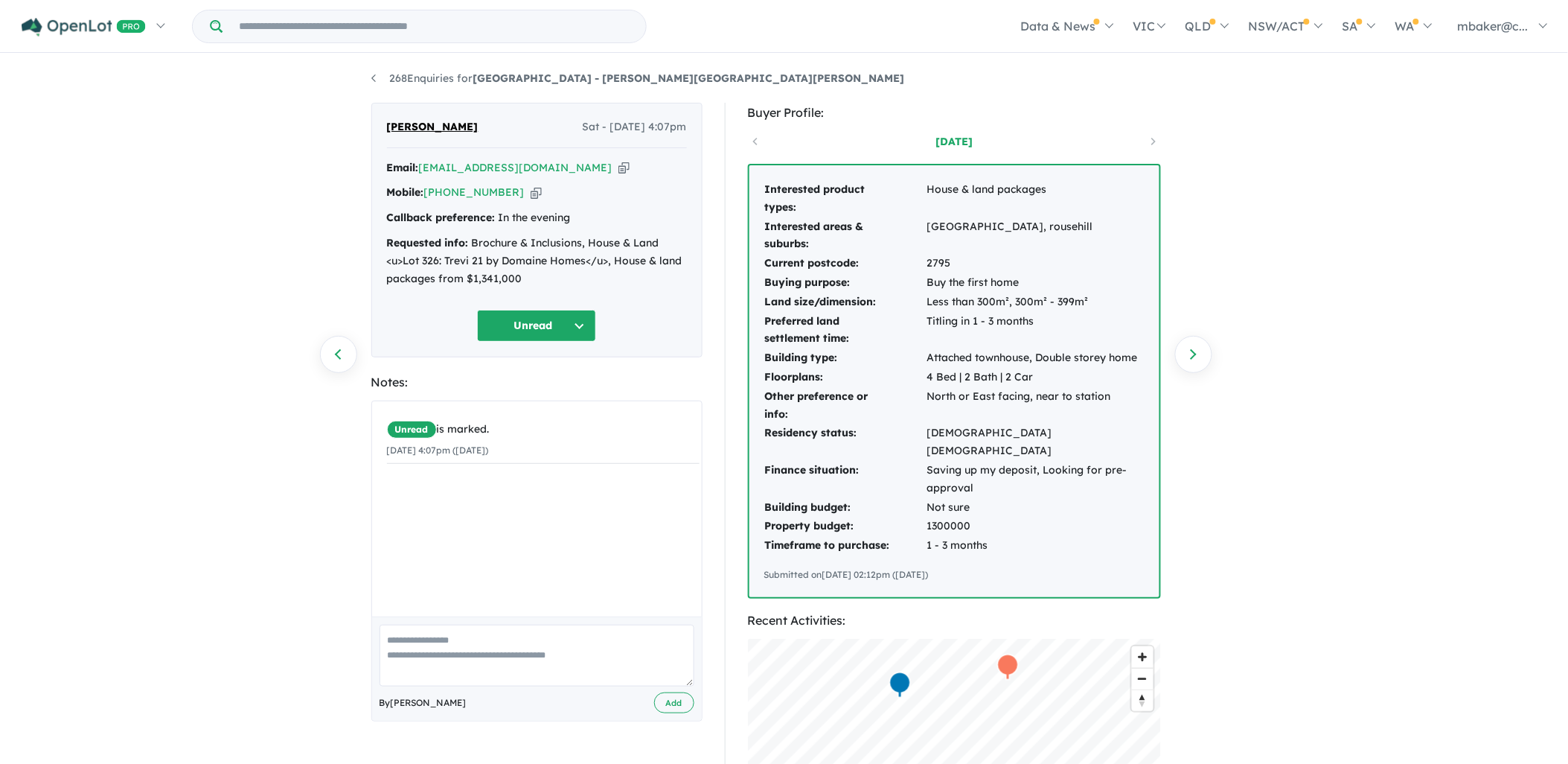
click at [619, 167] on icon "button" at bounding box center [624, 168] width 11 height 16
click at [530, 187] on icon "button" at bounding box center [536, 193] width 11 height 16
drag, startPoint x: 525, startPoint y: 283, endPoint x: 383, endPoint y: 247, distance: 146.5
click at [383, 247] on div "Avani Shah Sat - 04/10/2025, 4:07pm Email: avani.earth09@gmail.com Copied! Mobi…" at bounding box center [537, 230] width 331 height 255
copy div "Requested info: Brochure & Inclusions, House & Land <u>Lot 326: Trevi 21 by Dom…"
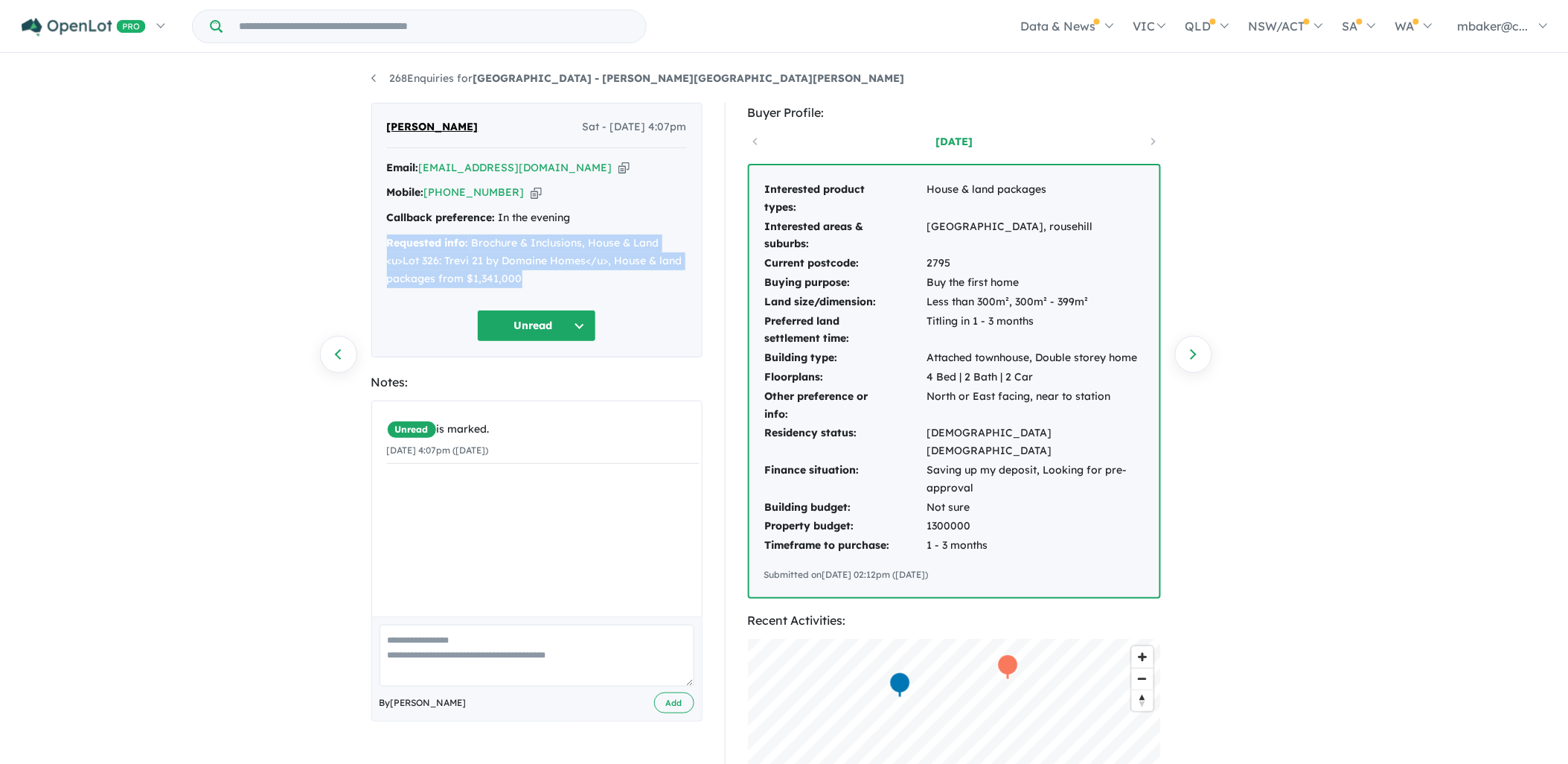
click at [619, 172] on icon "button" at bounding box center [624, 168] width 11 height 16
copy div "Requested info: Brochure & Inclusions, House & Land <u>Lot 326: Trevi 21 by Dom…"
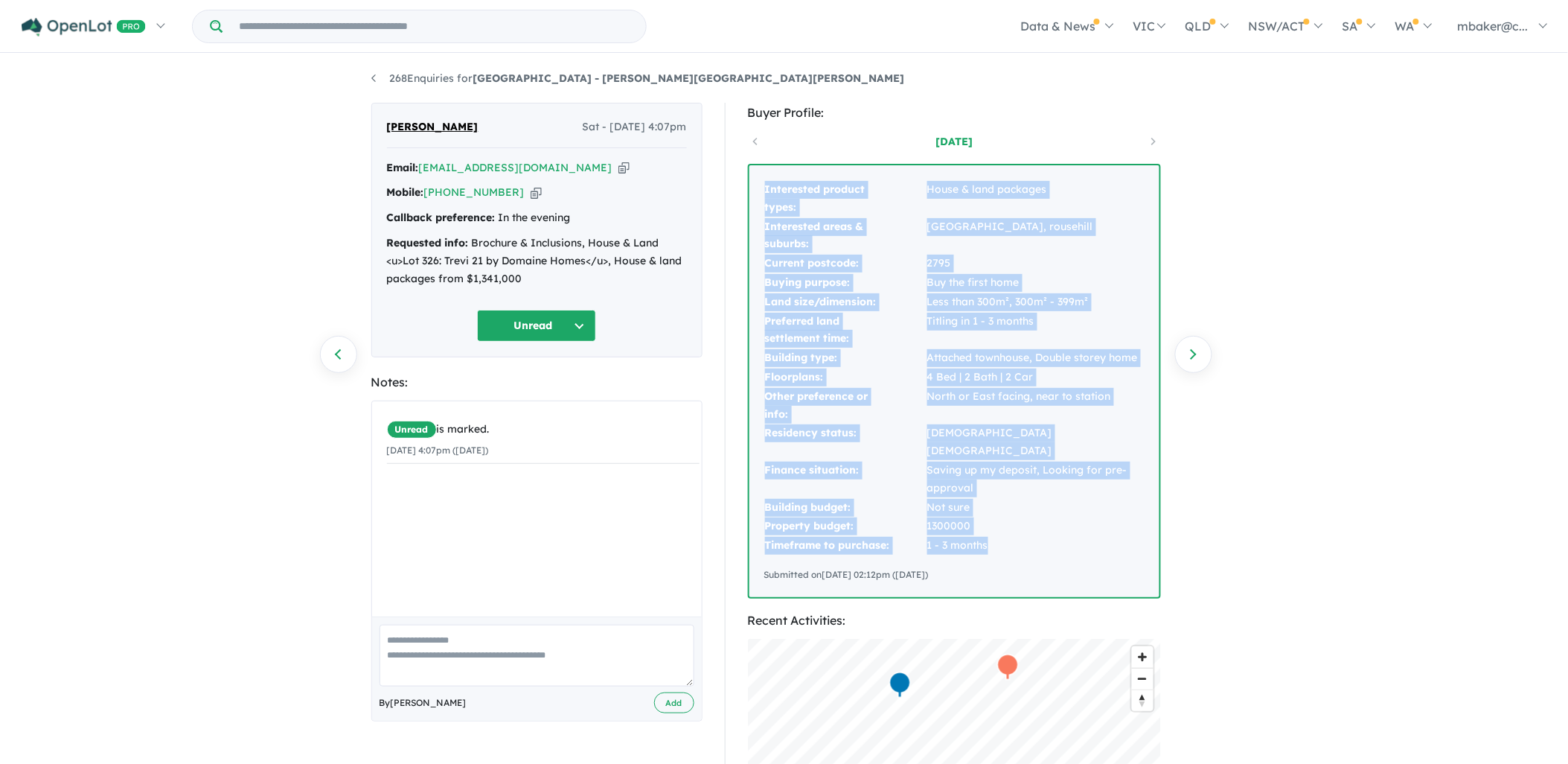
drag, startPoint x: 990, startPoint y: 533, endPoint x: 766, endPoint y: 186, distance: 413.0
click at [766, 186] on tbody "Interested product types: House & land packages Interested areas & suburbs: Box…" at bounding box center [955, 367] width 380 height 375
copy tbody "Interested product types: House & land packages Interested areas & suburbs: Box…"
click at [530, 319] on button "Unread" at bounding box center [536, 325] width 119 height 32
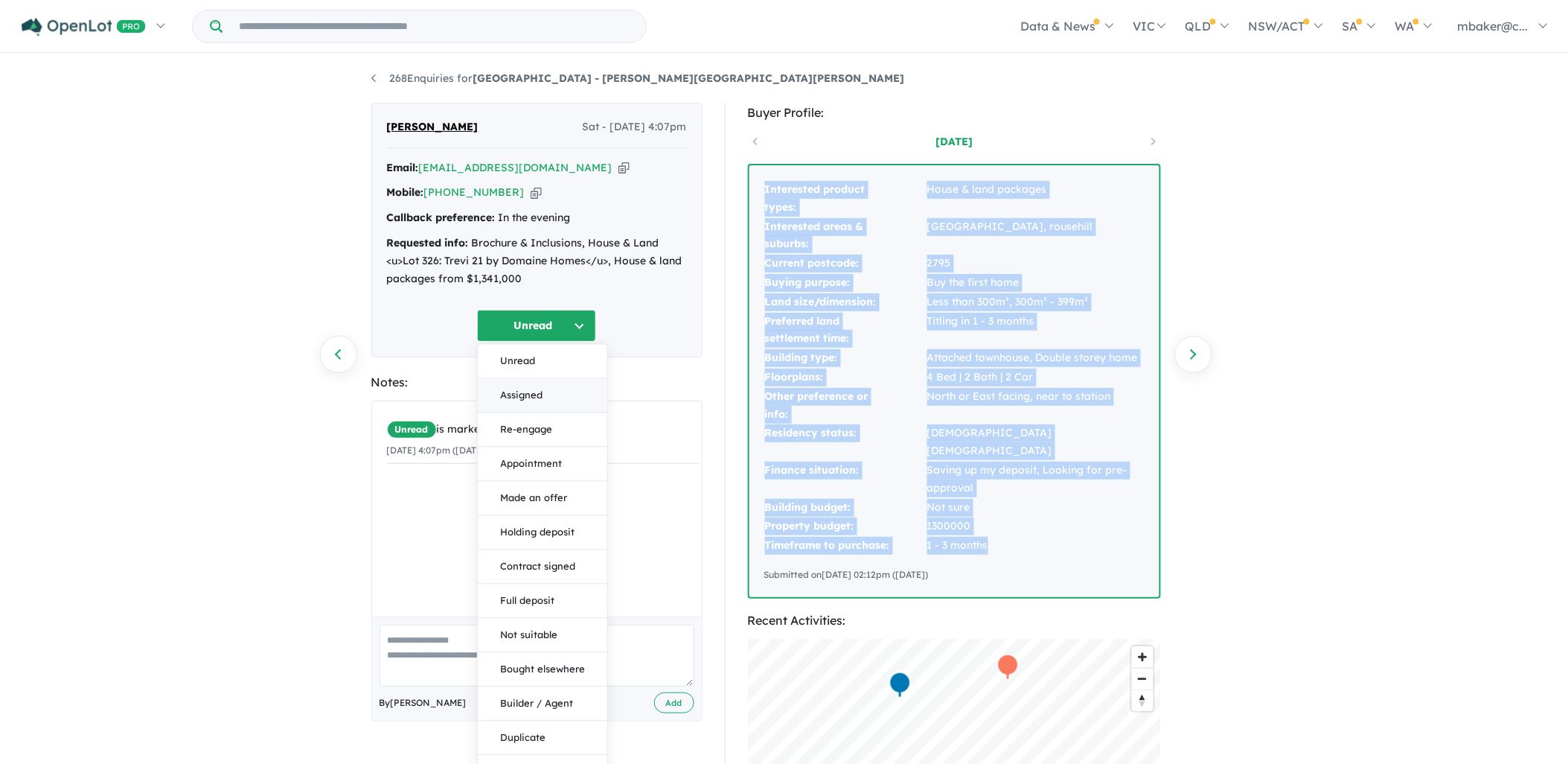
click at [543, 389] on button "Assigned" at bounding box center [542, 395] width 129 height 34
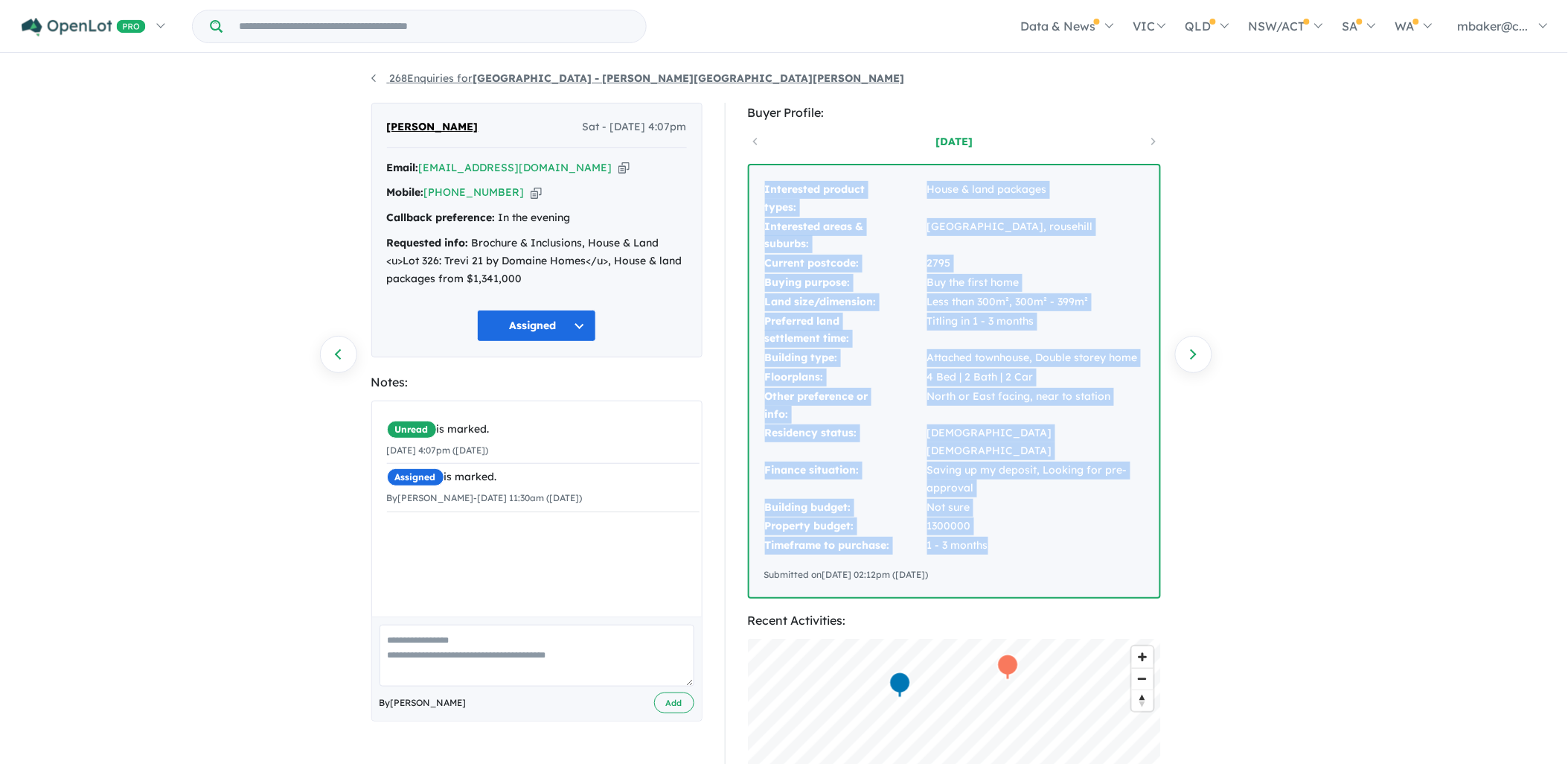
click at [530, 79] on strong "[GEOGRAPHIC_DATA] - [PERSON_NAME][GEOGRAPHIC_DATA][PERSON_NAME]" at bounding box center [689, 78] width 432 height 13
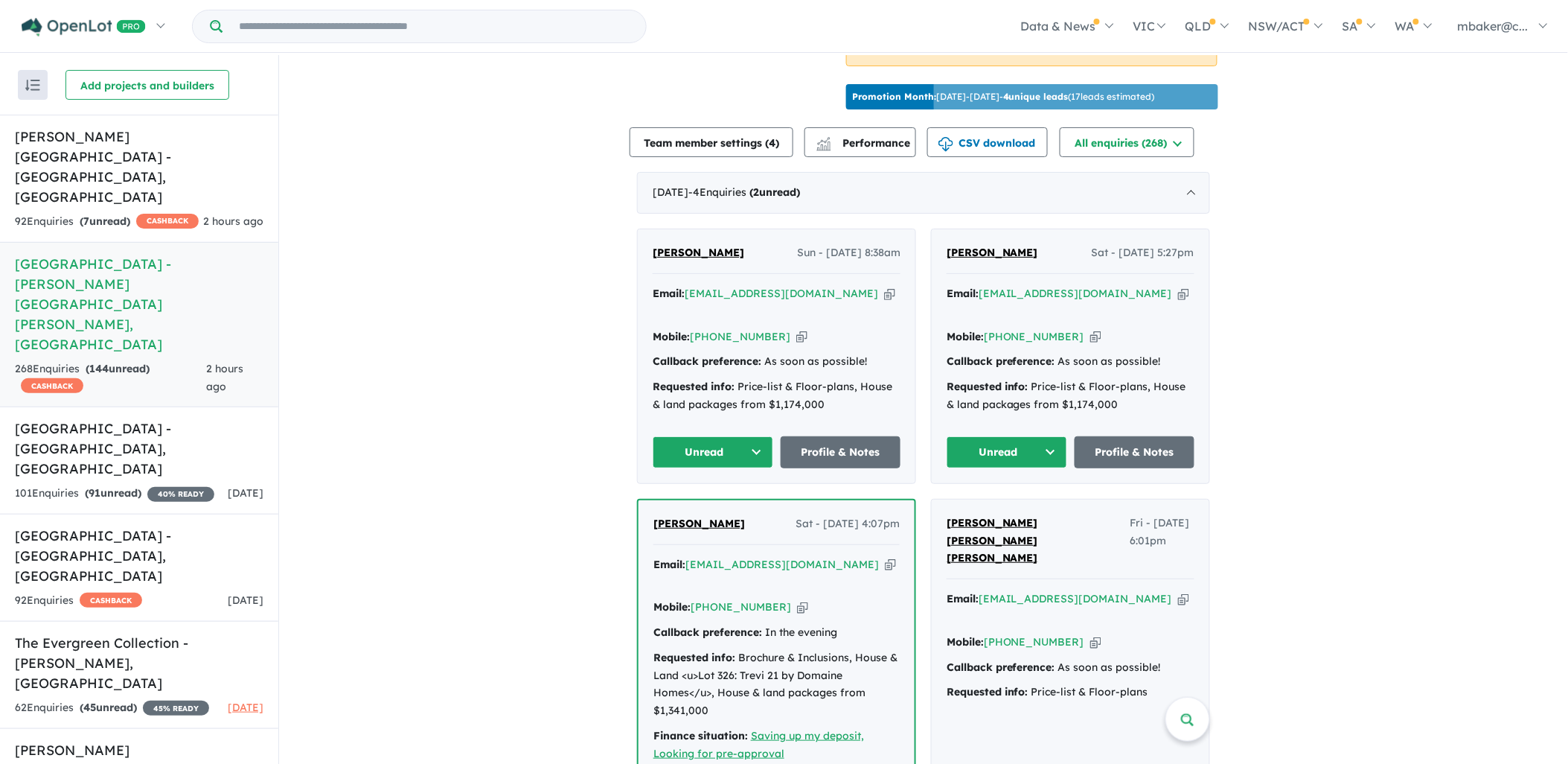
scroll to position [496, 0]
click at [1013, 246] on span "[PERSON_NAME]" at bounding box center [993, 253] width 92 height 13
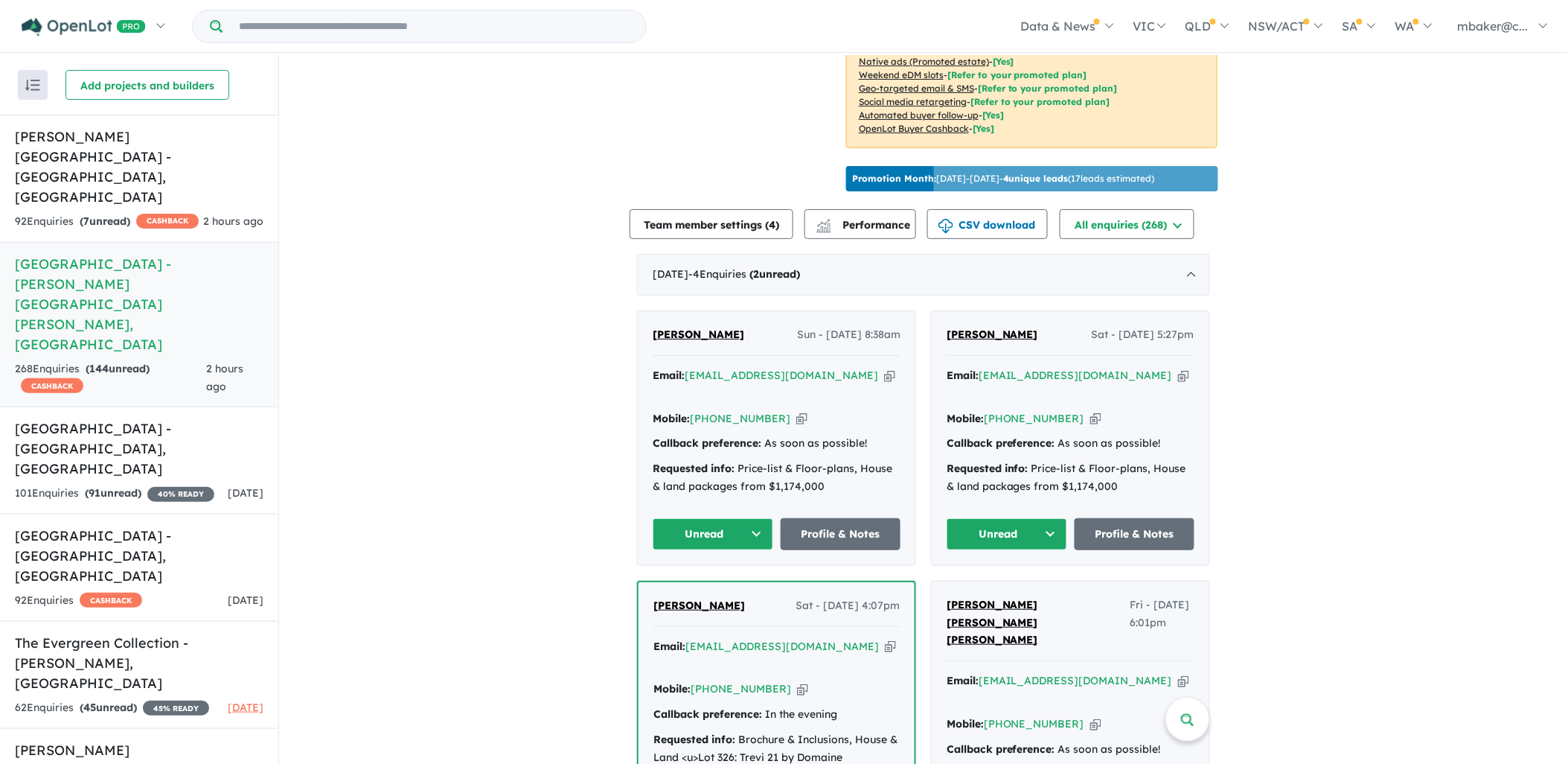
scroll to position [413, 0]
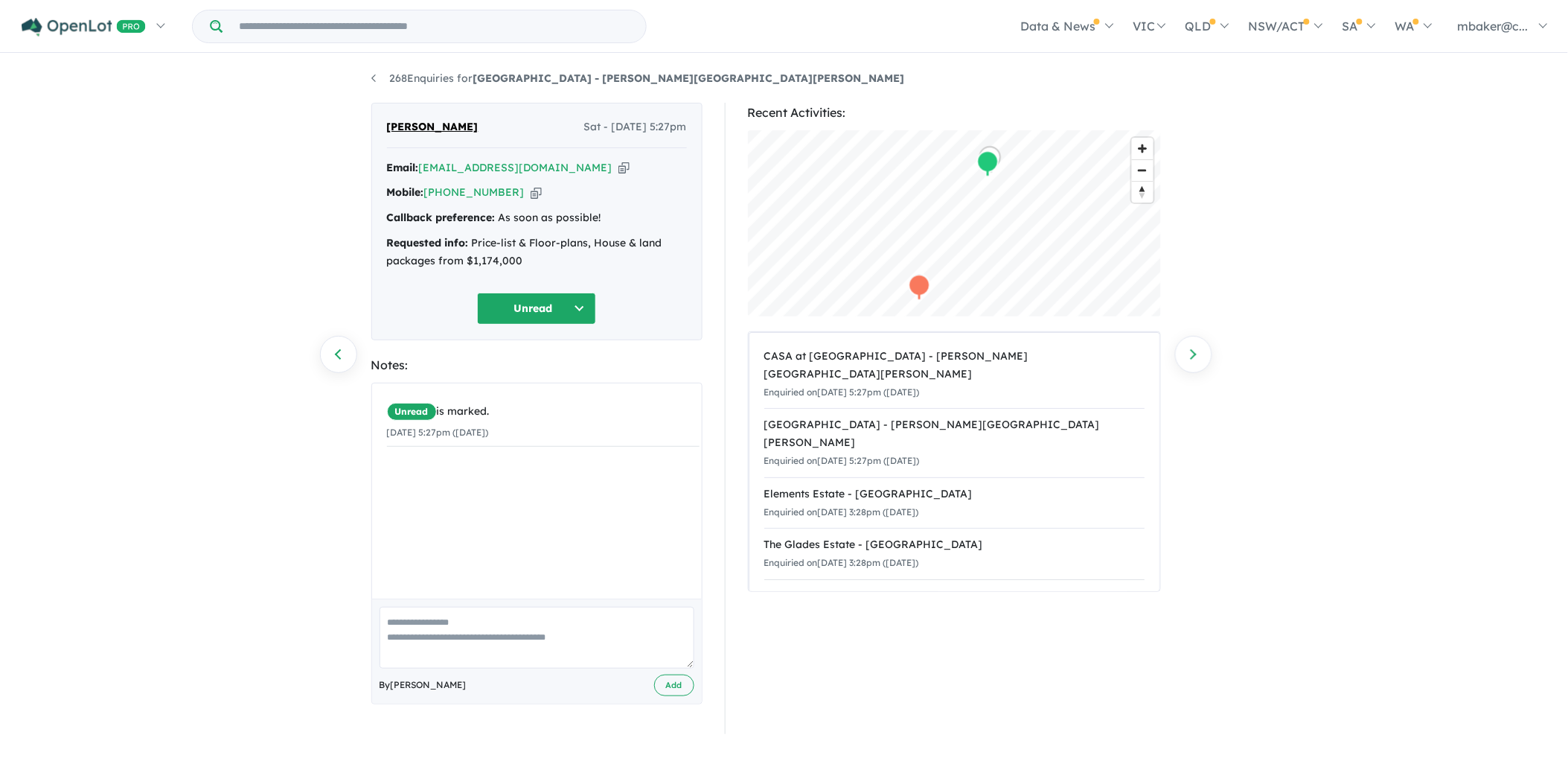
click at [619, 174] on icon "button" at bounding box center [624, 168] width 11 height 16
click at [619, 167] on icon "button" at bounding box center [624, 168] width 11 height 16
drag, startPoint x: 525, startPoint y: 265, endPoint x: 384, endPoint y: 246, distance: 142.3
click at [384, 246] on div "[PERSON_NAME] Sat - [DATE] 5:27pm Email: [EMAIL_ADDRESS][DOMAIN_NAME] Copied! M…" at bounding box center [537, 221] width 331 height 238
copy div "Requested info: Price-list & Floor-plans, House & land packages from $1,174,000"
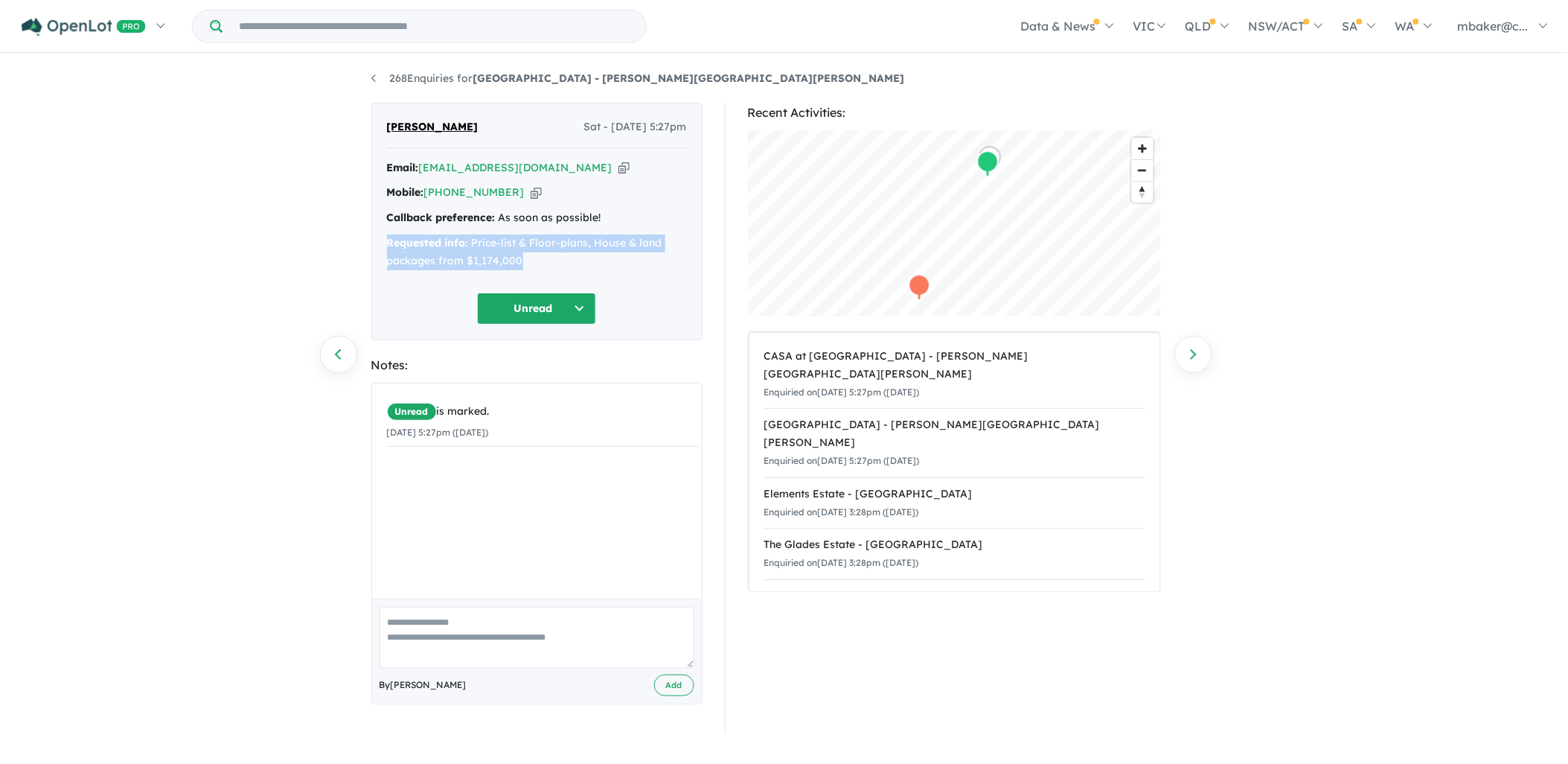
click at [530, 189] on icon "button" at bounding box center [536, 193] width 11 height 16
copy div "Requested info: Price-list & Floor-plans, House & land packages from $1,174,000"
click at [516, 313] on button "Unread" at bounding box center [536, 309] width 119 height 32
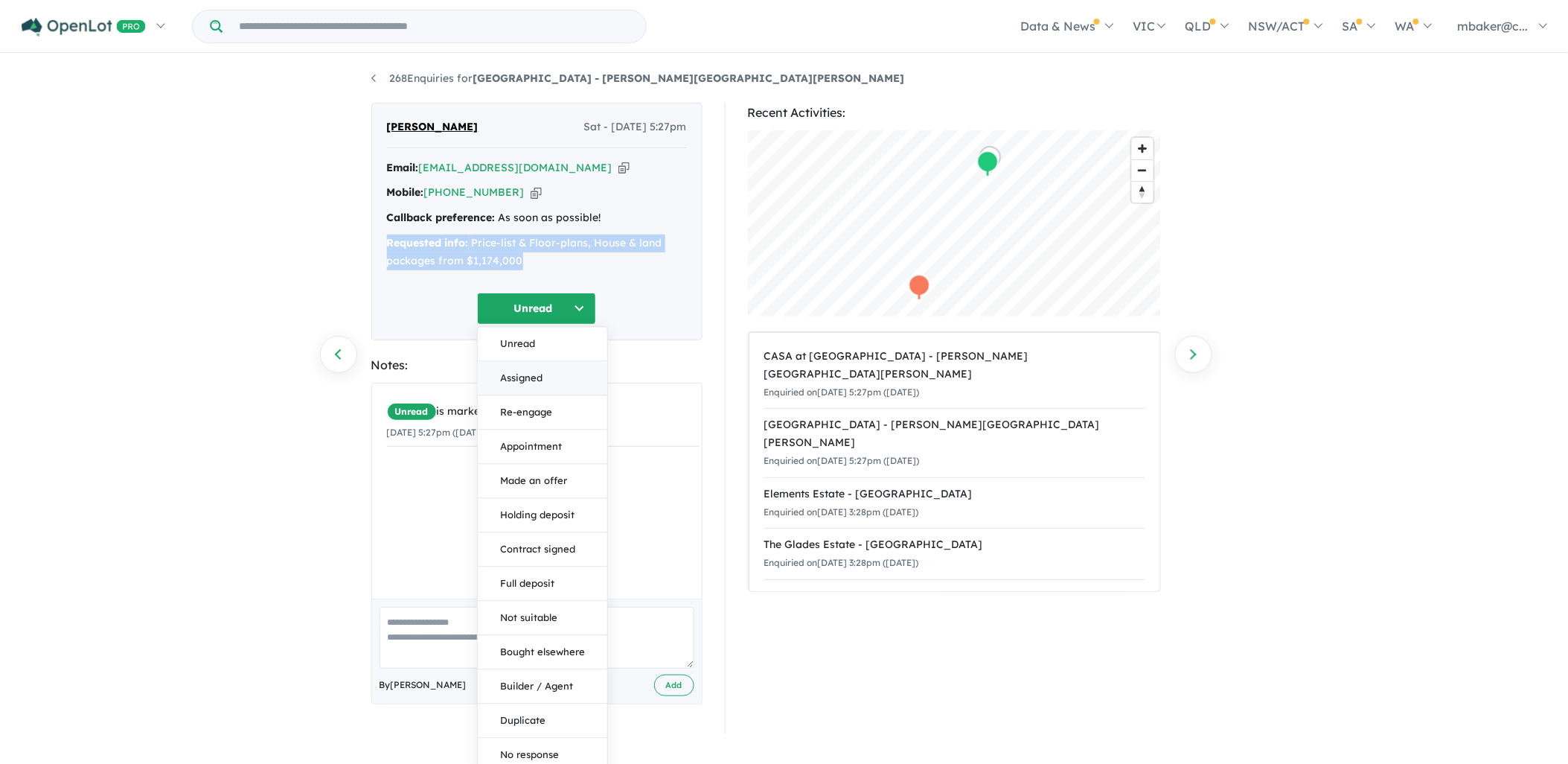
click at [515, 369] on button "Assigned" at bounding box center [542, 377] width 129 height 34
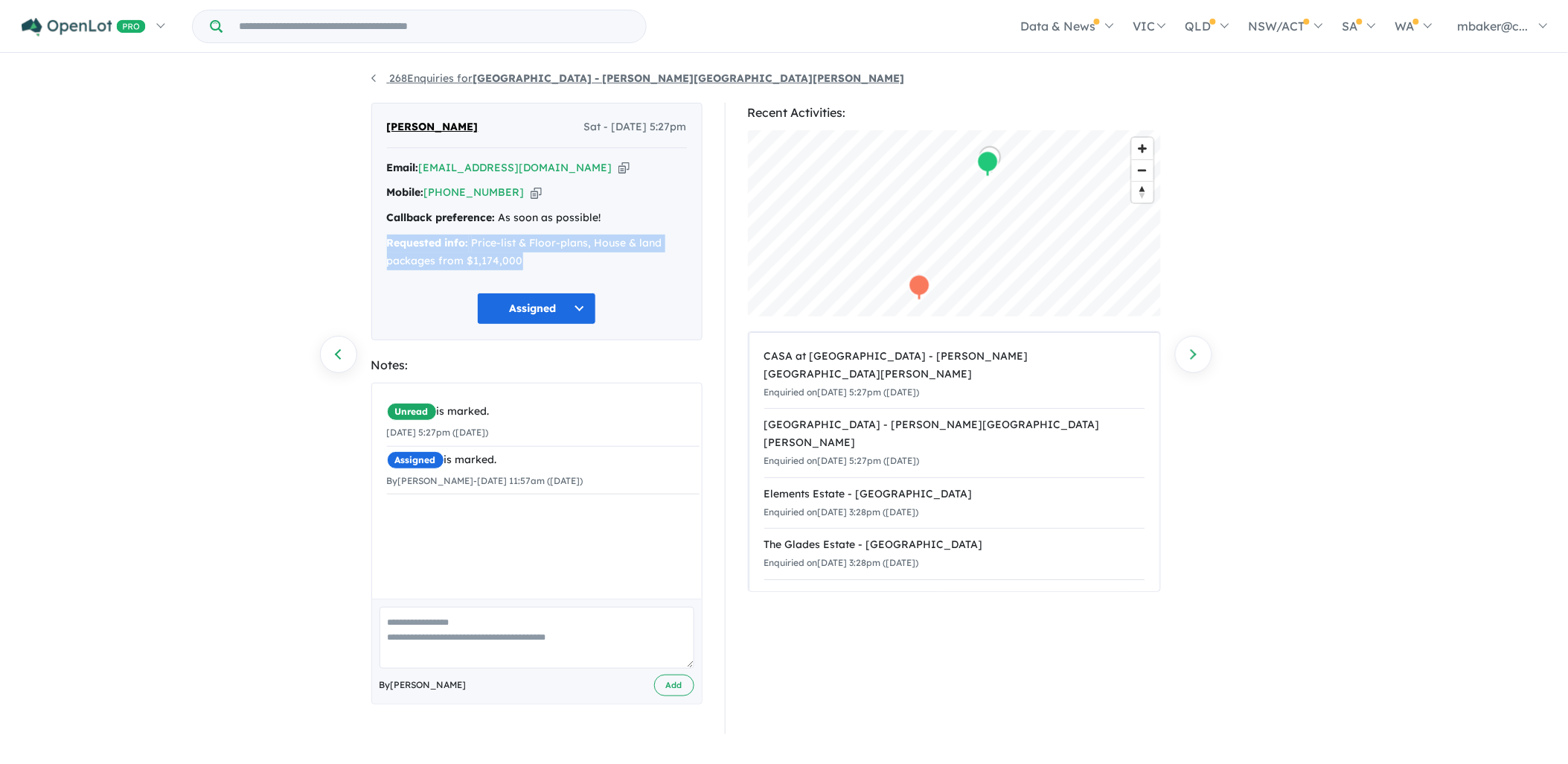
click at [482, 72] on strong "[GEOGRAPHIC_DATA] - [PERSON_NAME][GEOGRAPHIC_DATA][PERSON_NAME]" at bounding box center [689, 78] width 432 height 13
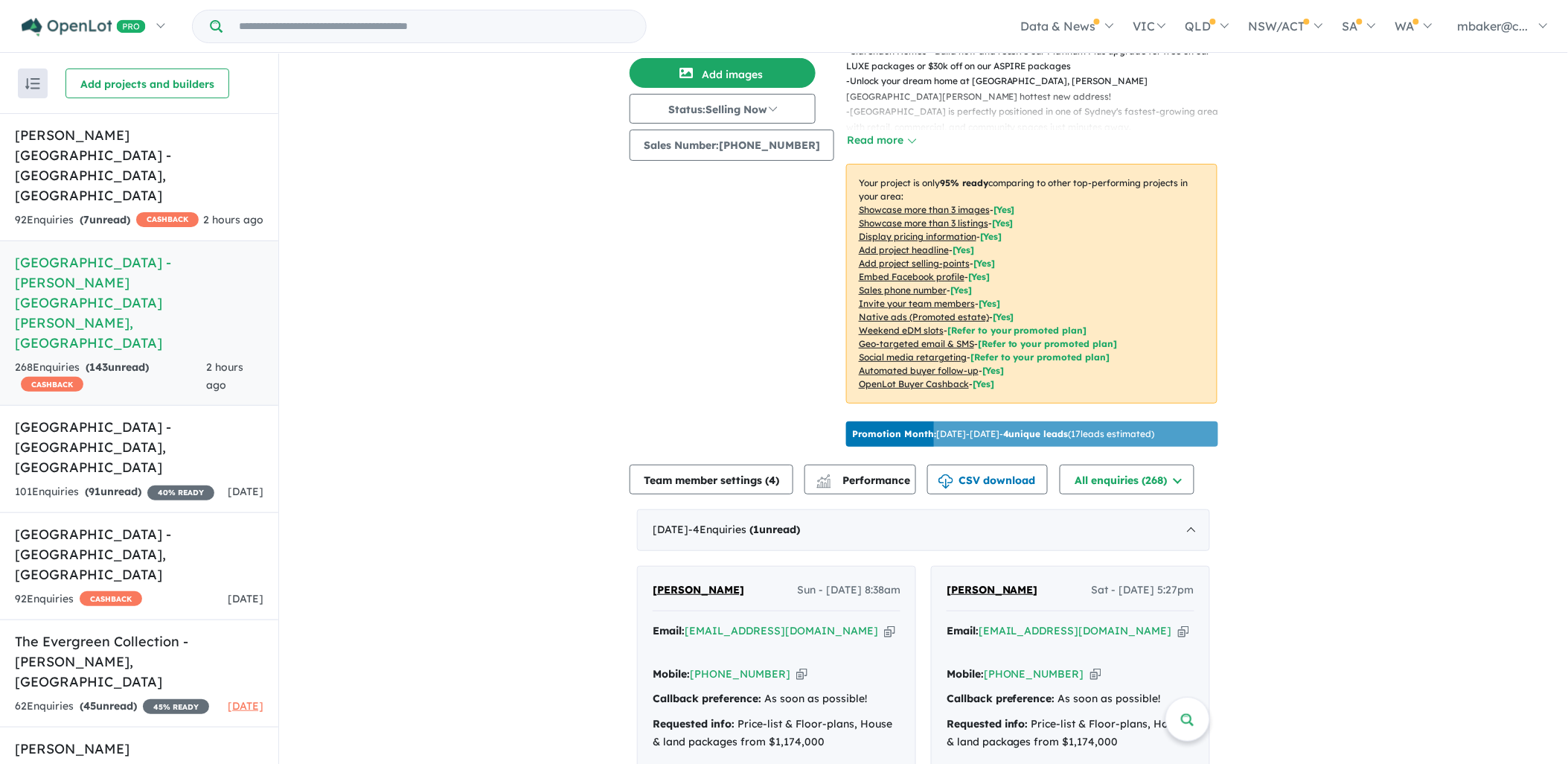
scroll to position [303, 0]
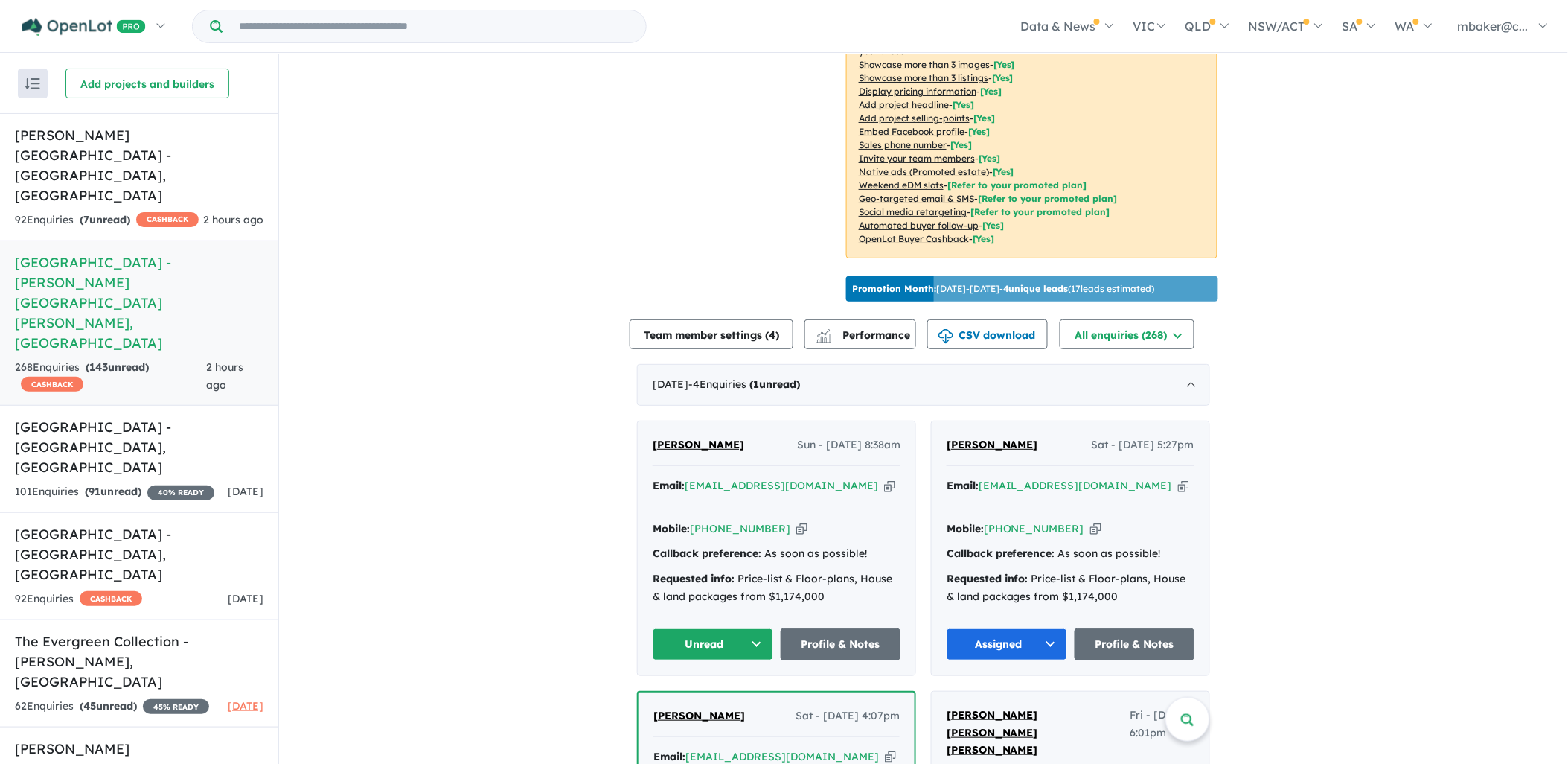
click at [690, 438] on span "[PERSON_NAME]" at bounding box center [698, 444] width 92 height 13
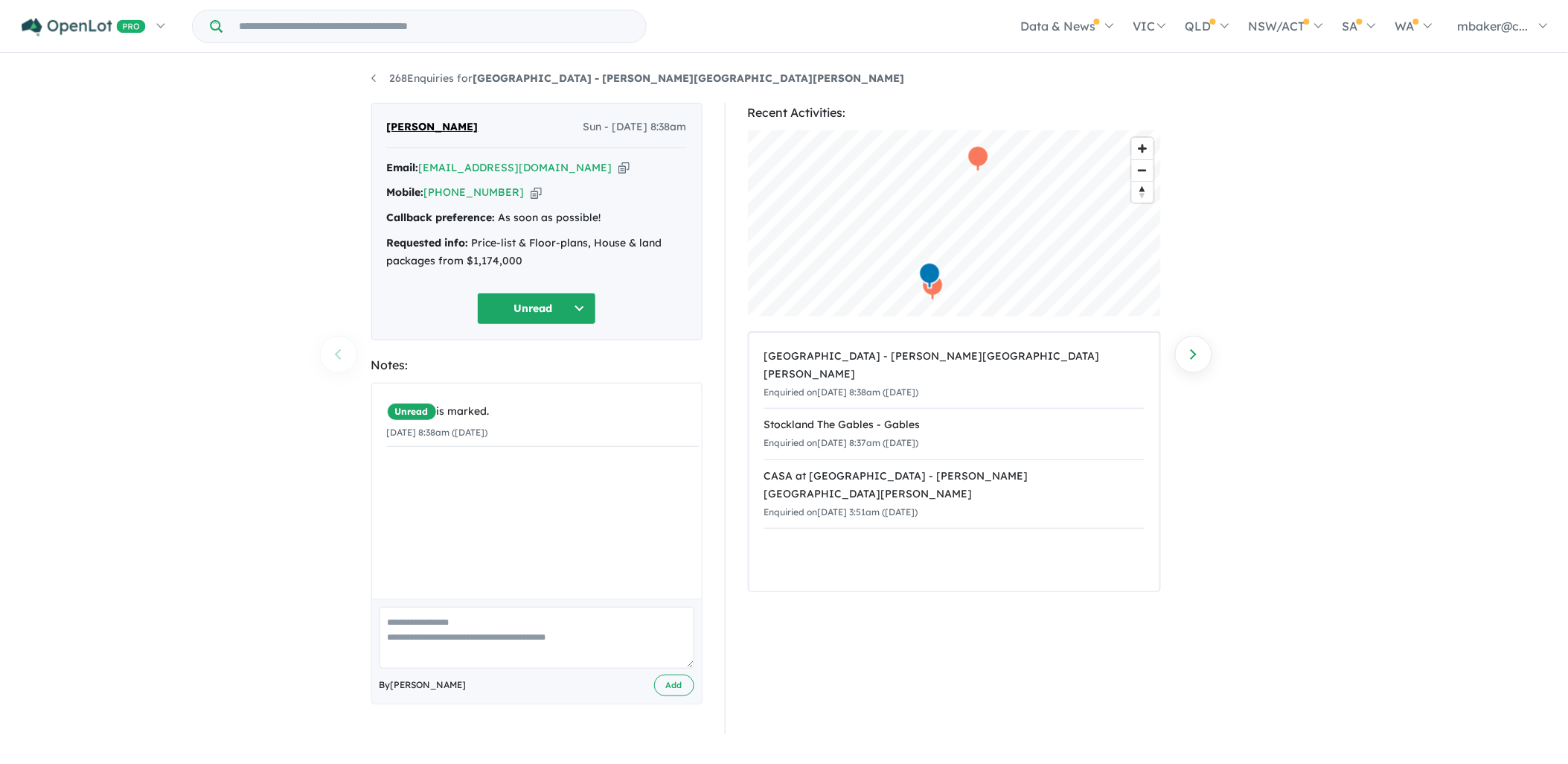
click at [619, 165] on icon "button" at bounding box center [624, 168] width 11 height 16
drag, startPoint x: 537, startPoint y: 262, endPoint x: 384, endPoint y: 229, distance: 156.5
click at [384, 229] on div "[PERSON_NAME] Sun - [DATE] 8:38am Email: [EMAIL_ADDRESS][DOMAIN_NAME] Copied! M…" at bounding box center [537, 221] width 331 height 238
copy div "Requested info: Price-list & Floor-plans, House & land packages from $1,174,000"
click at [533, 306] on button "Unread" at bounding box center [536, 309] width 119 height 32
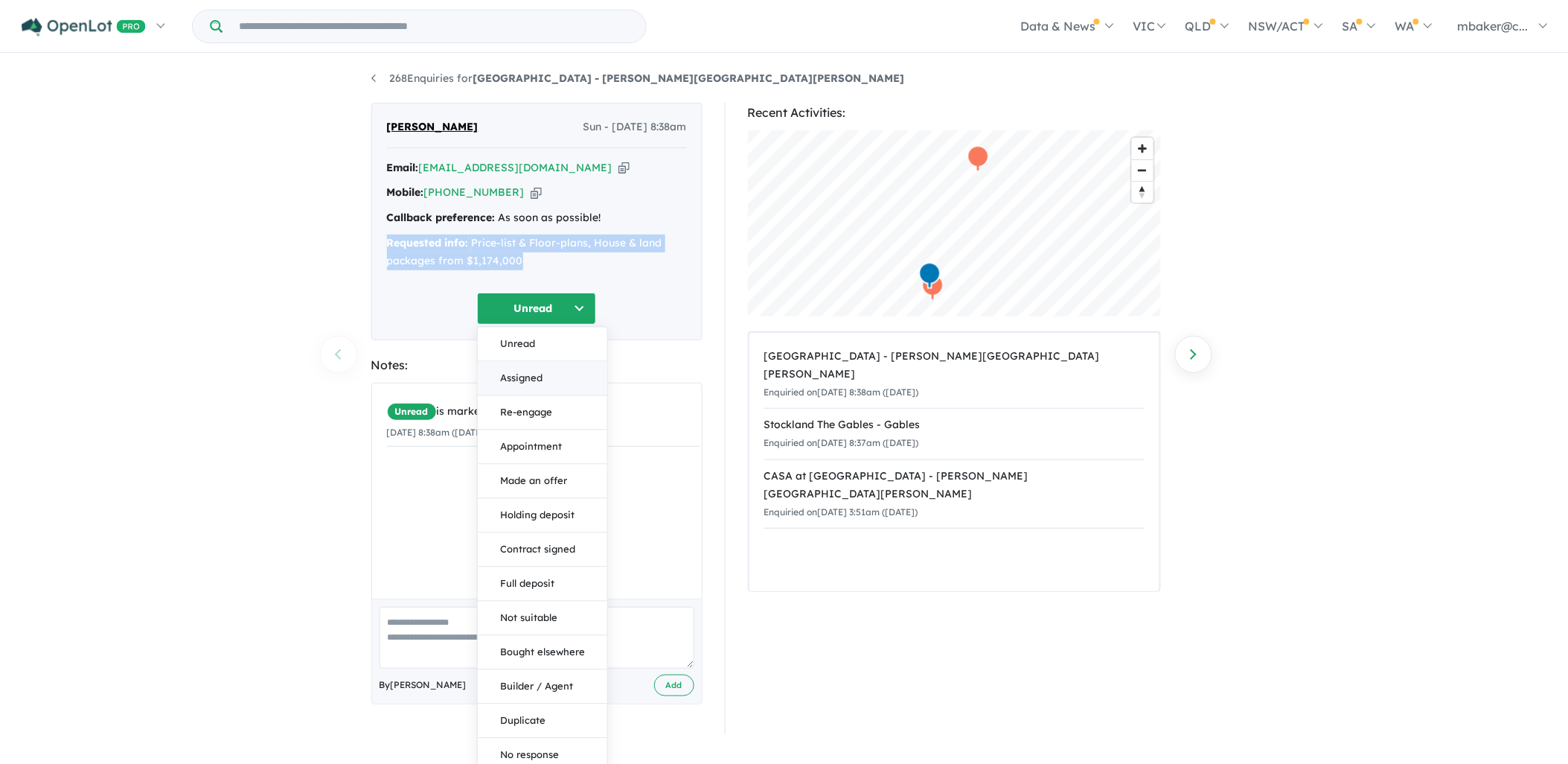
click at [554, 389] on button "Assigned" at bounding box center [542, 377] width 129 height 34
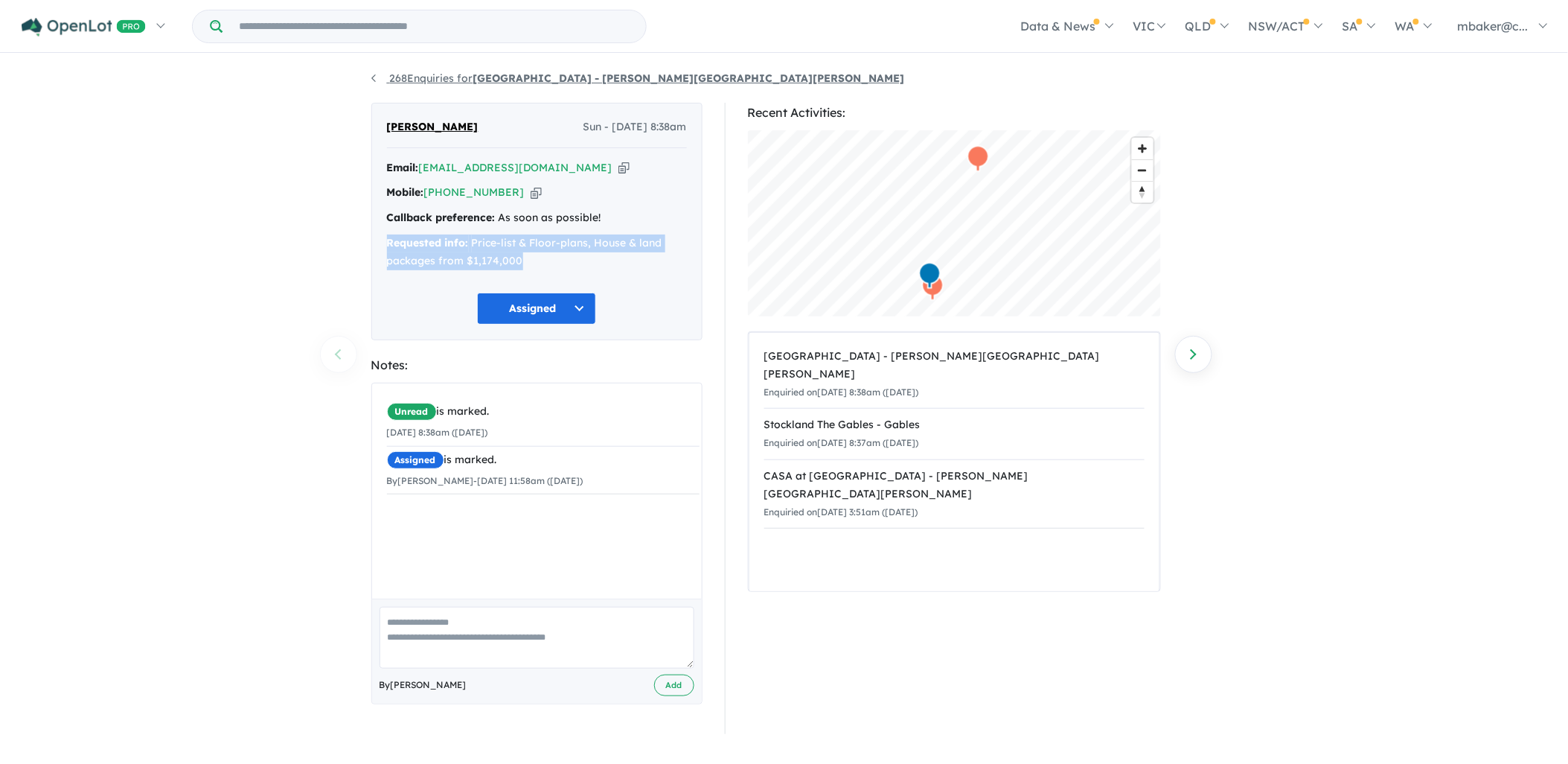
click at [434, 80] on link "268 Enquiries for [GEOGRAPHIC_DATA] - [PERSON_NAME][GEOGRAPHIC_DATA][PERSON_NAM…" at bounding box center [638, 78] width 533 height 13
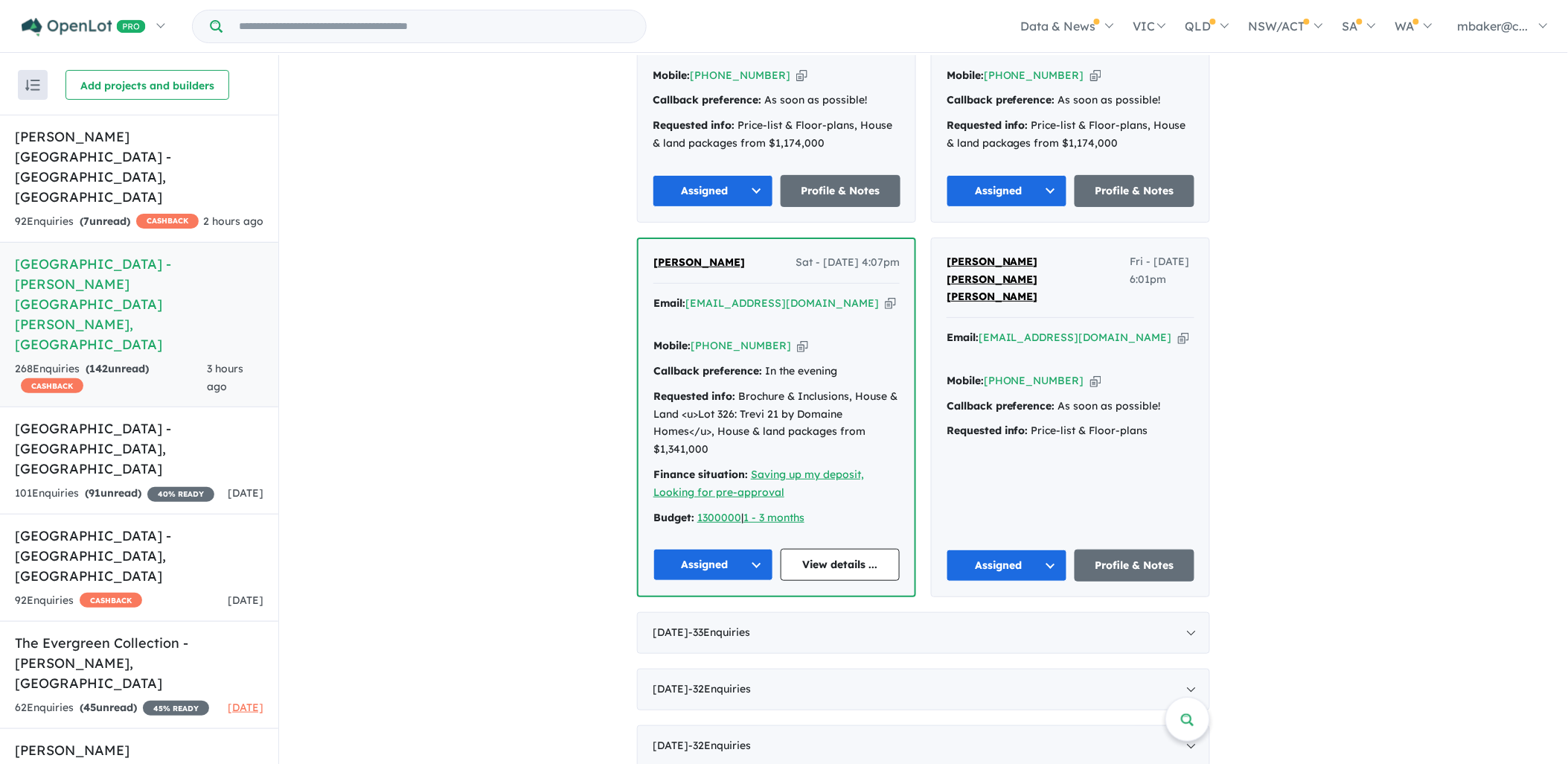
scroll to position [992, 0]
